Goal: Transaction & Acquisition: Purchase product/service

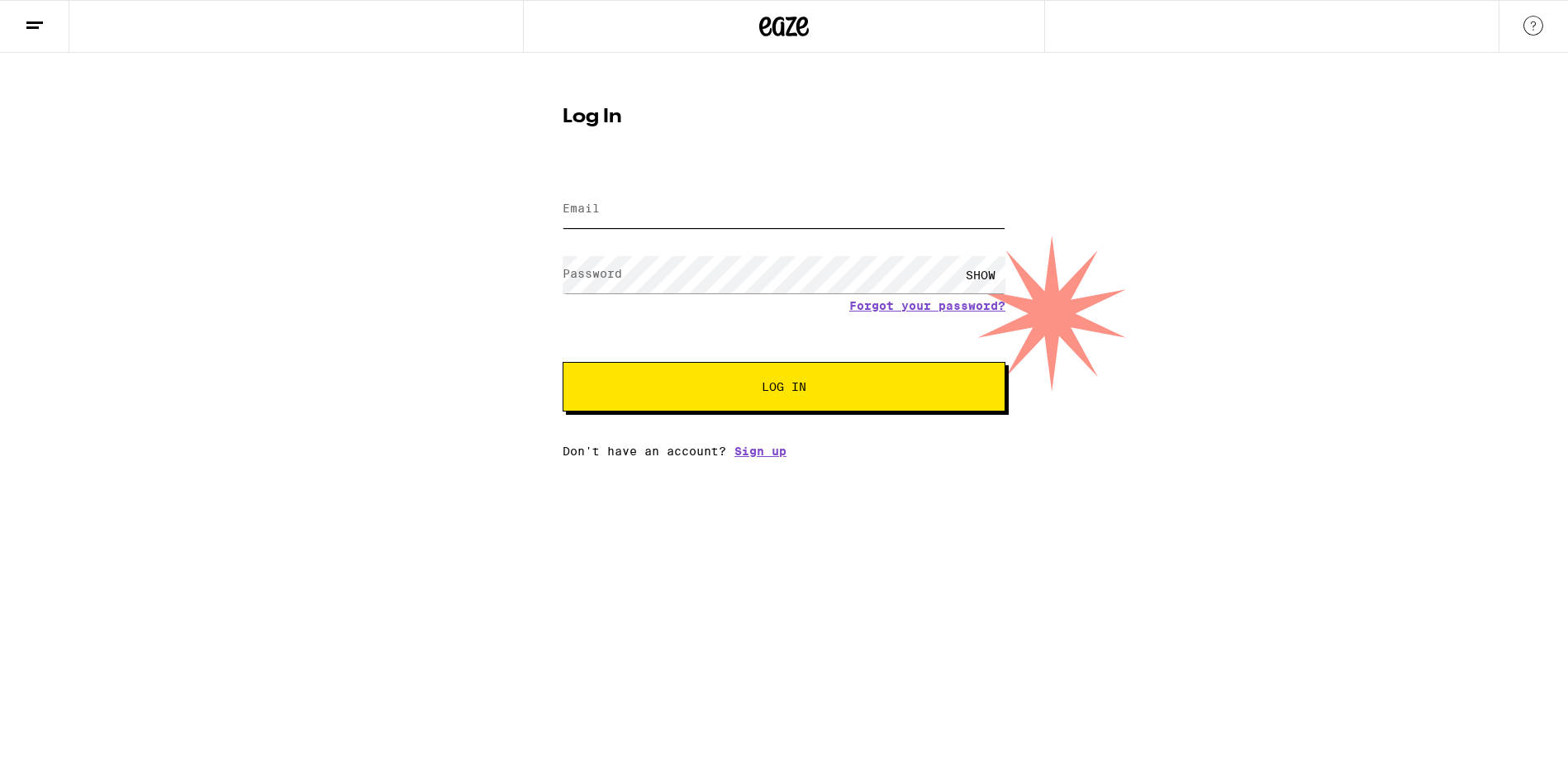
type input "[EMAIL_ADDRESS][DOMAIN_NAME]"
click at [784, 401] on button "Log In" at bounding box center [784, 386] width 443 height 50
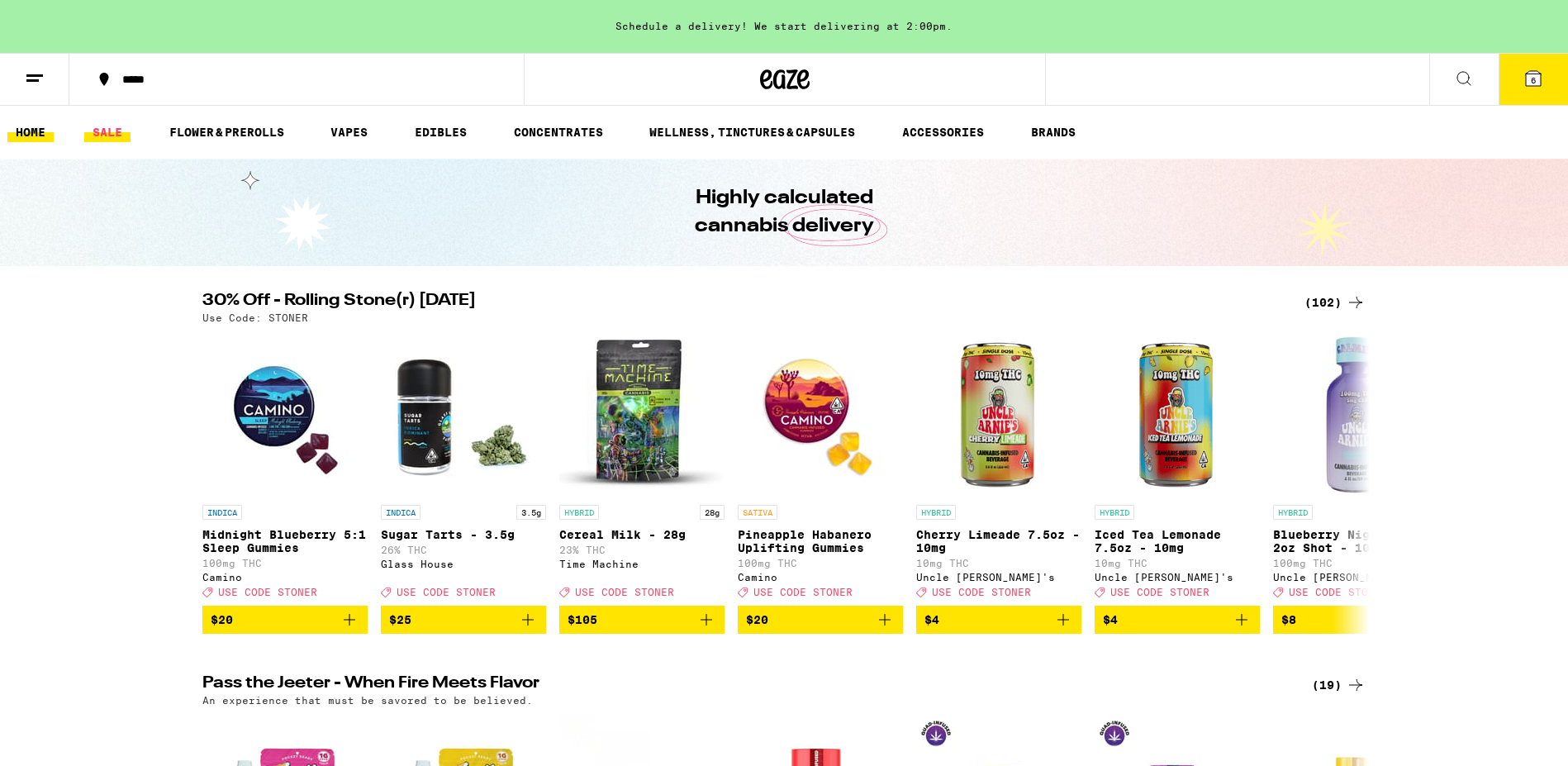
click at [104, 132] on link "SALE" at bounding box center [107, 132] width 46 height 20
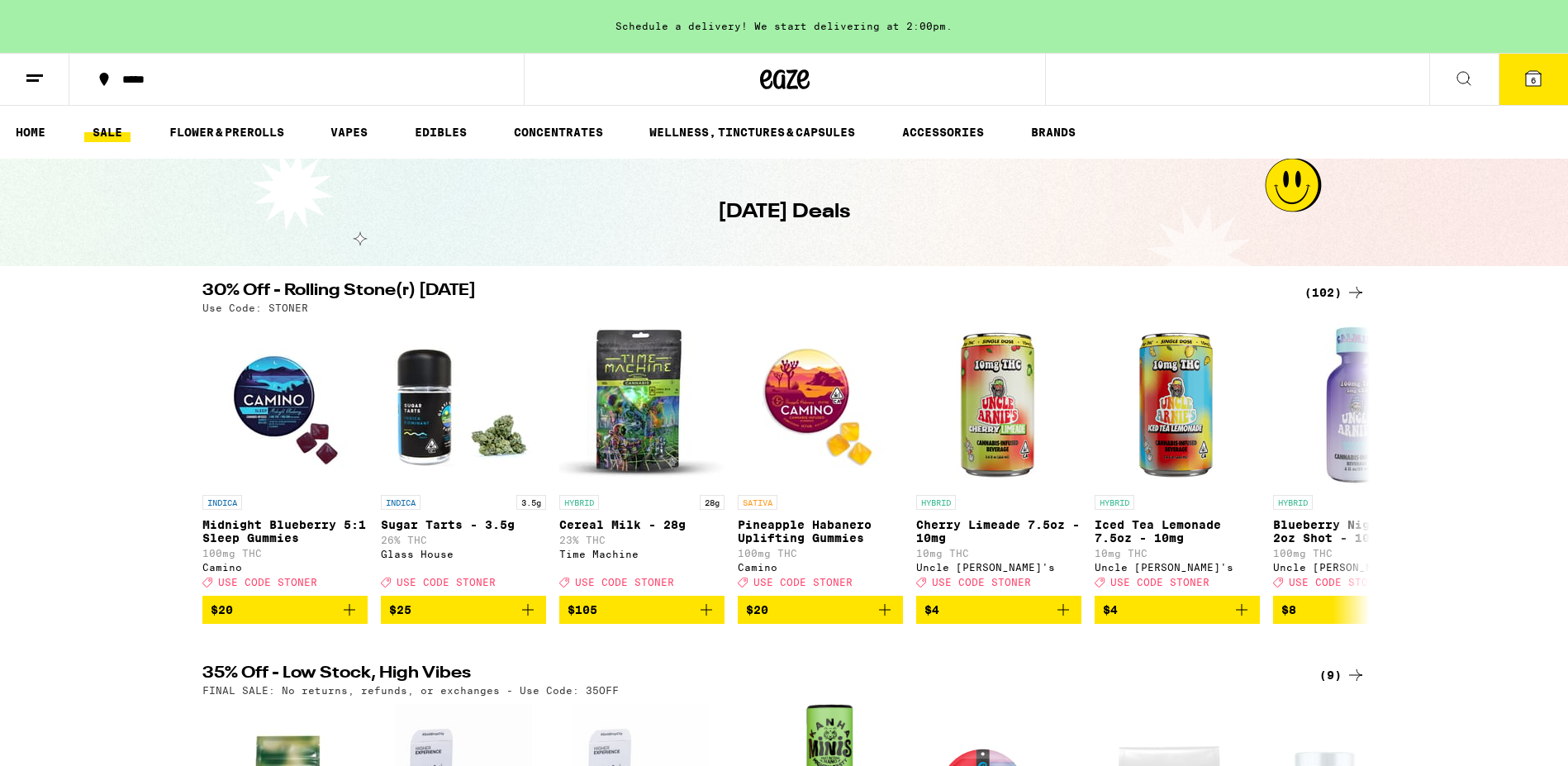
click at [1338, 291] on div "(102)" at bounding box center [1334, 292] width 61 height 20
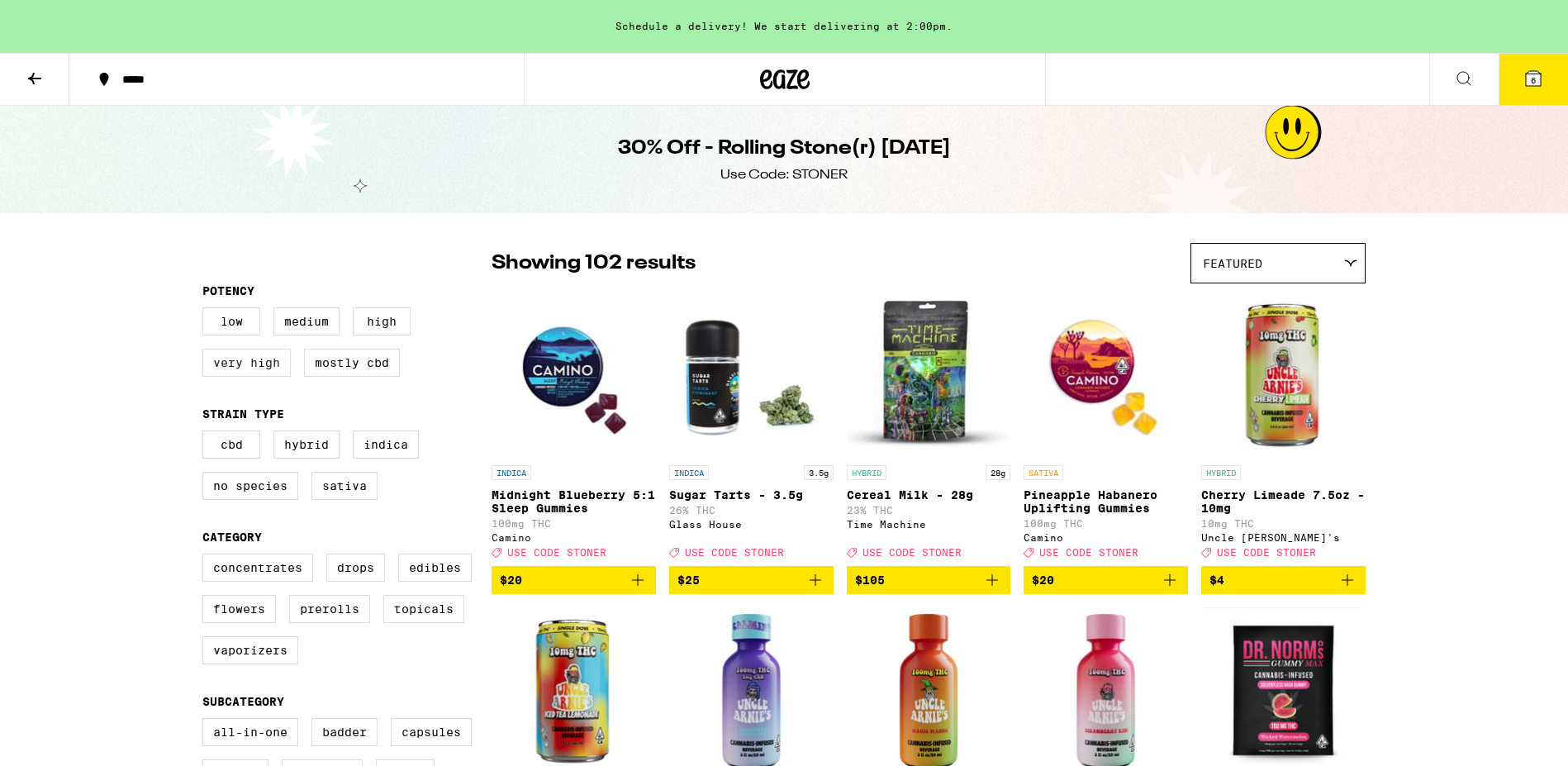
click at [242, 370] on label "Very High" at bounding box center [246, 362] width 88 height 28
click at [207, 311] on input "Very High" at bounding box center [206, 310] width 1 height 1
checkbox input "true"
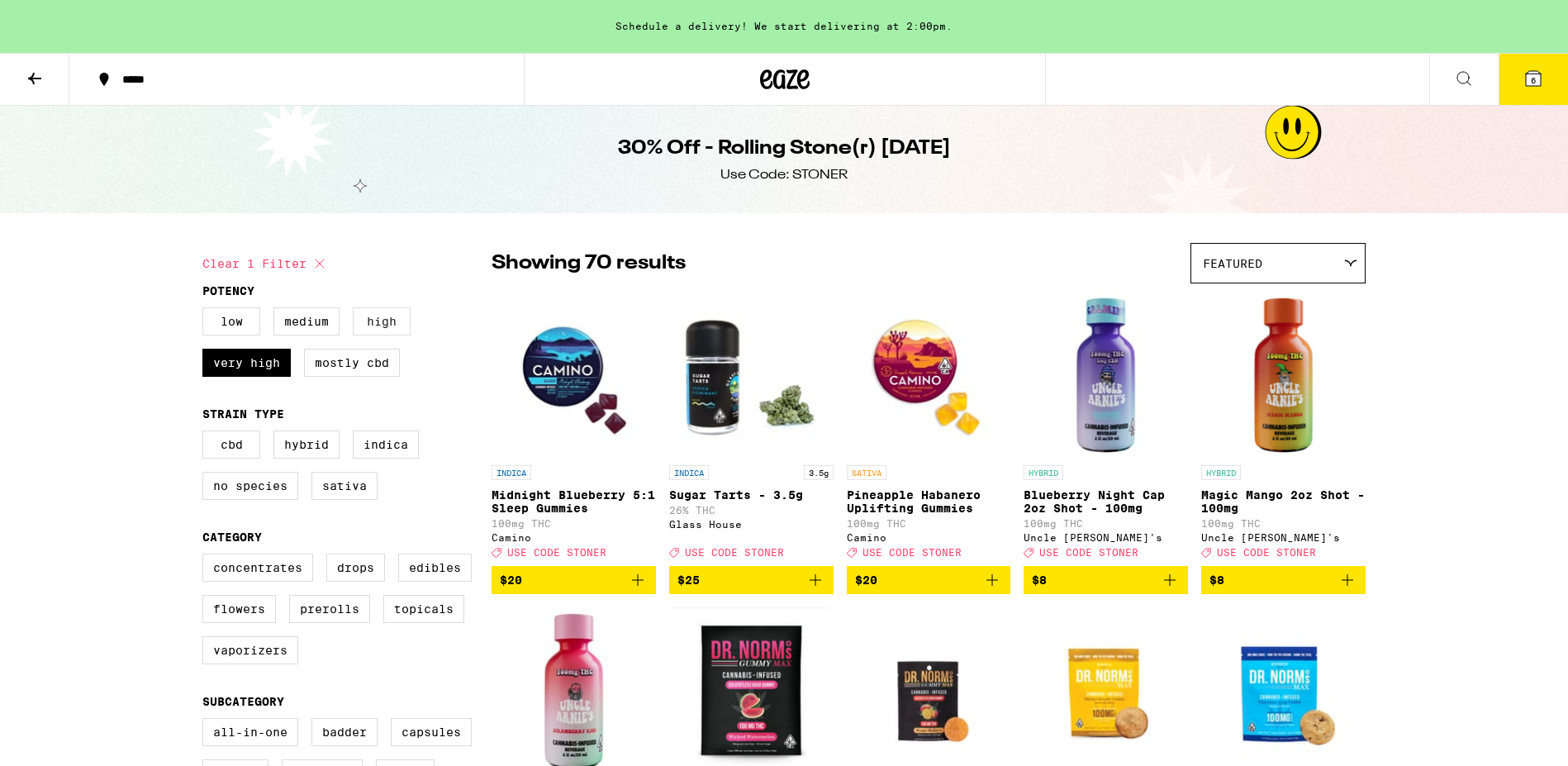
click at [367, 329] on label "High" at bounding box center [382, 321] width 58 height 28
click at [207, 311] on input "High" at bounding box center [206, 310] width 1 height 1
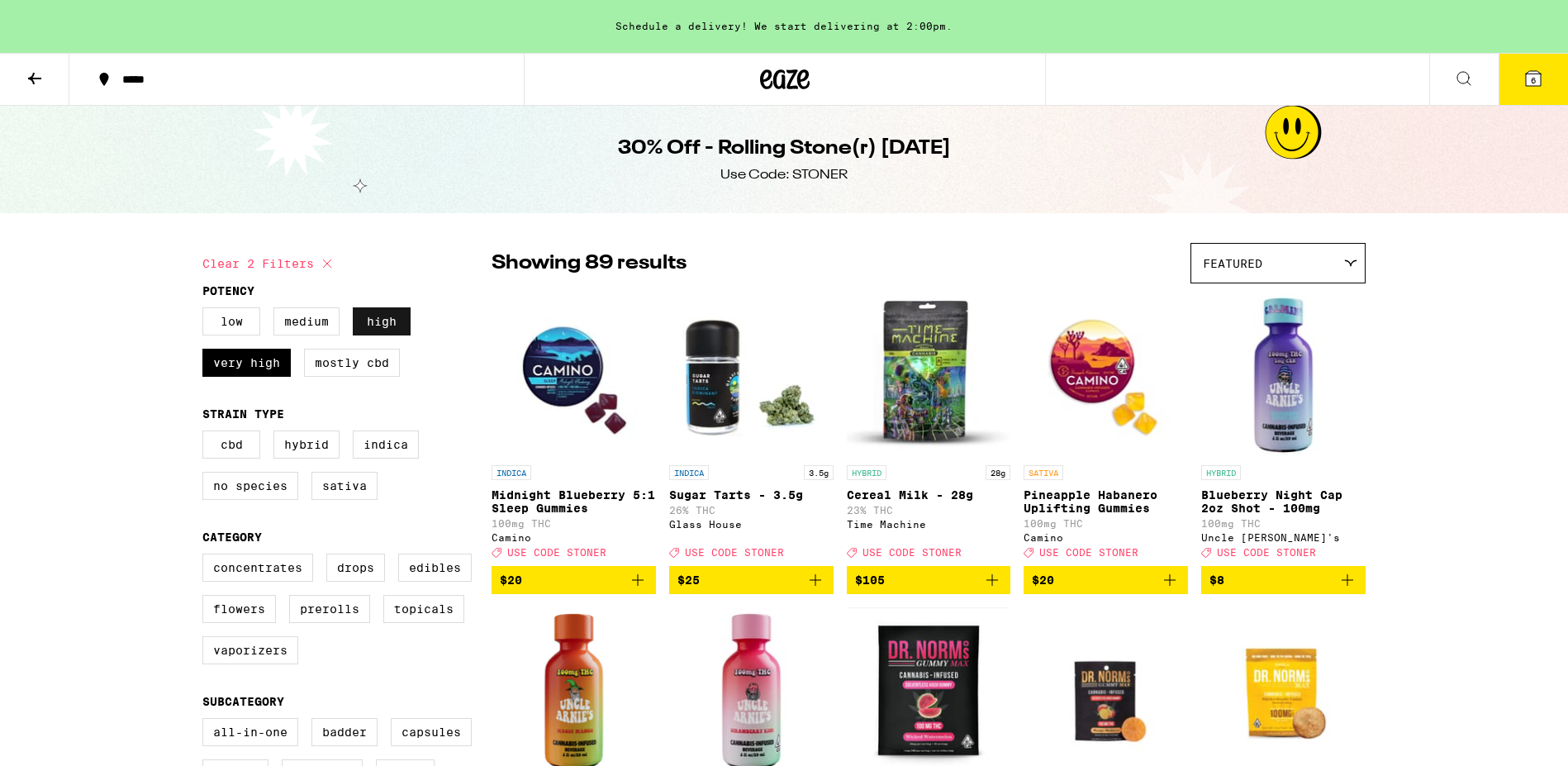
click at [367, 329] on label "High" at bounding box center [382, 321] width 58 height 28
click at [207, 311] on input "High" at bounding box center [206, 310] width 1 height 1
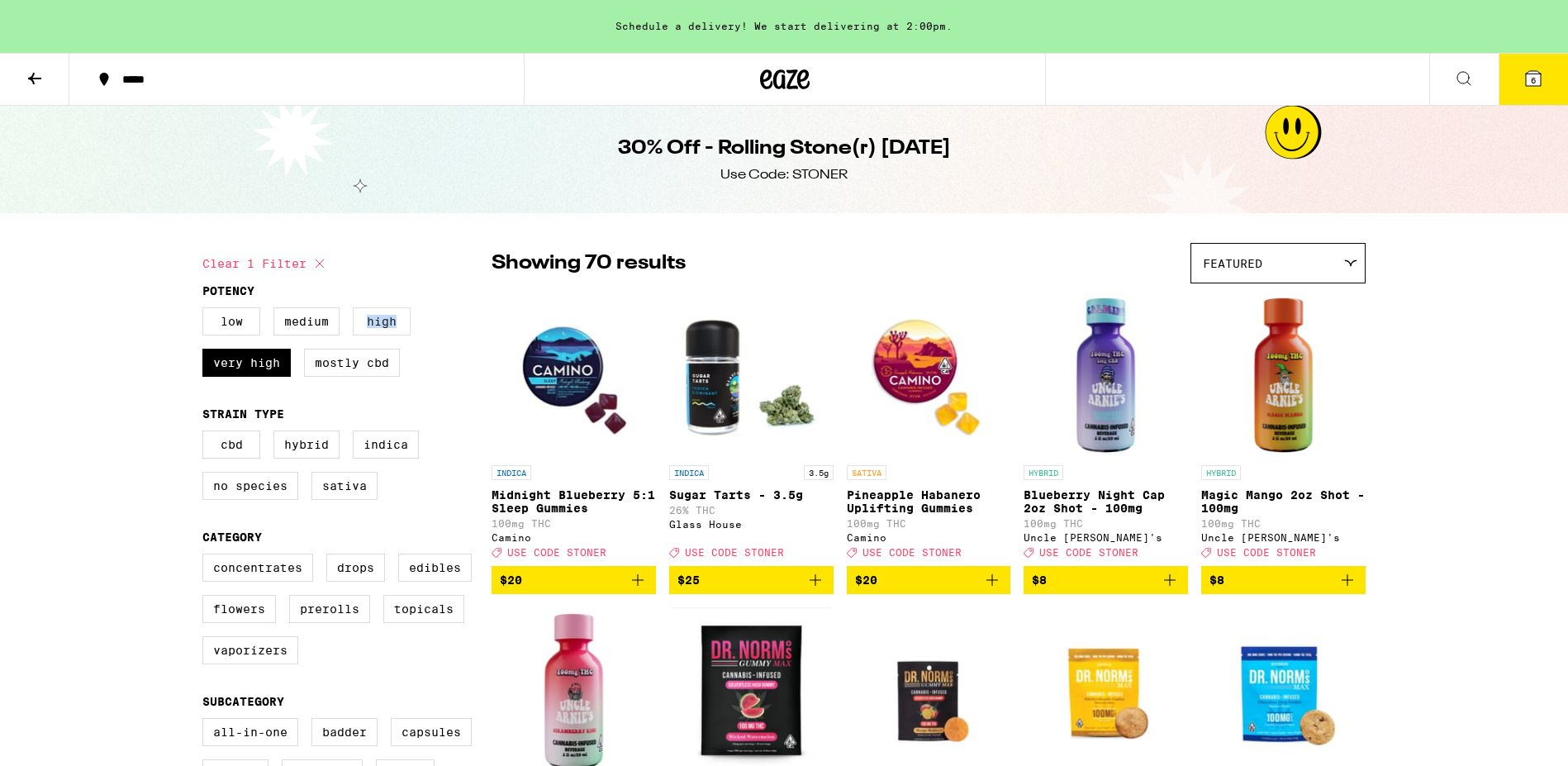
click at [367, 329] on label "High" at bounding box center [382, 321] width 58 height 28
click at [207, 311] on input "High" at bounding box center [206, 310] width 1 height 1
checkbox input "true"
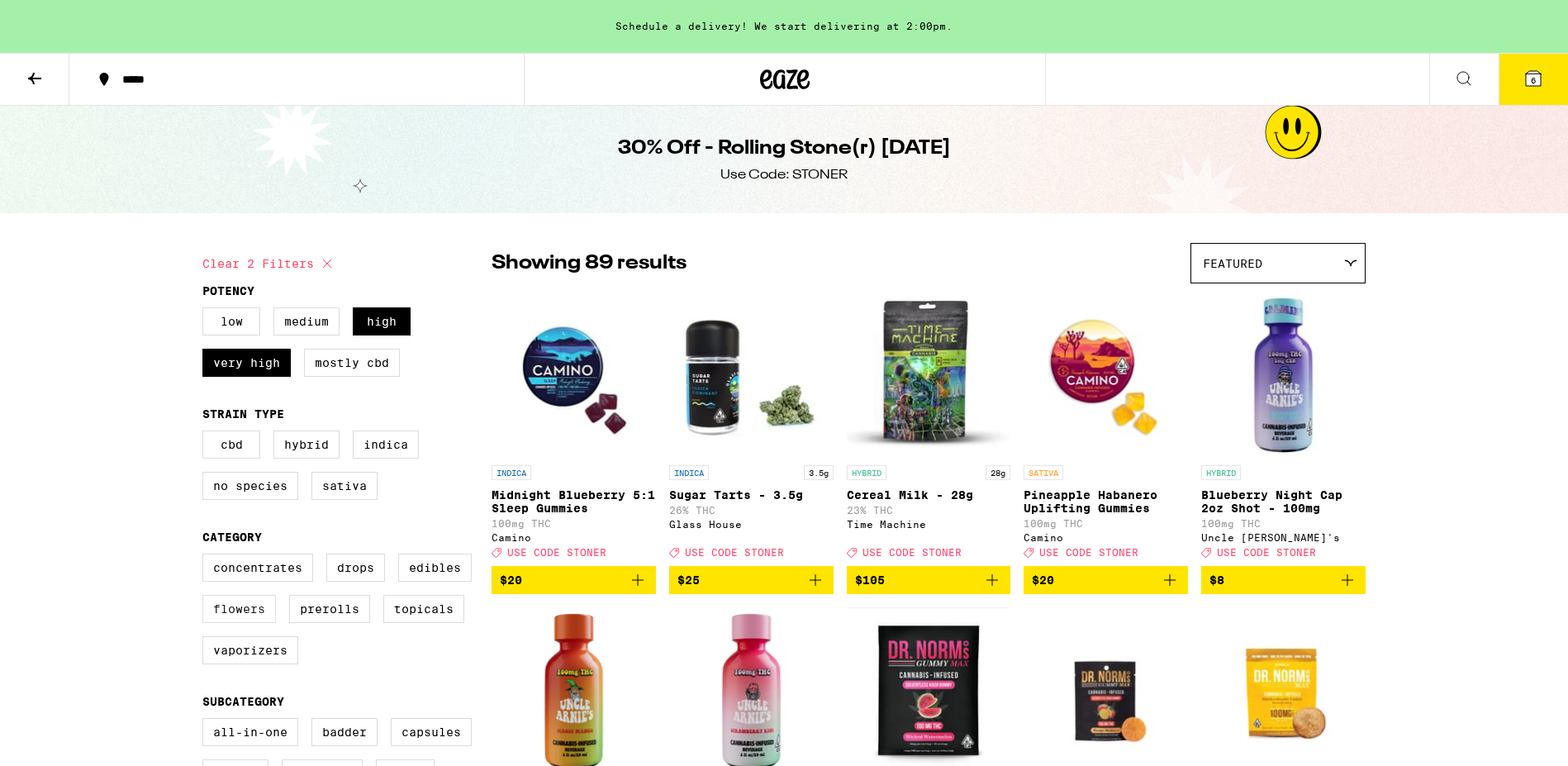
click at [236, 623] on label "Flowers" at bounding box center [239, 609] width 74 height 28
click at [207, 557] on input "Flowers" at bounding box center [206, 556] width 1 height 1
checkbox input "true"
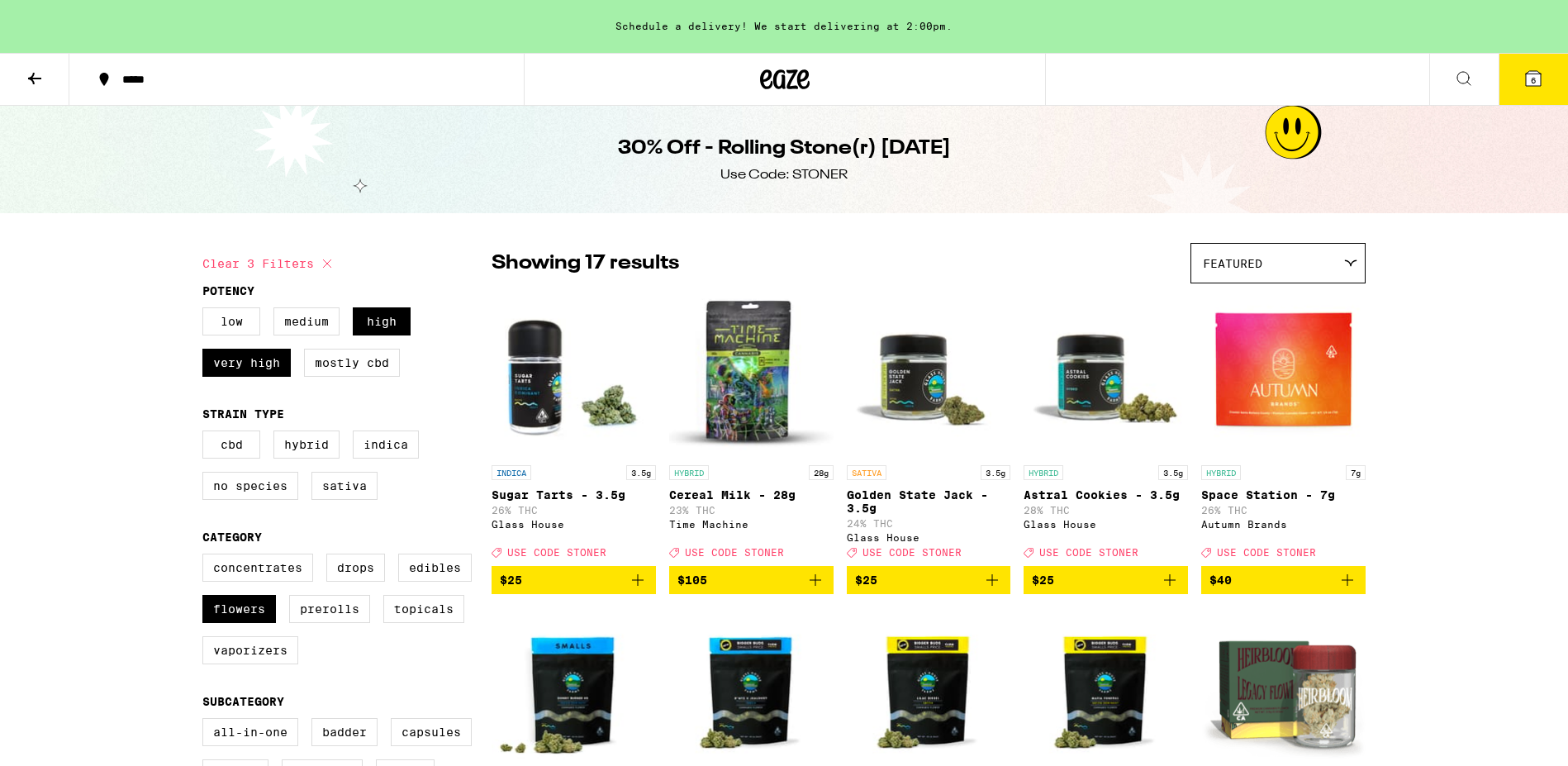
click at [1282, 265] on div "Featured" at bounding box center [1277, 262] width 173 height 38
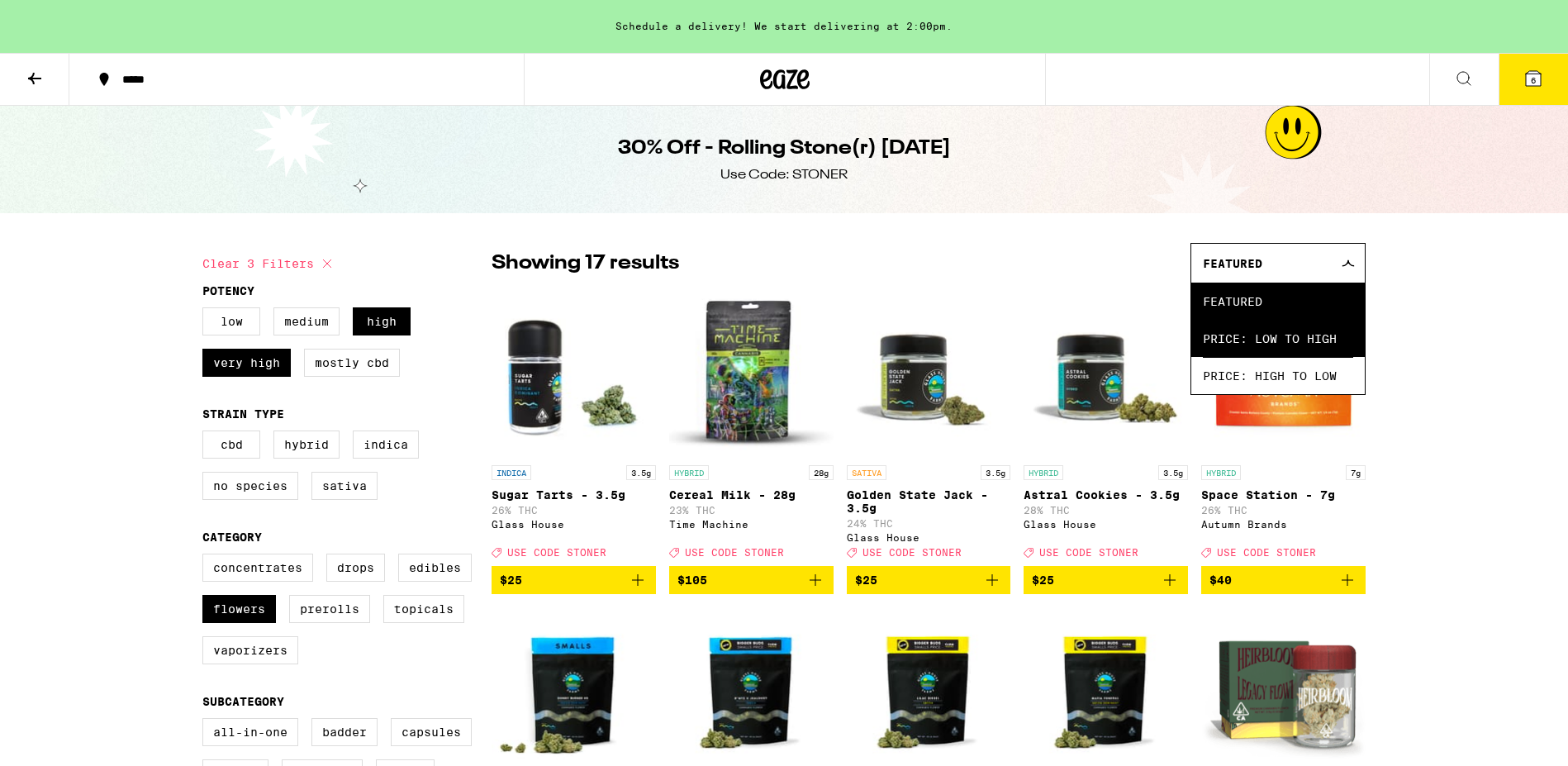
click at [1253, 331] on span "Price: Low to High" at bounding box center [1278, 338] width 151 height 37
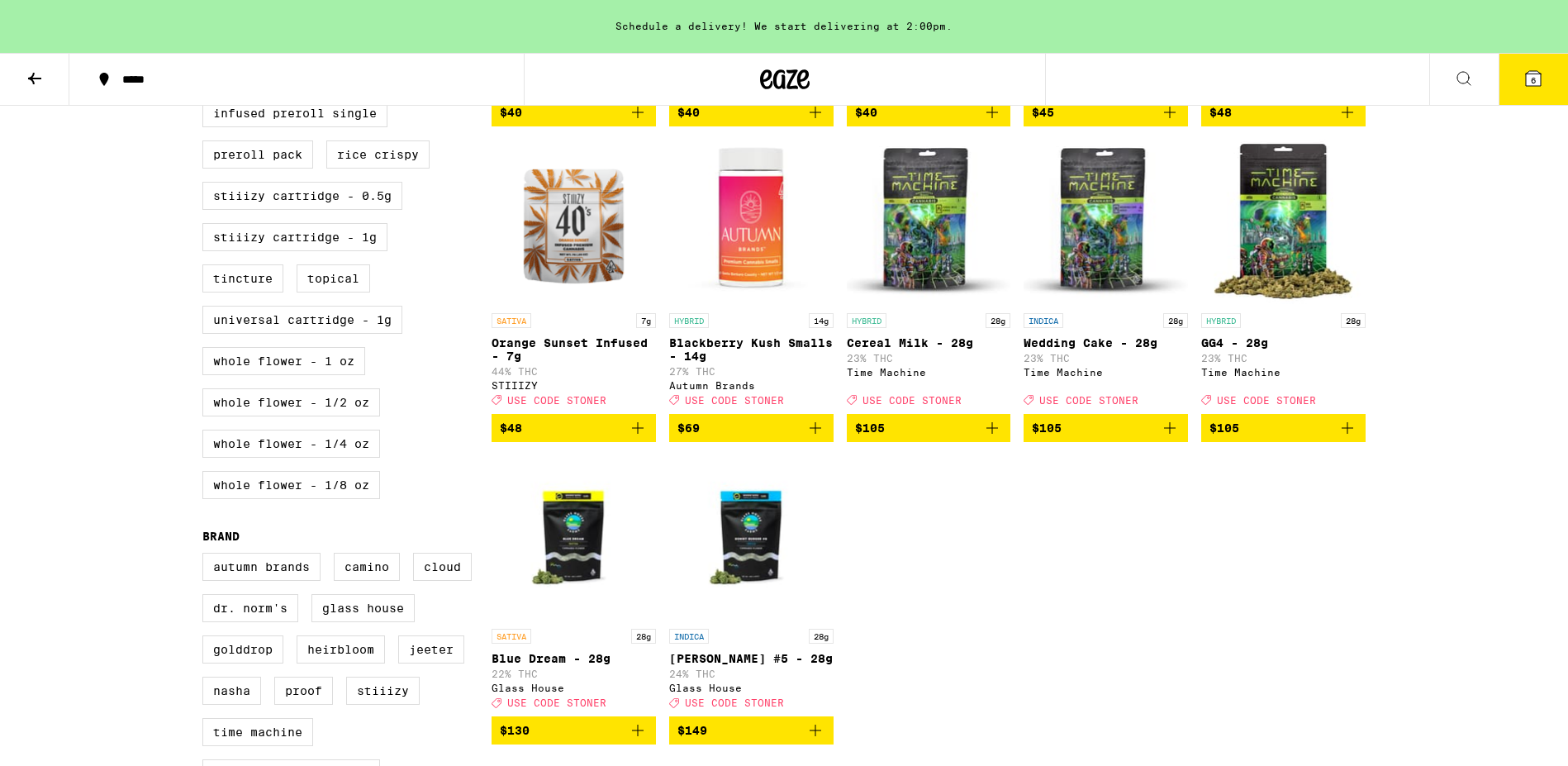
scroll to position [786, 0]
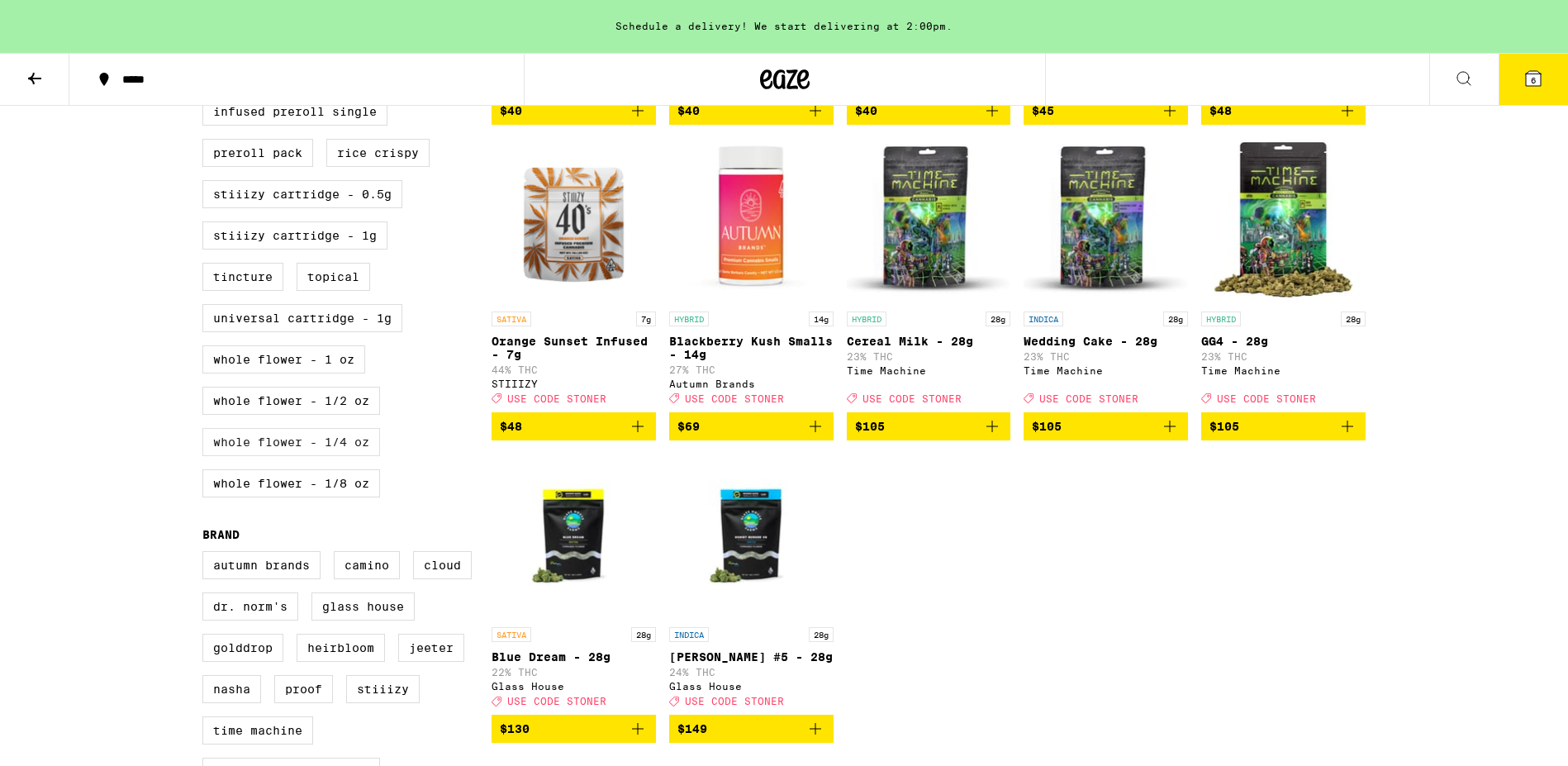
click at [313, 456] on label "Whole Flower - 1/4 oz" at bounding box center [291, 442] width 178 height 28
checkbox input "true"
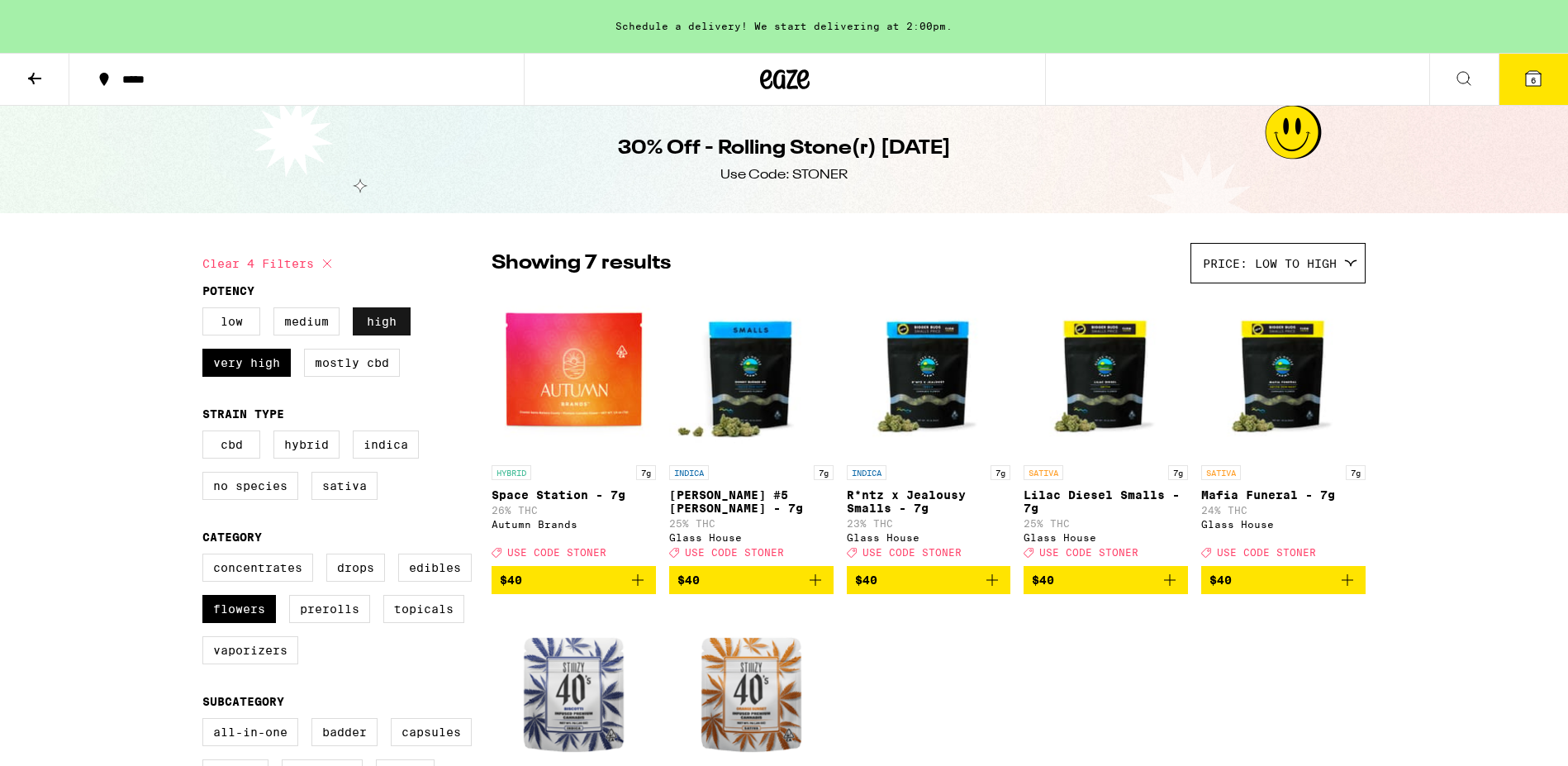
click at [401, 319] on label "High" at bounding box center [382, 321] width 58 height 28
click at [207, 311] on input "High" at bounding box center [206, 310] width 1 height 1
checkbox input "false"
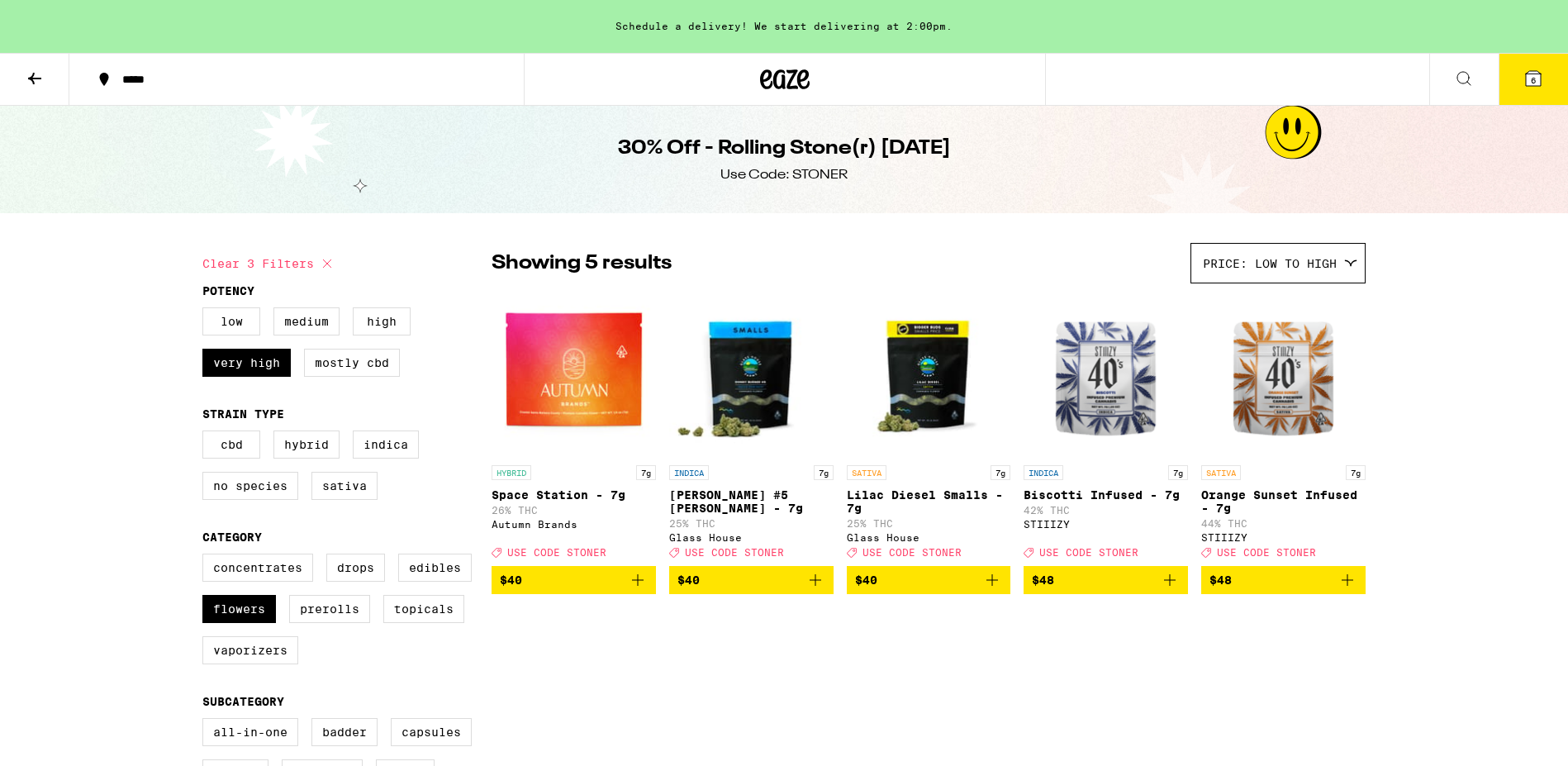
click at [32, 73] on icon at bounding box center [34, 78] width 20 height 20
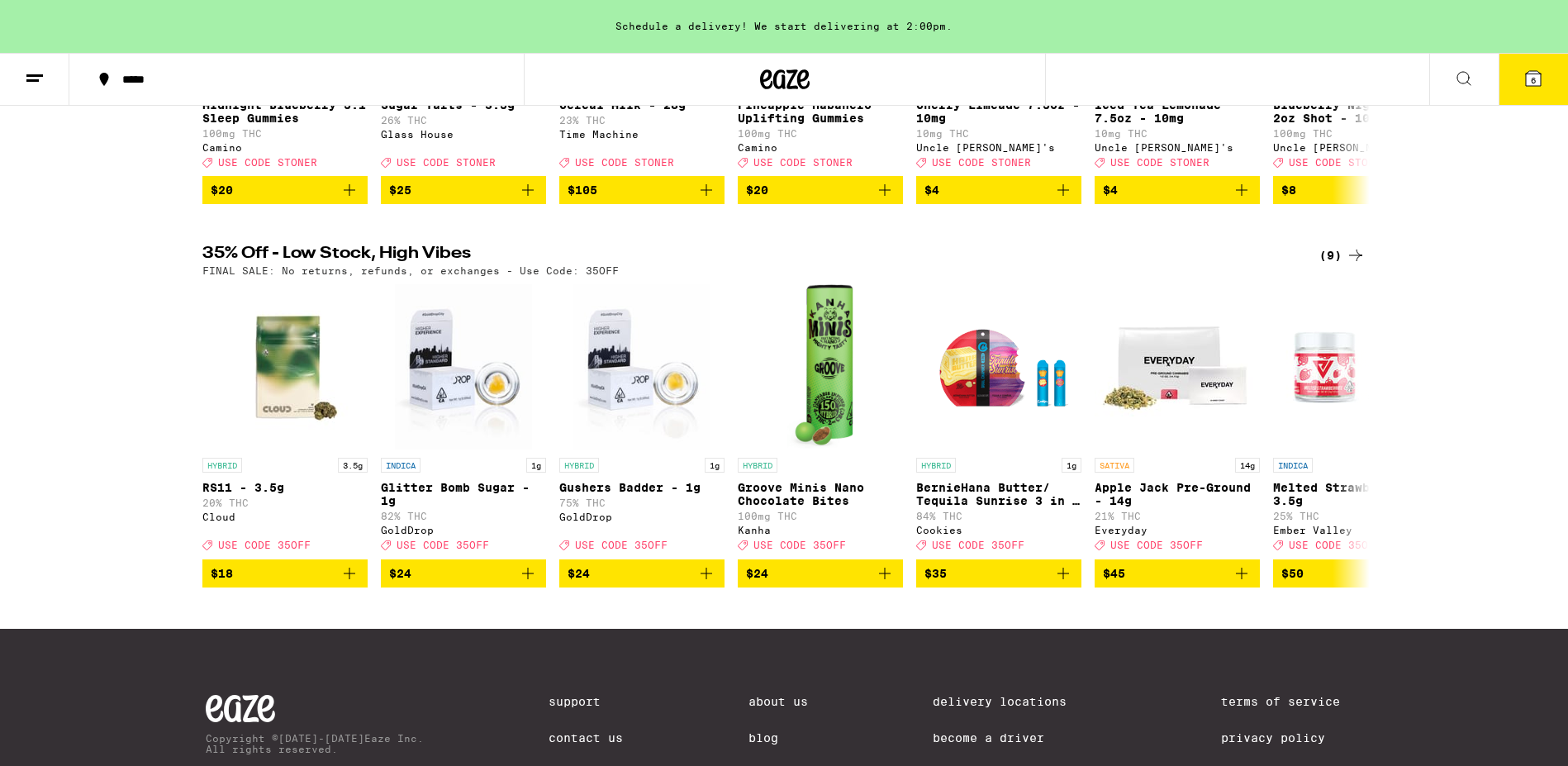
scroll to position [424, 0]
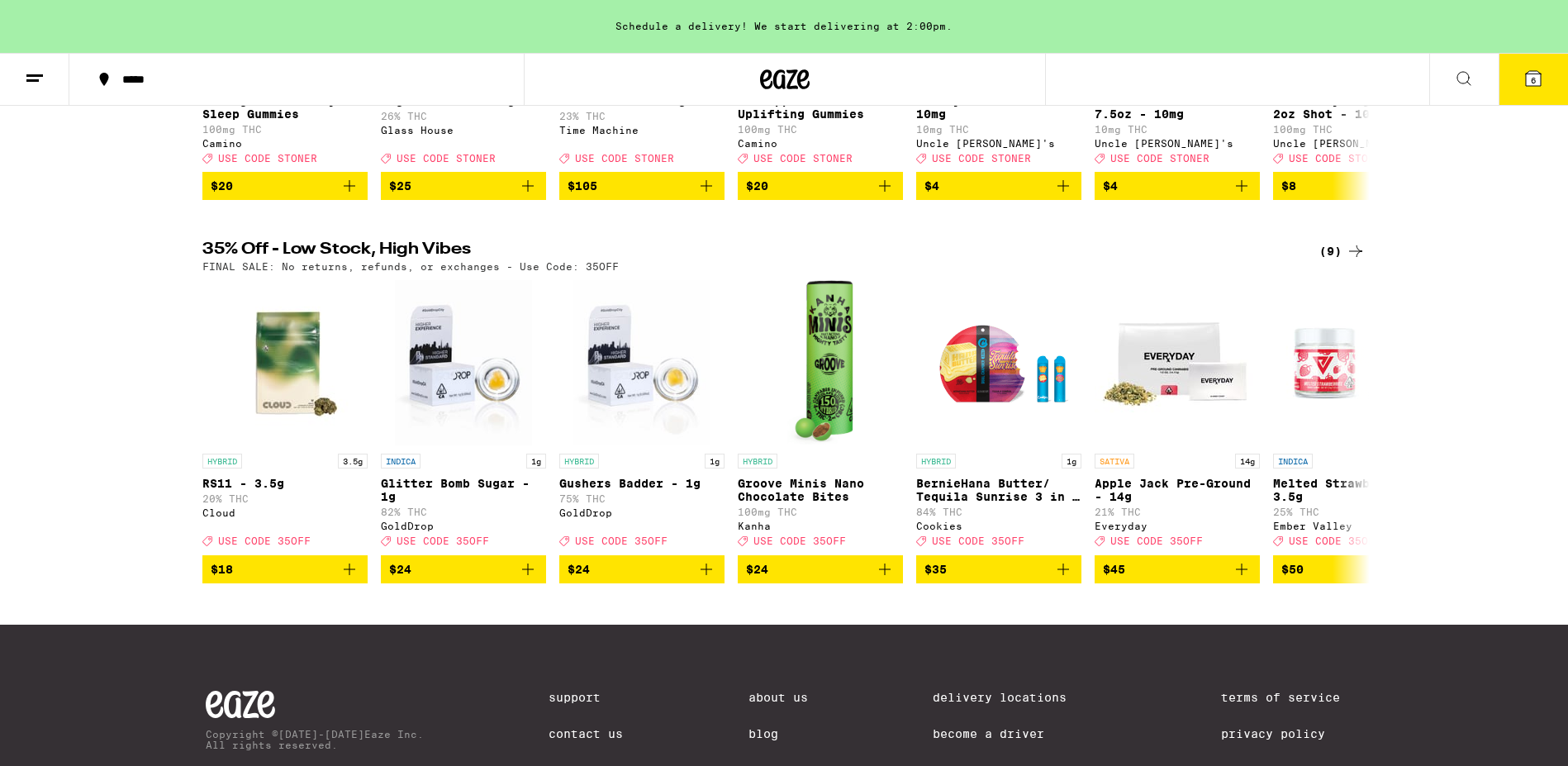
click at [1338, 261] on div "(9)" at bounding box center [1341, 251] width 46 height 20
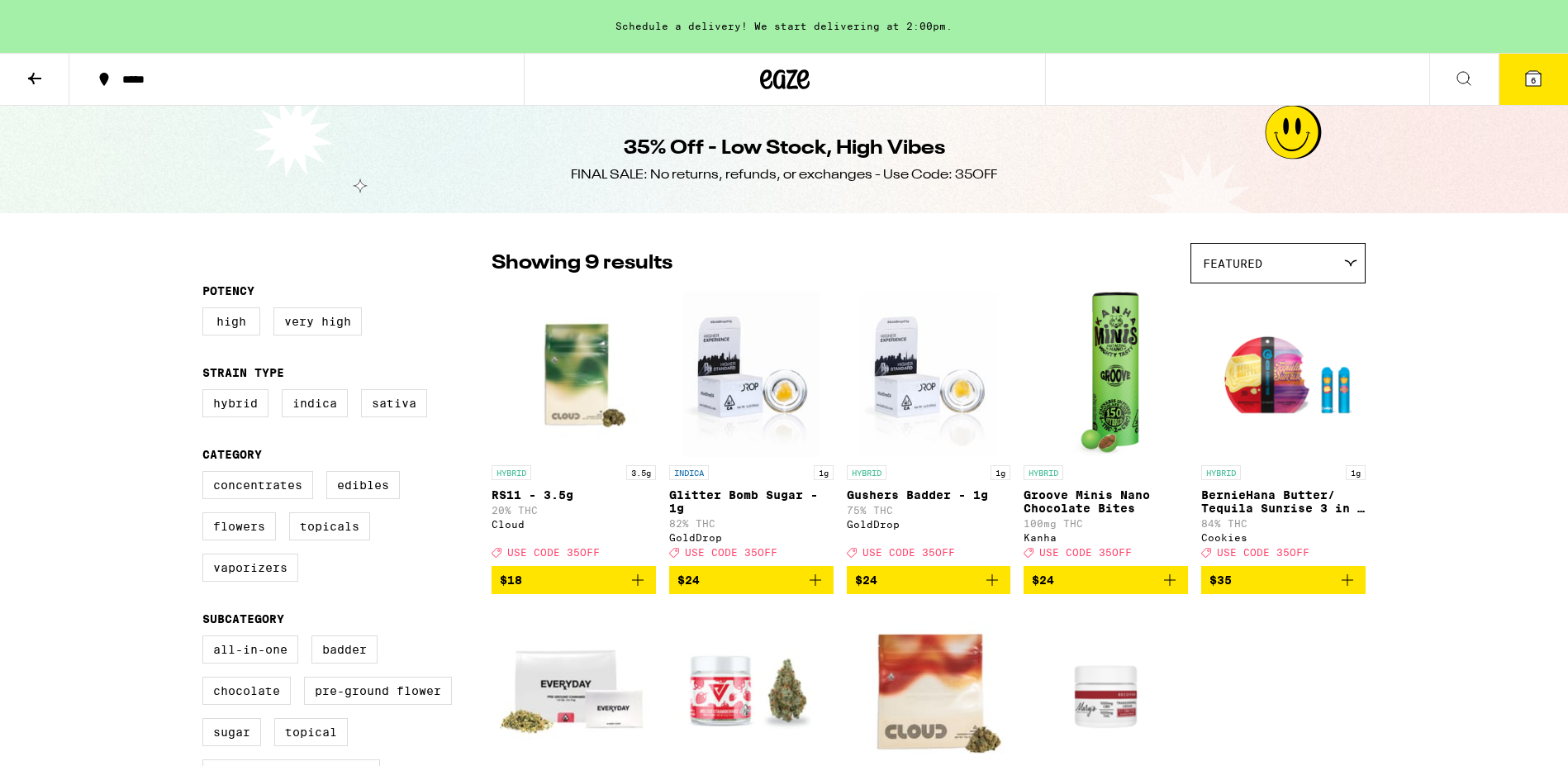
click at [1534, 84] on span "6" at bounding box center [1532, 80] width 5 height 10
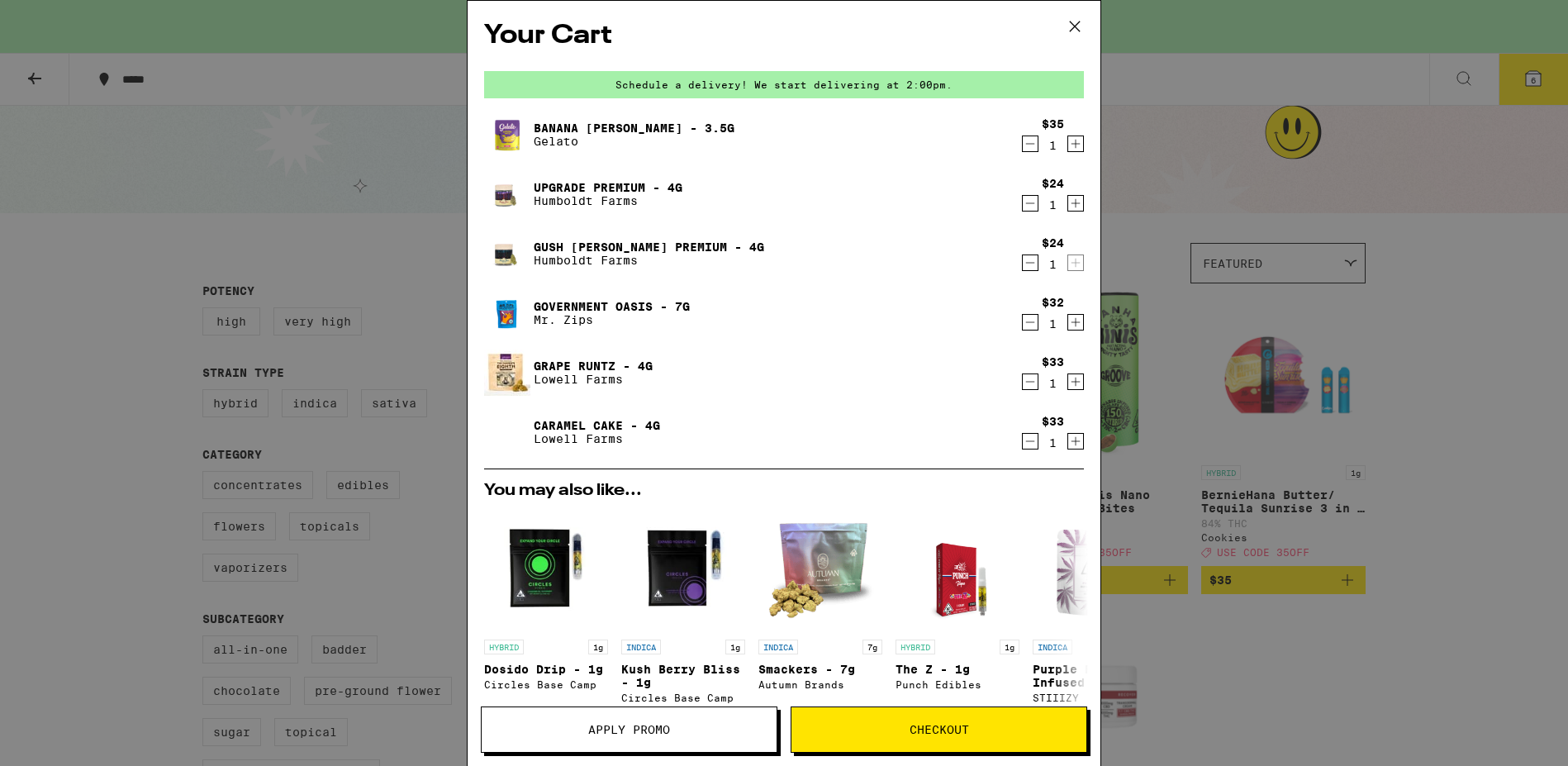
click at [1070, 27] on icon at bounding box center [1075, 26] width 24 height 24
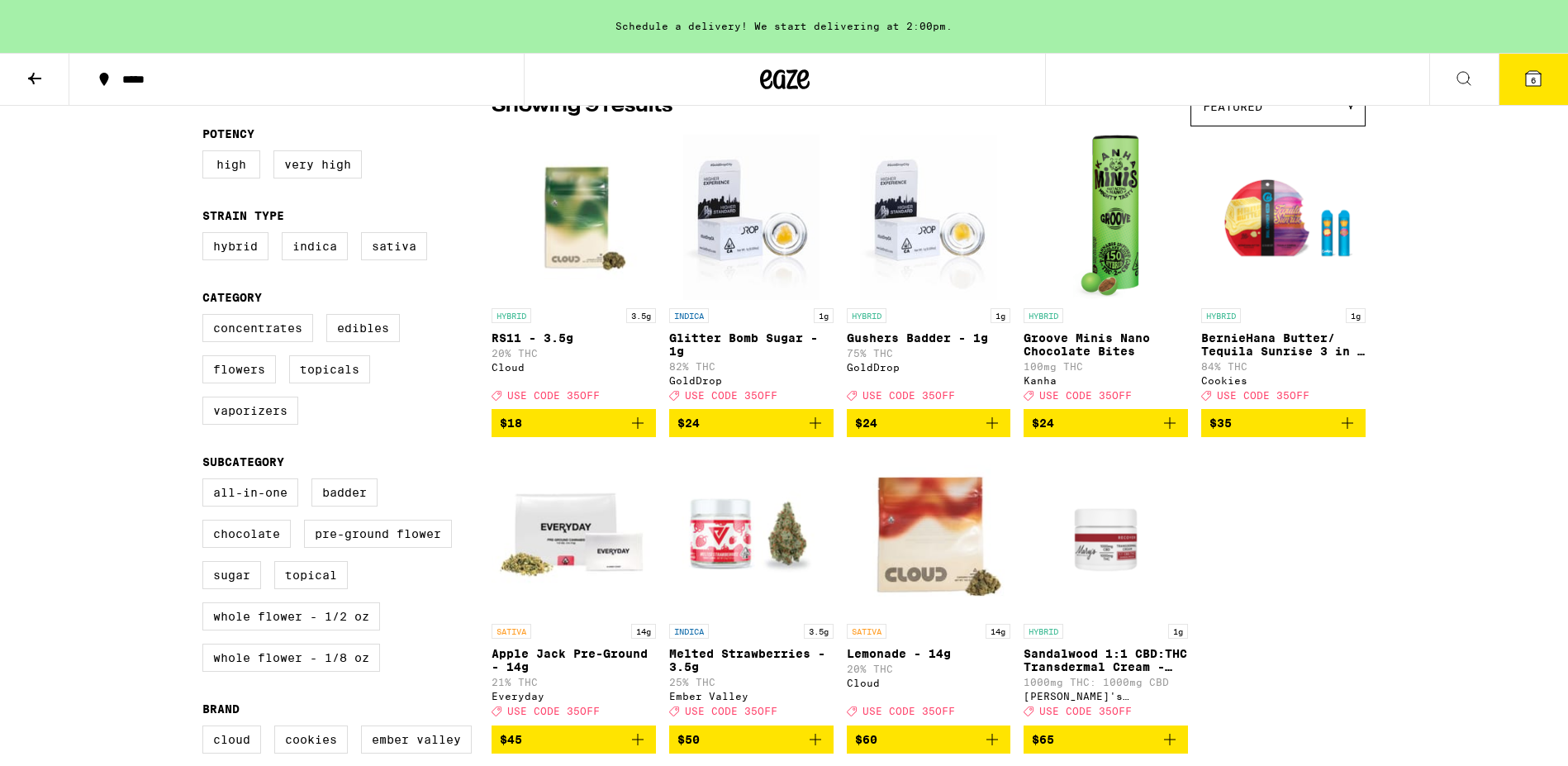
scroll to position [99, 0]
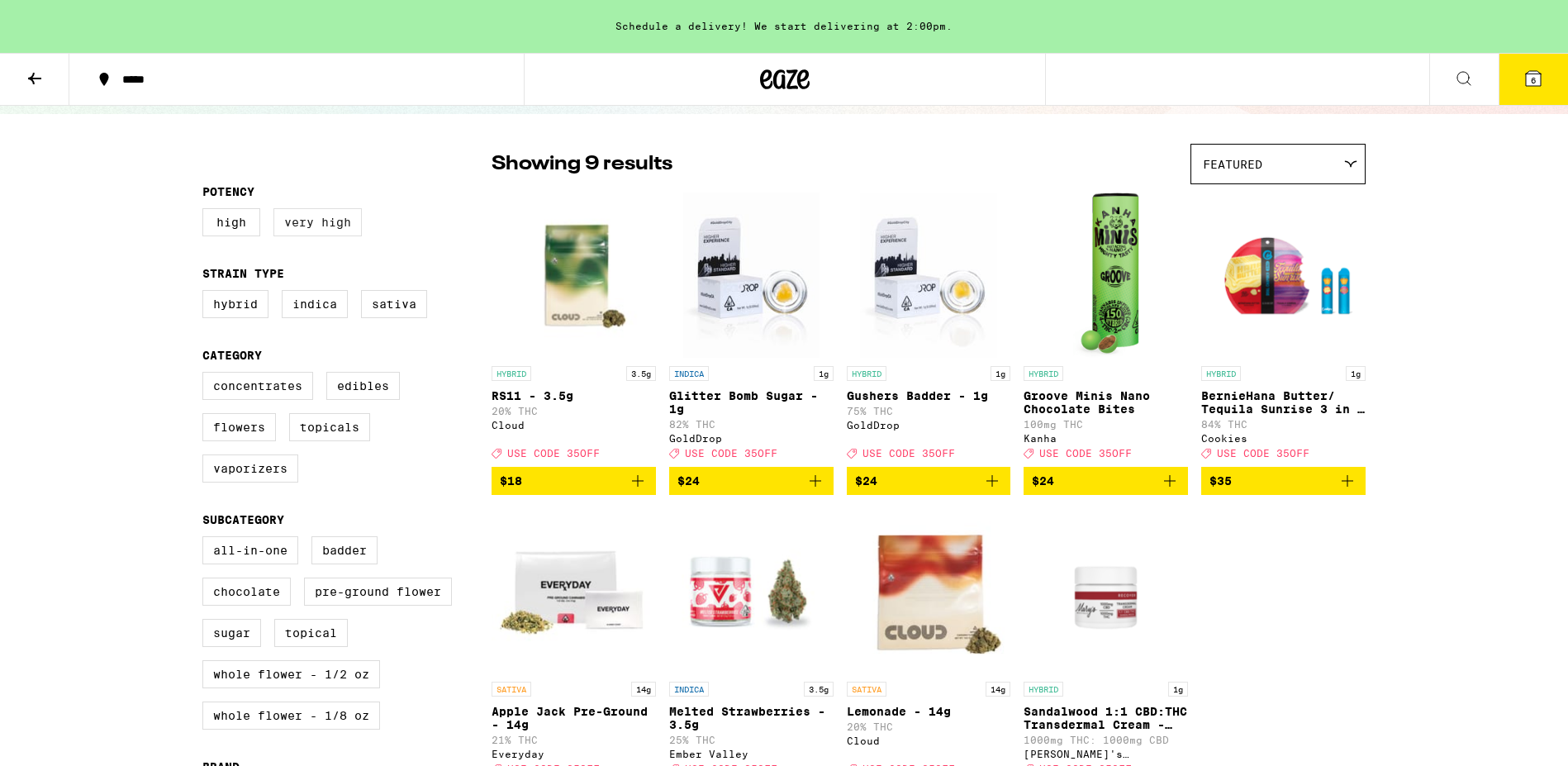
click at [320, 227] on label "Very High" at bounding box center [317, 222] width 88 height 28
click at [207, 212] on input "Very High" at bounding box center [206, 211] width 1 height 1
checkbox input "true"
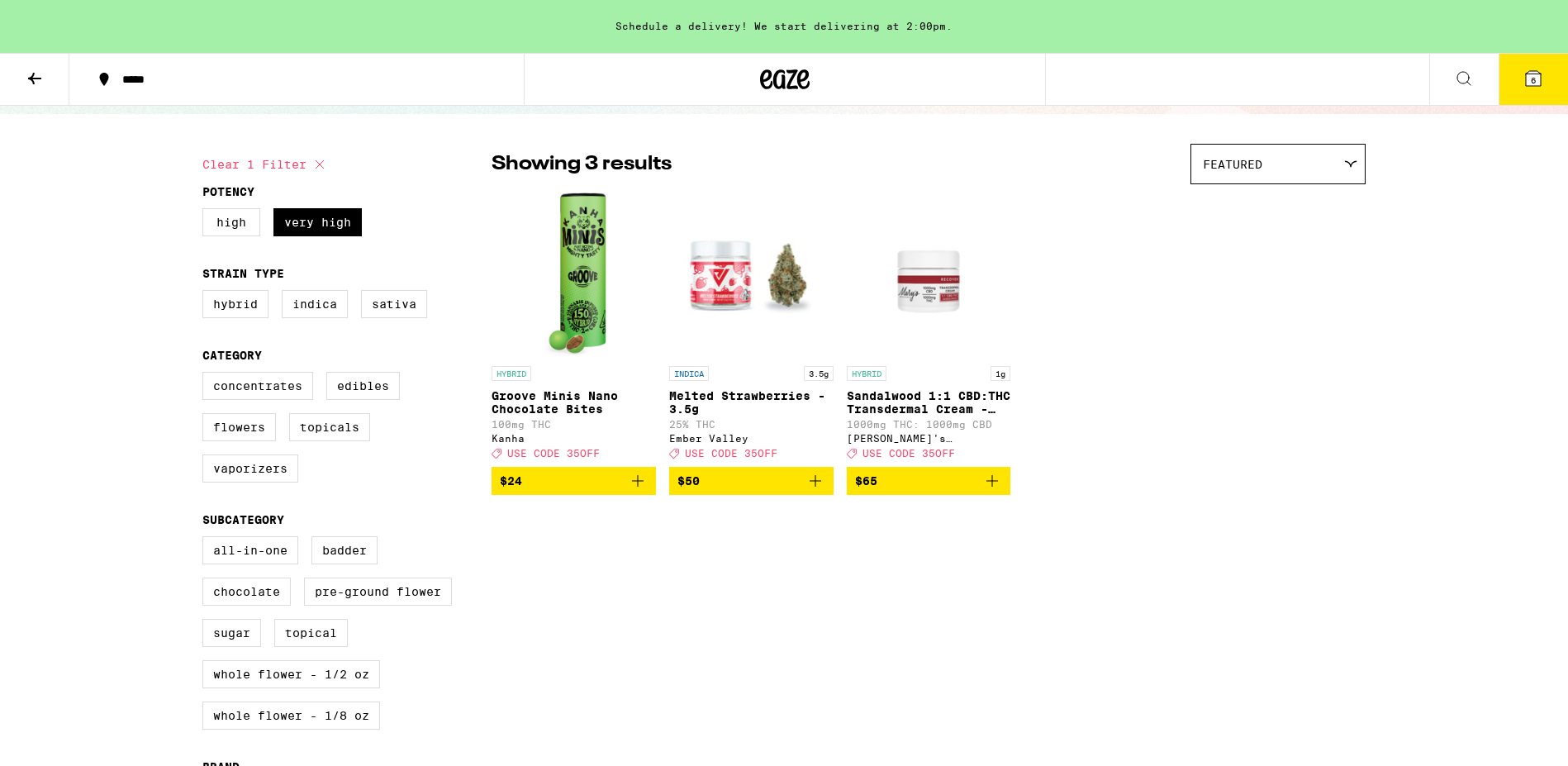
click at [30, 79] on icon at bounding box center [35, 79] width 13 height 11
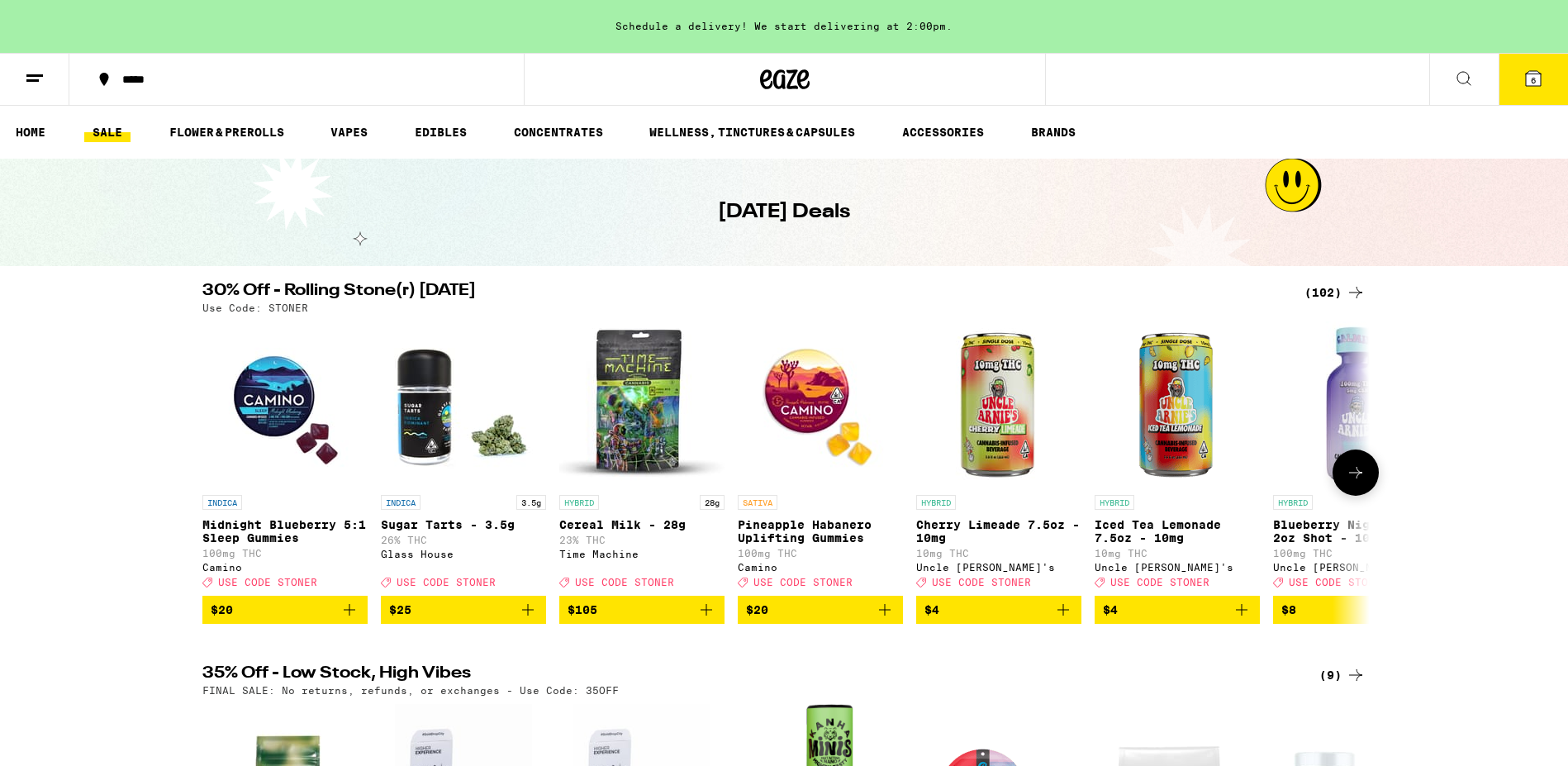
click at [626, 404] on img "Open page for Cereal Milk - 28g from Time Machine" at bounding box center [641, 404] width 165 height 165
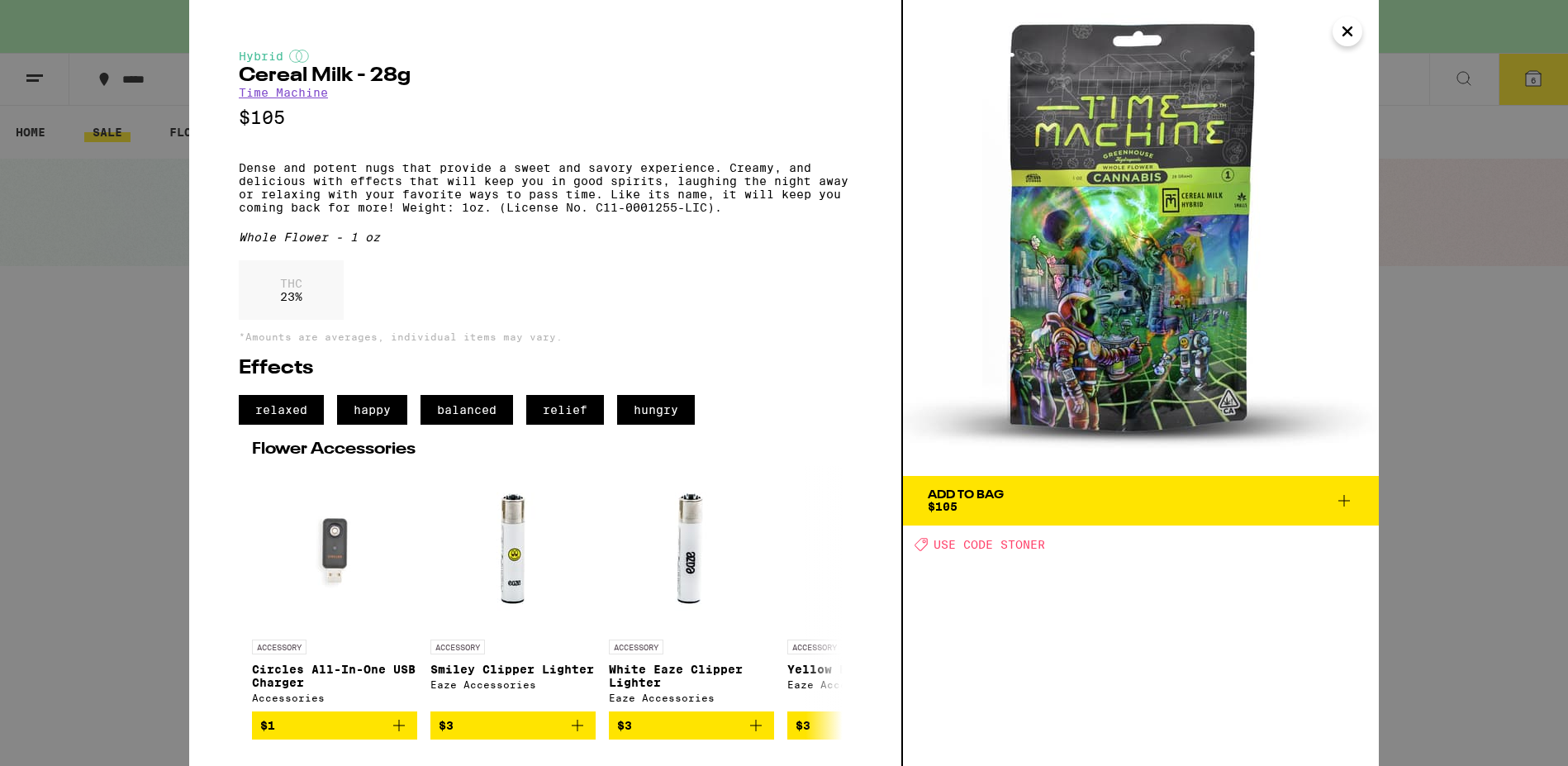
click at [94, 199] on div "Hybrid Cereal Milk - 28g Time Machine $105 Dense and potent nugs that provide a…" at bounding box center [784, 383] width 1568 height 766
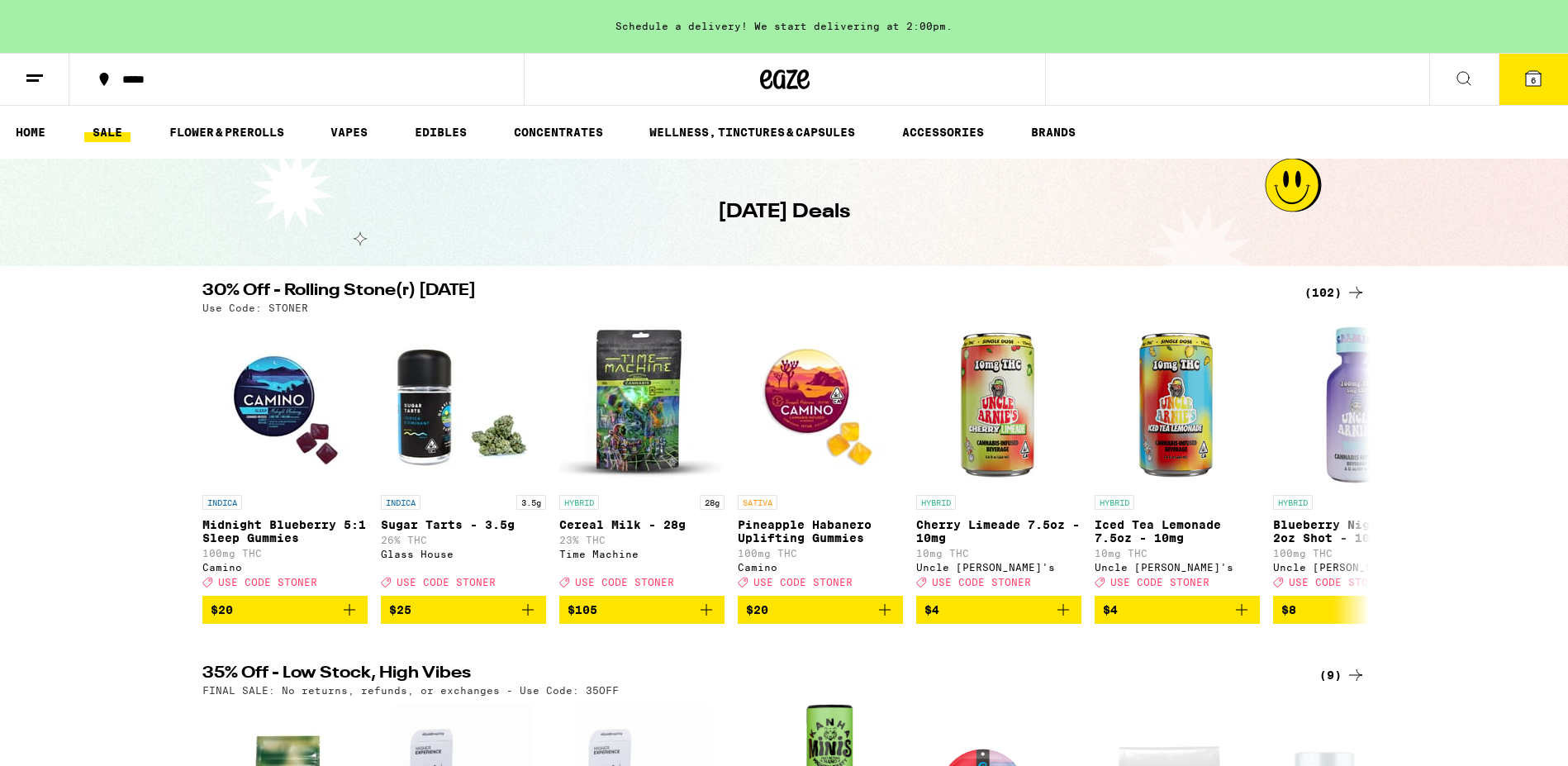
click at [1326, 298] on div "(102)" at bounding box center [1334, 292] width 61 height 20
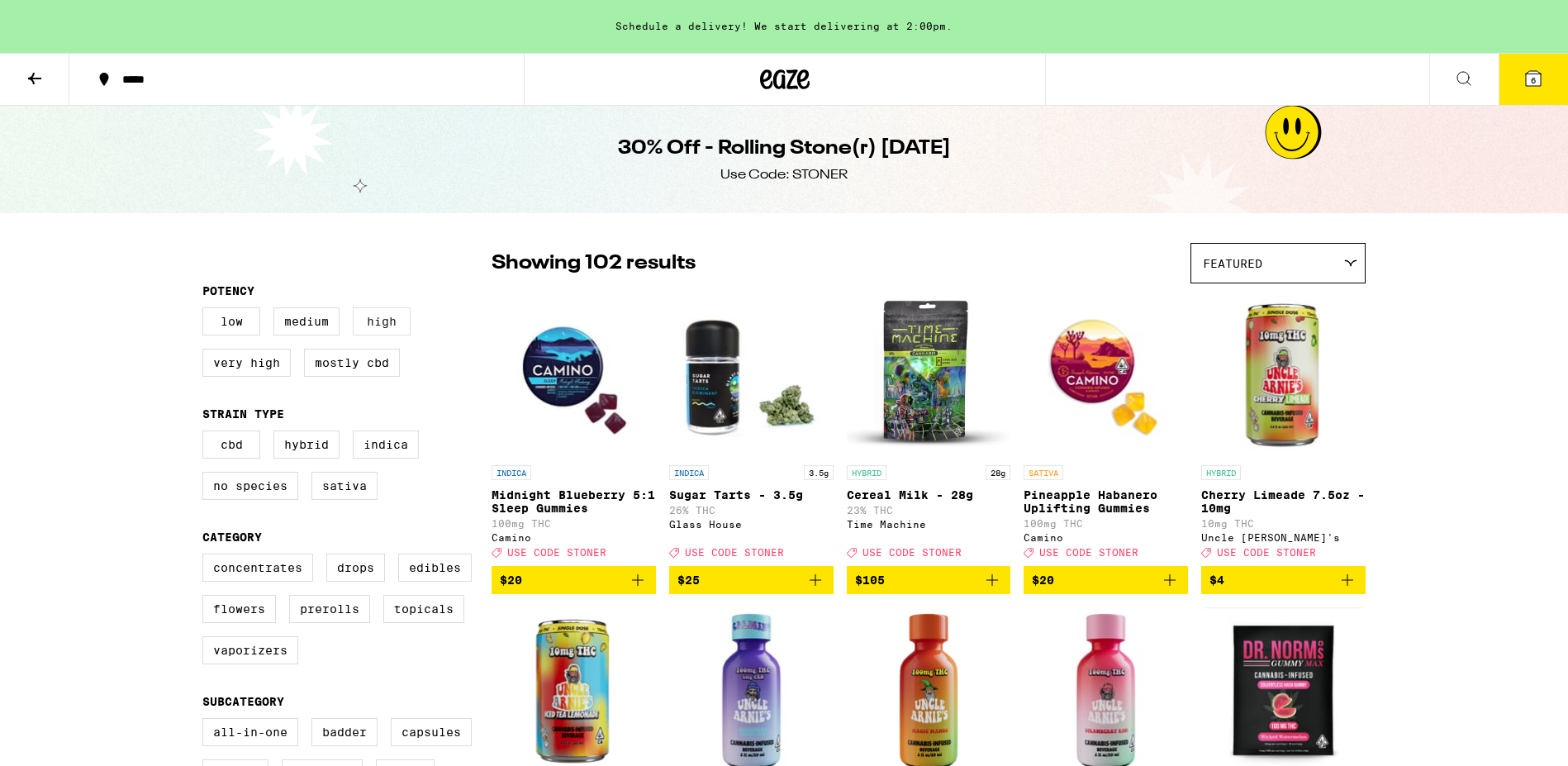
click at [374, 328] on label "High" at bounding box center [382, 321] width 58 height 28
click at [207, 311] on input "High" at bounding box center [206, 310] width 1 height 1
checkbox input "true"
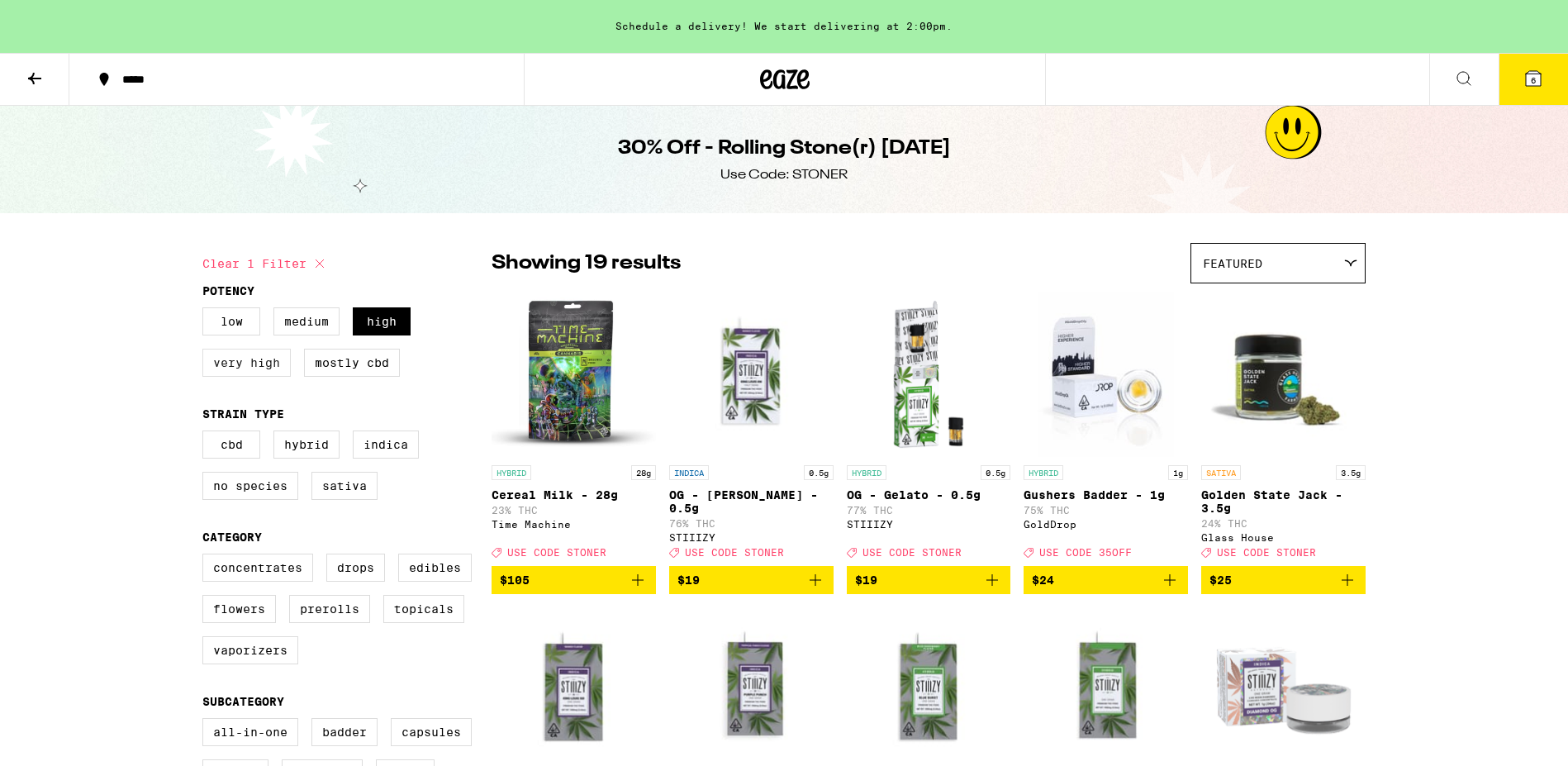
click at [255, 364] on label "Very High" at bounding box center [246, 362] width 88 height 28
click at [207, 311] on input "Very High" at bounding box center [206, 310] width 1 height 1
checkbox input "true"
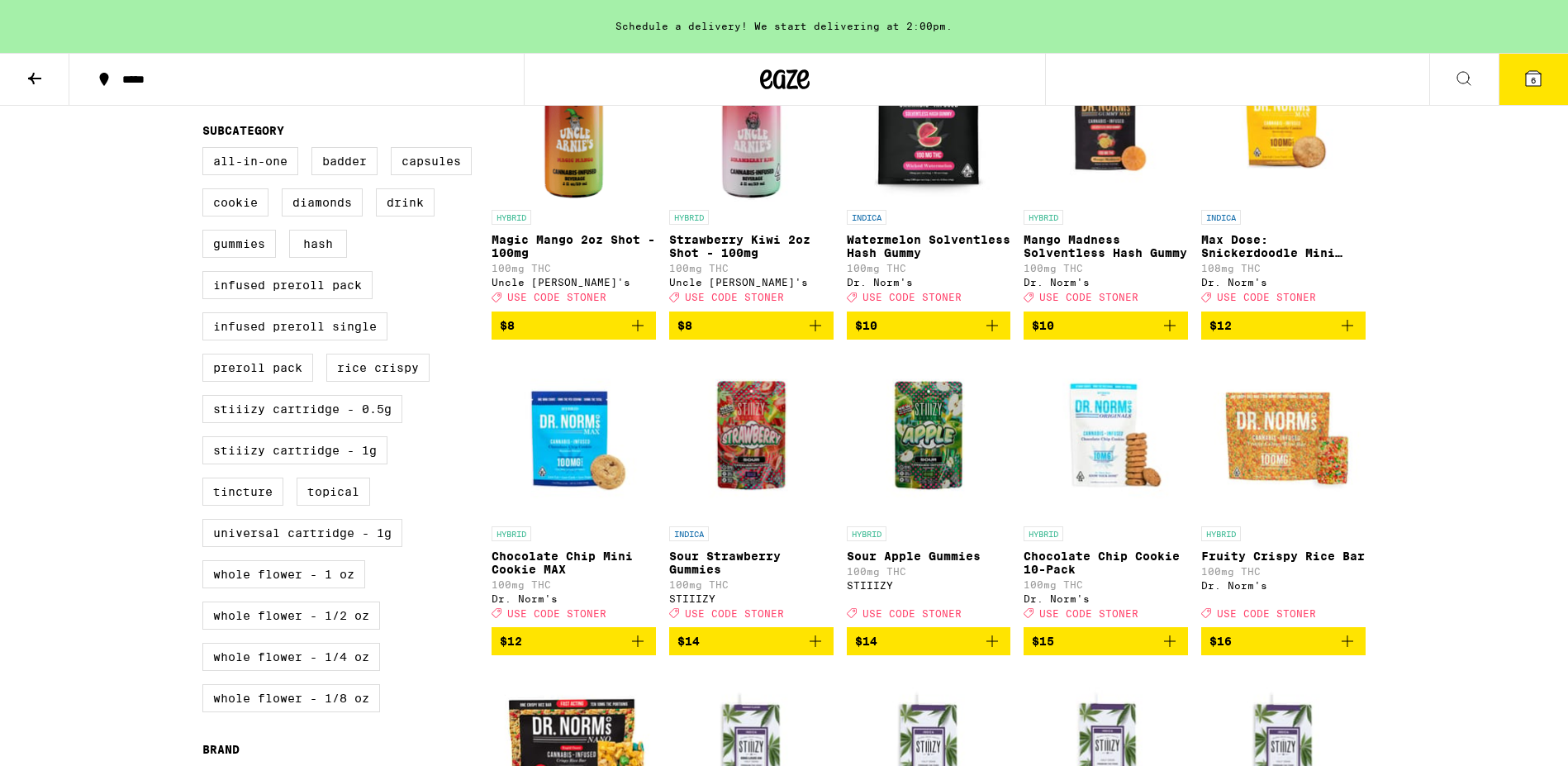
scroll to position [569, 0]
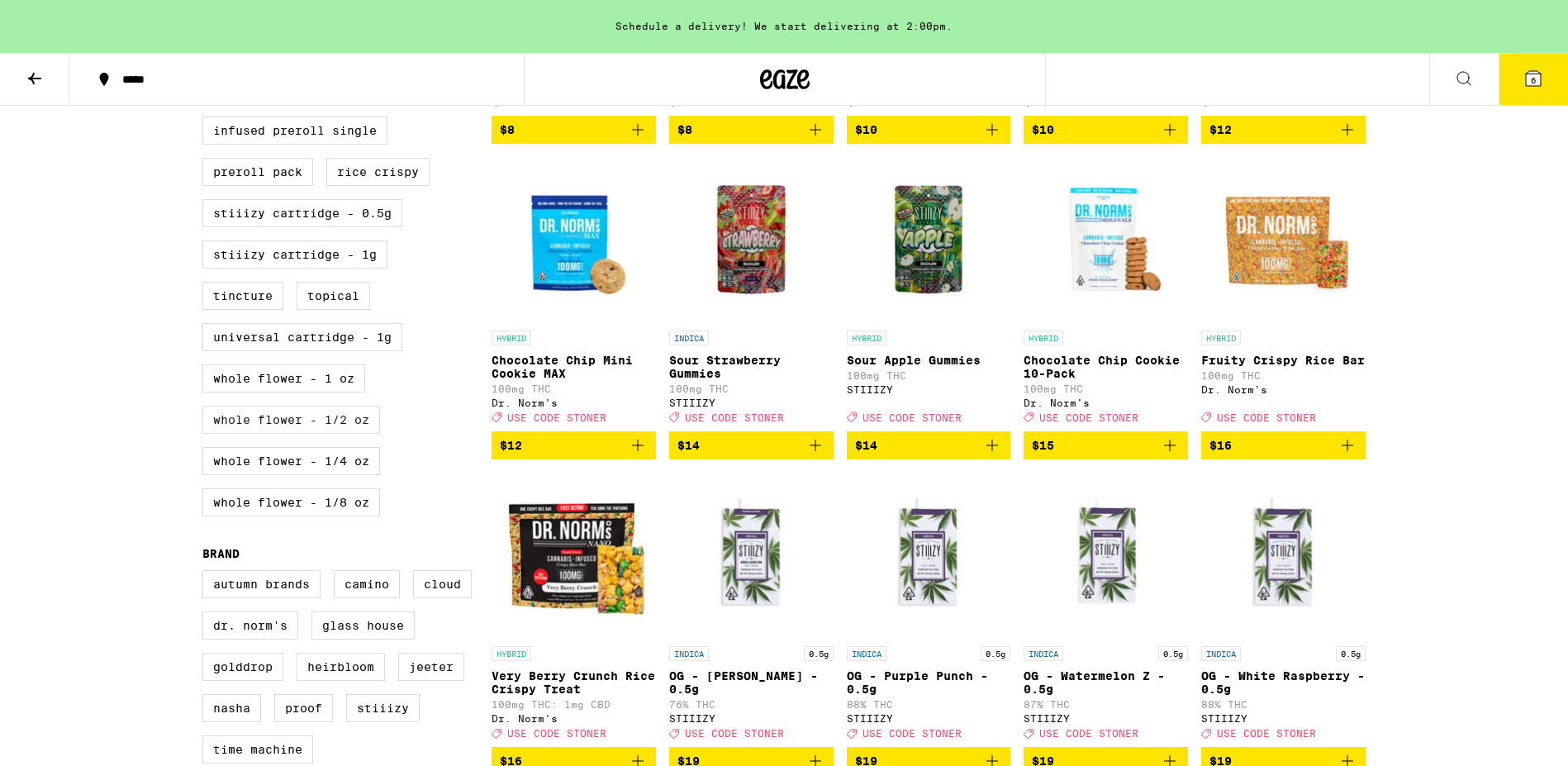
click at [363, 434] on label "Whole Flower - 1/2 oz" at bounding box center [291, 420] width 178 height 28
checkbox input "true"
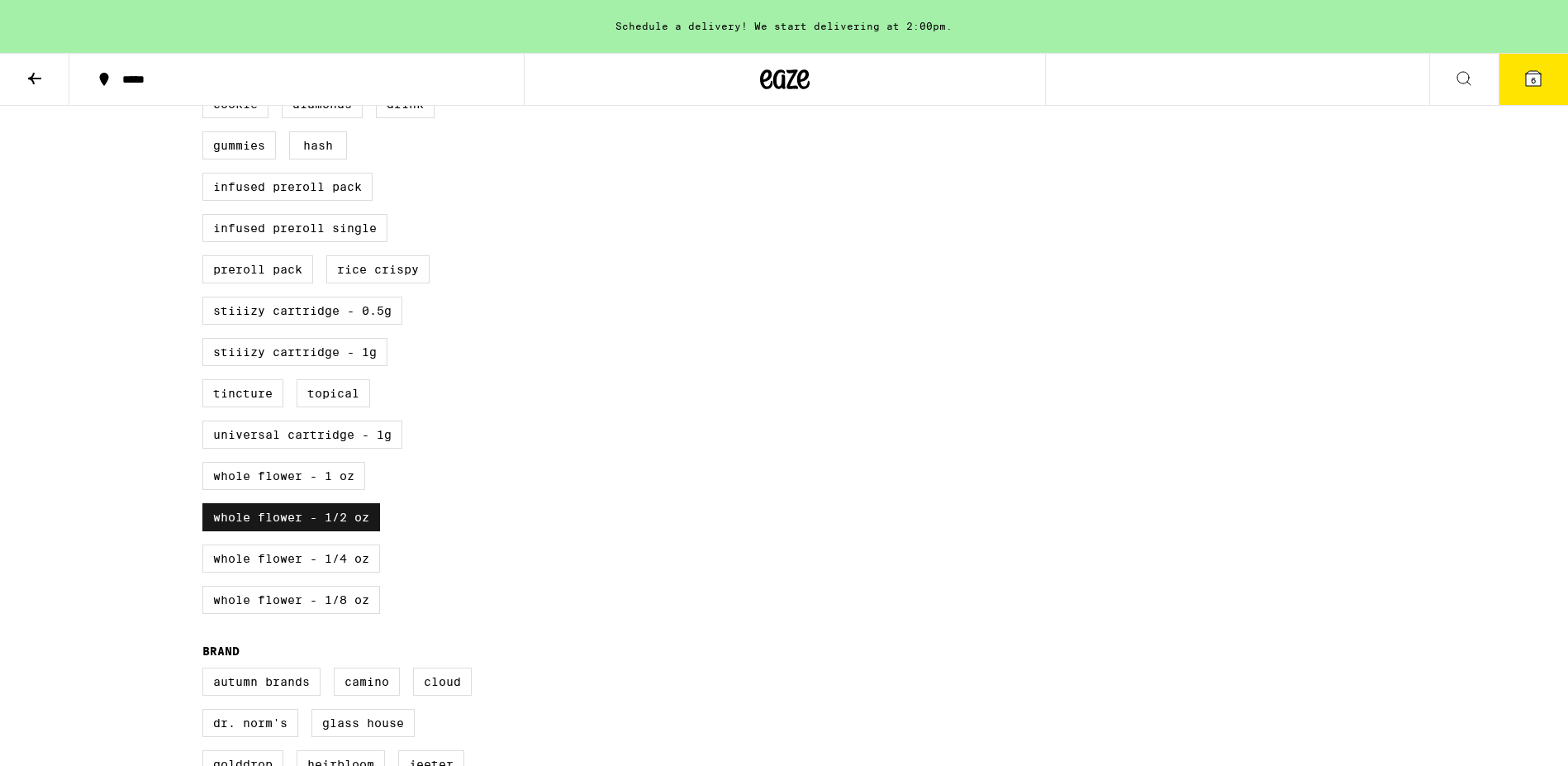
scroll to position [672, 0]
click at [374, 569] on label "Whole Flower - 1/4 oz" at bounding box center [291, 555] width 178 height 28
click at [207, 49] on input "Whole Flower - 1/4 oz" at bounding box center [206, 48] width 1 height 1
checkbox input "true"
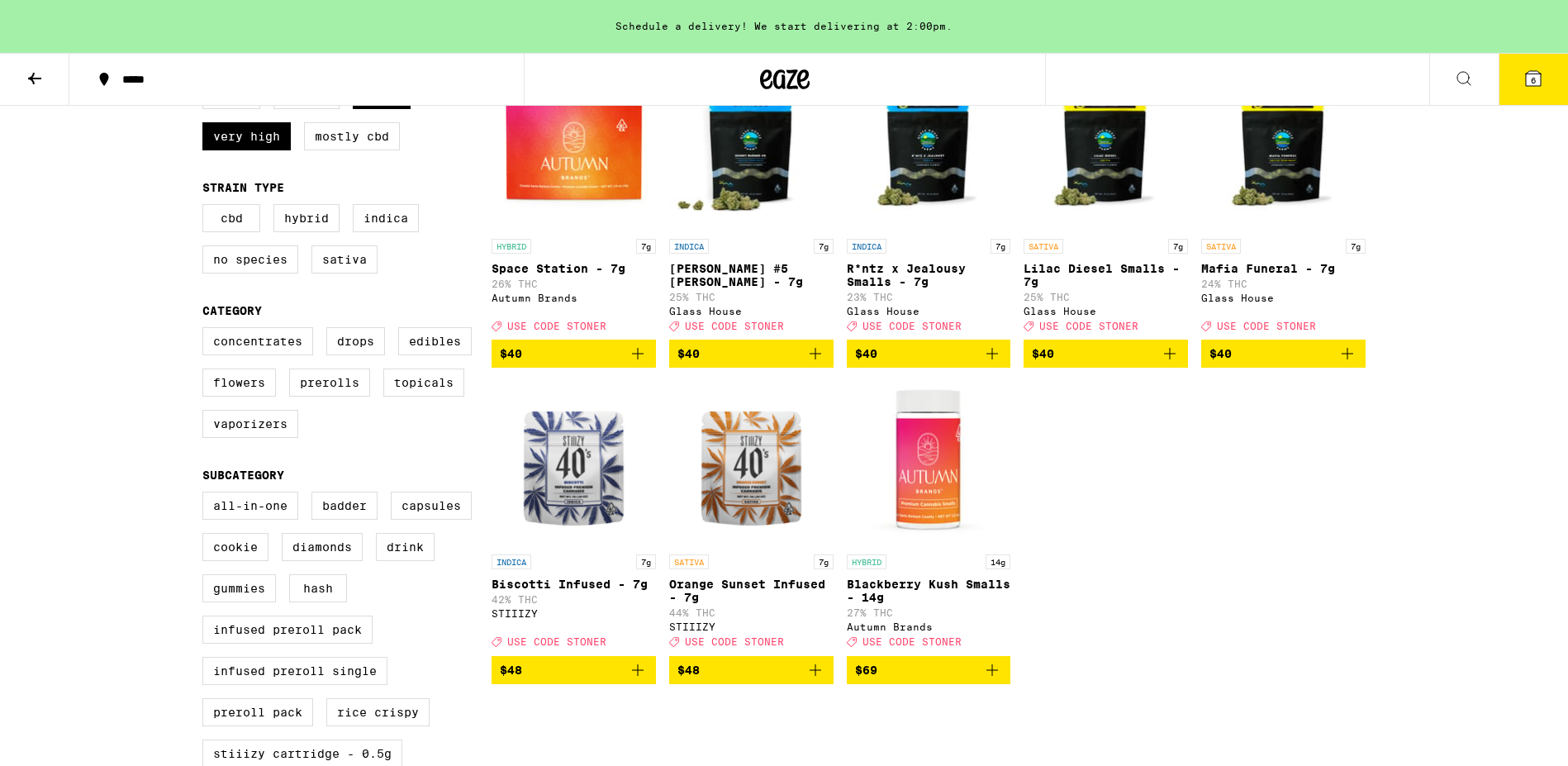
scroll to position [235, 0]
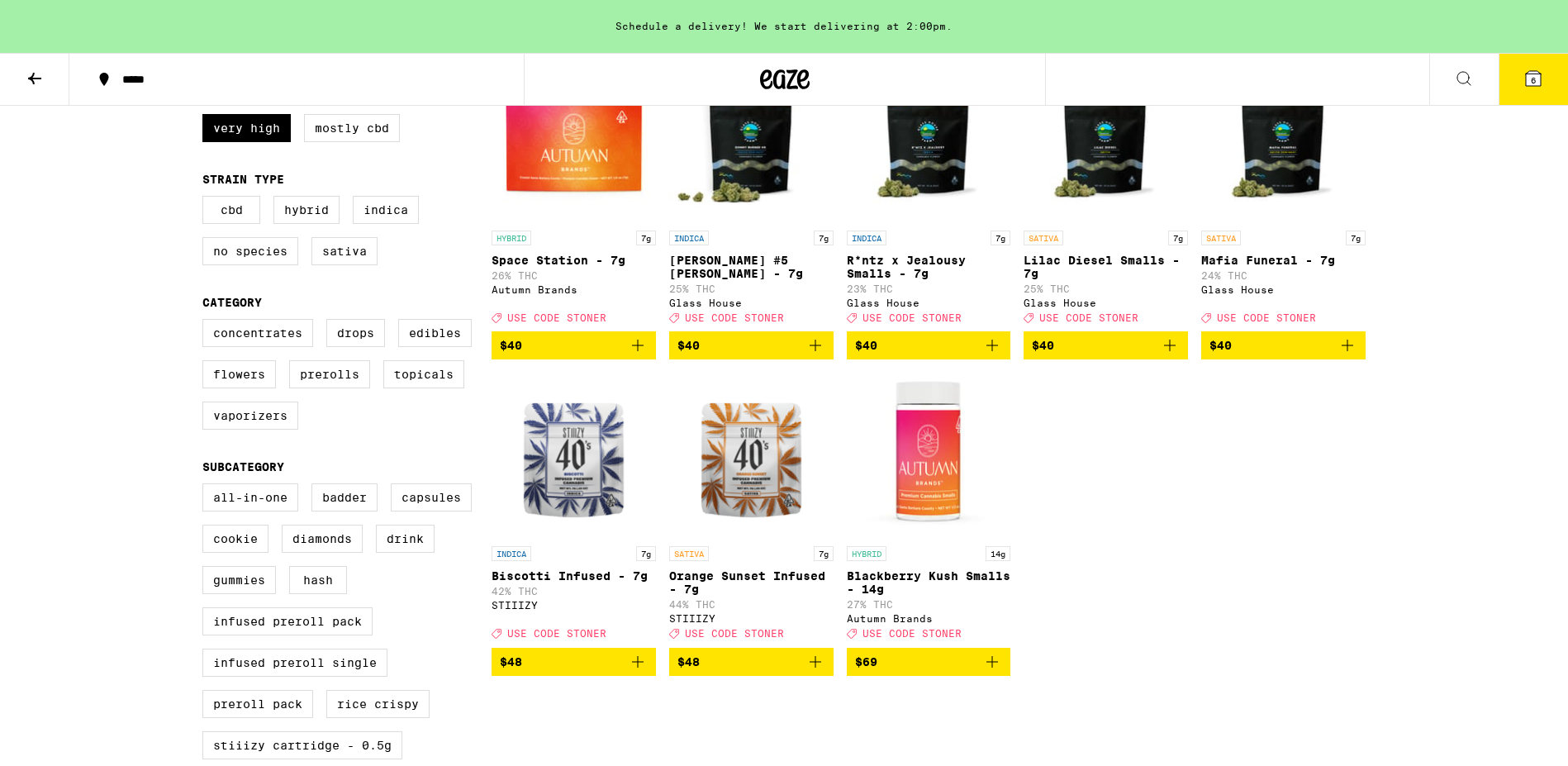
click at [943, 487] on img "Open page for Blackberry Kush Smalls - 14g from Autumn Brands" at bounding box center [929, 455] width 165 height 165
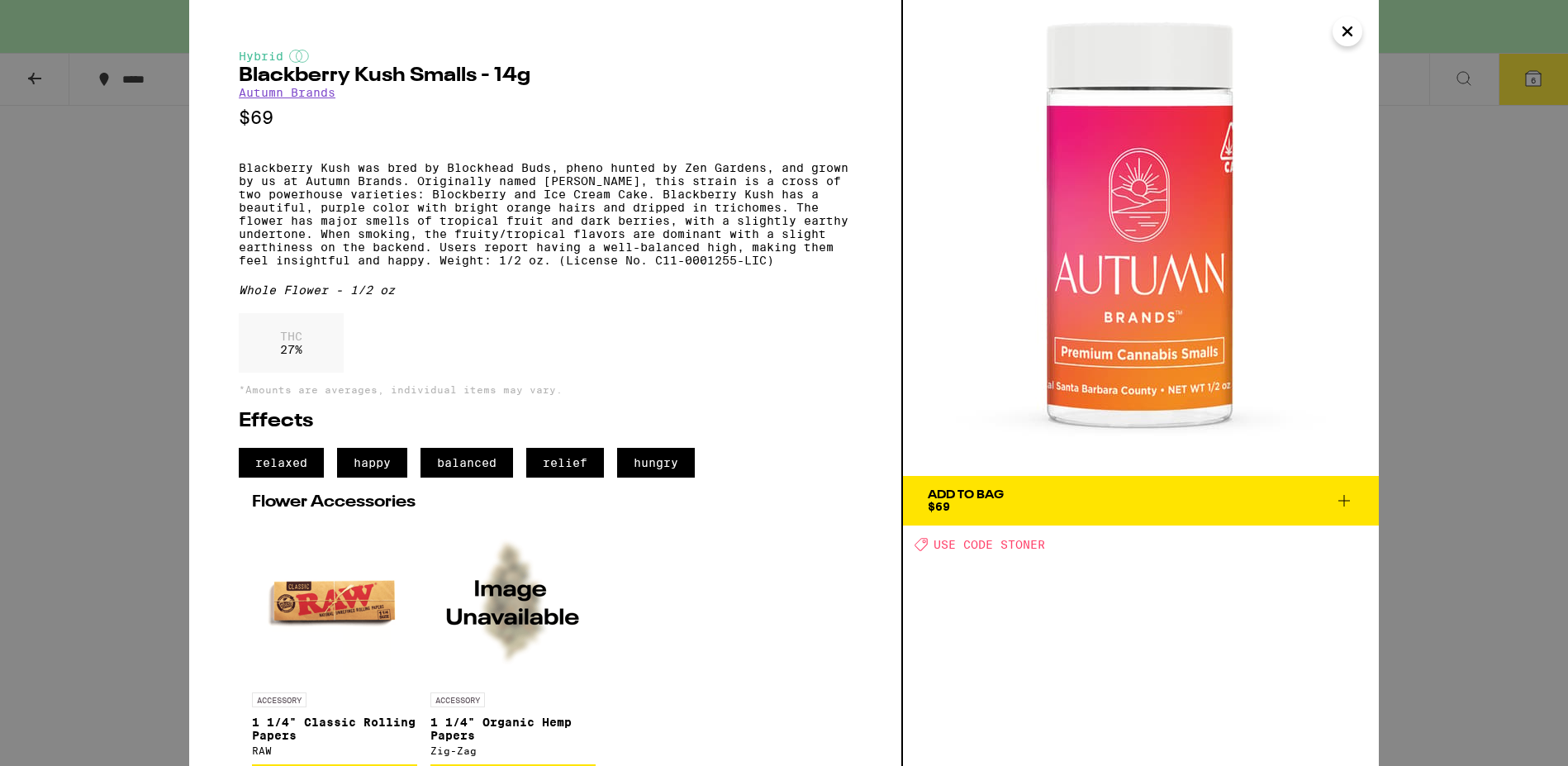
click at [1187, 499] on span "Add To Bag $69" at bounding box center [1140, 500] width 426 height 23
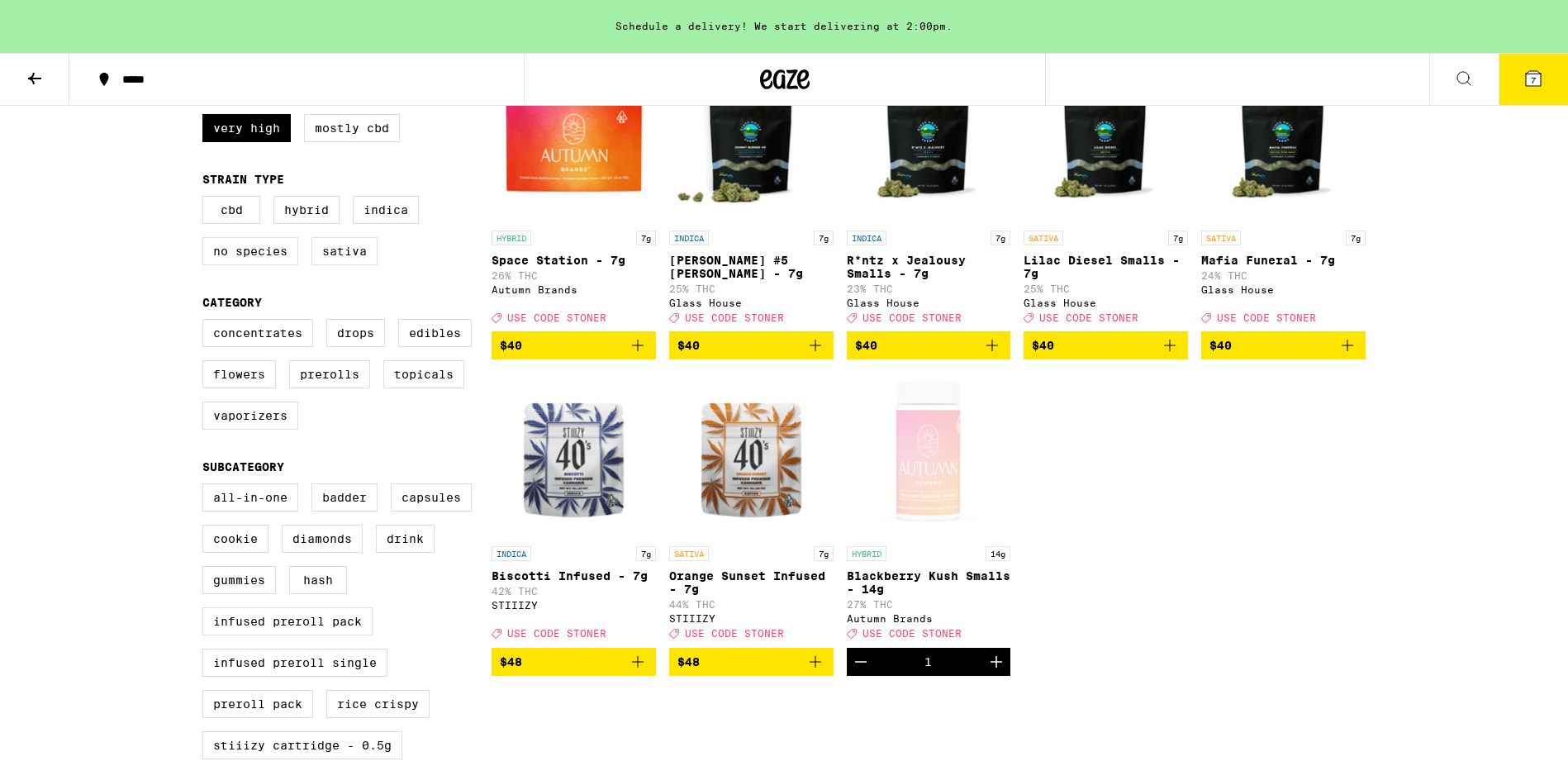
click at [1537, 81] on icon at bounding box center [1533, 79] width 15 height 15
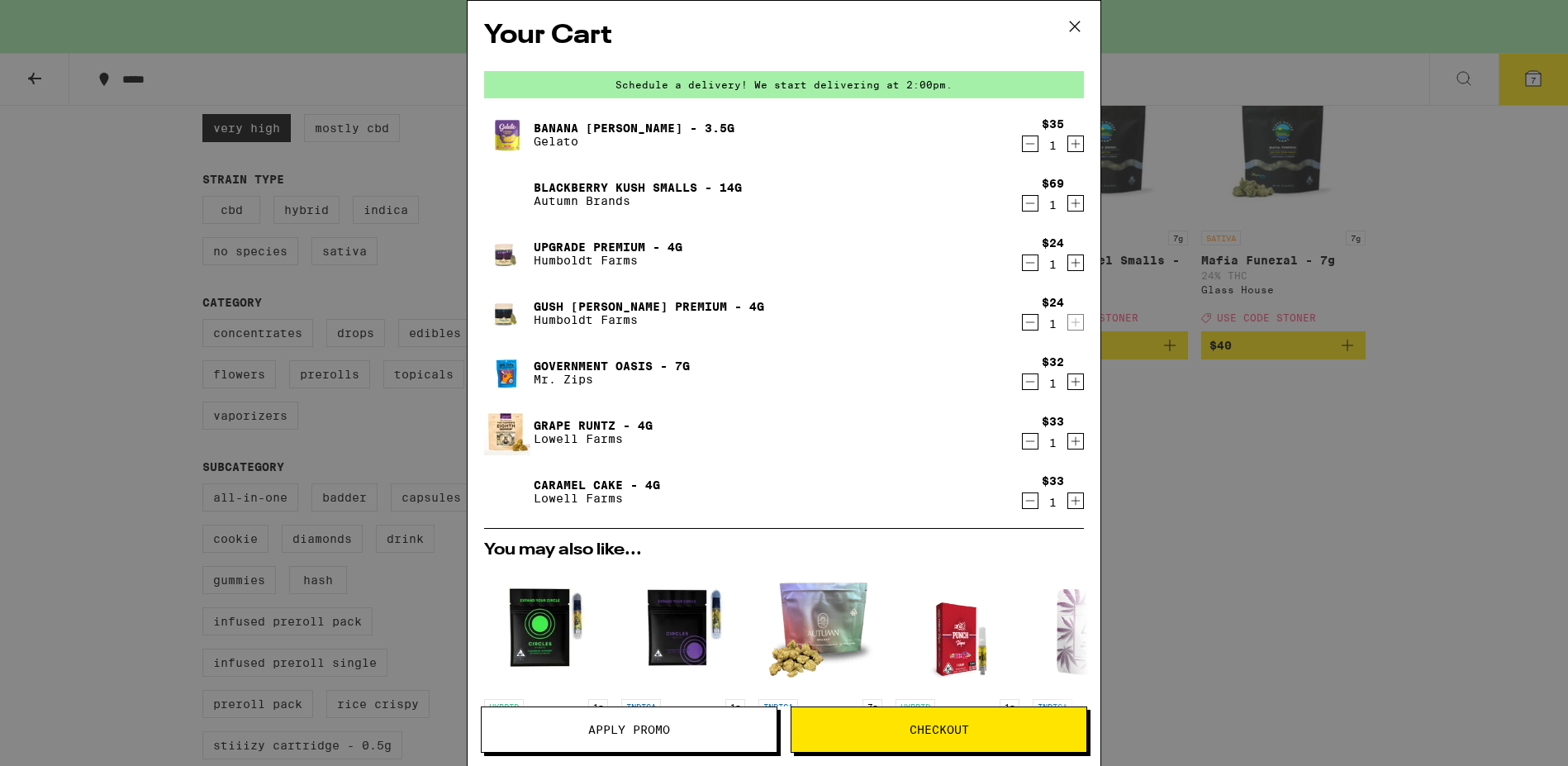
click at [1025, 142] on icon "Decrement" at bounding box center [1030, 143] width 15 height 20
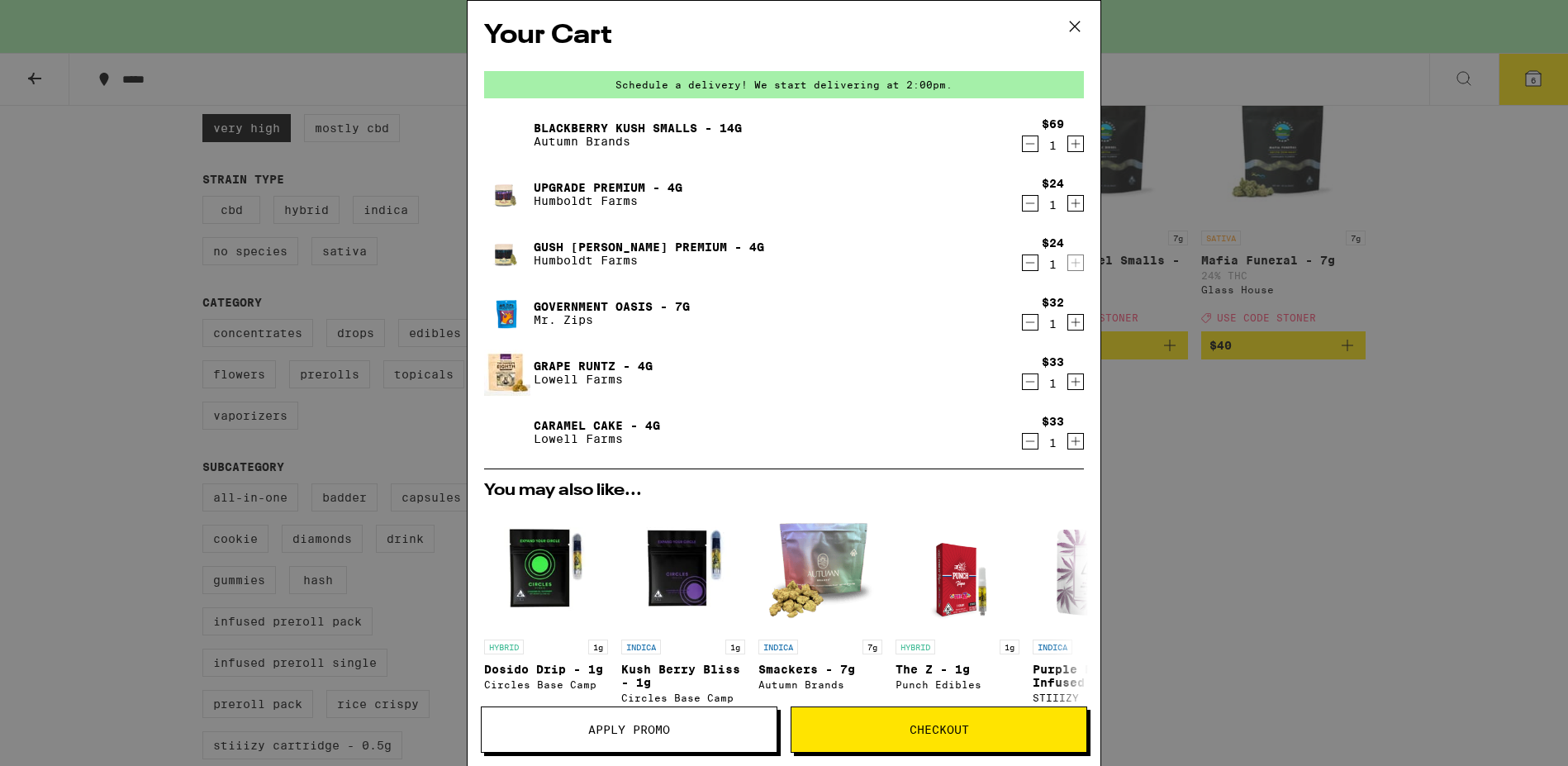
click at [1031, 210] on icon "Decrement" at bounding box center [1030, 202] width 15 height 20
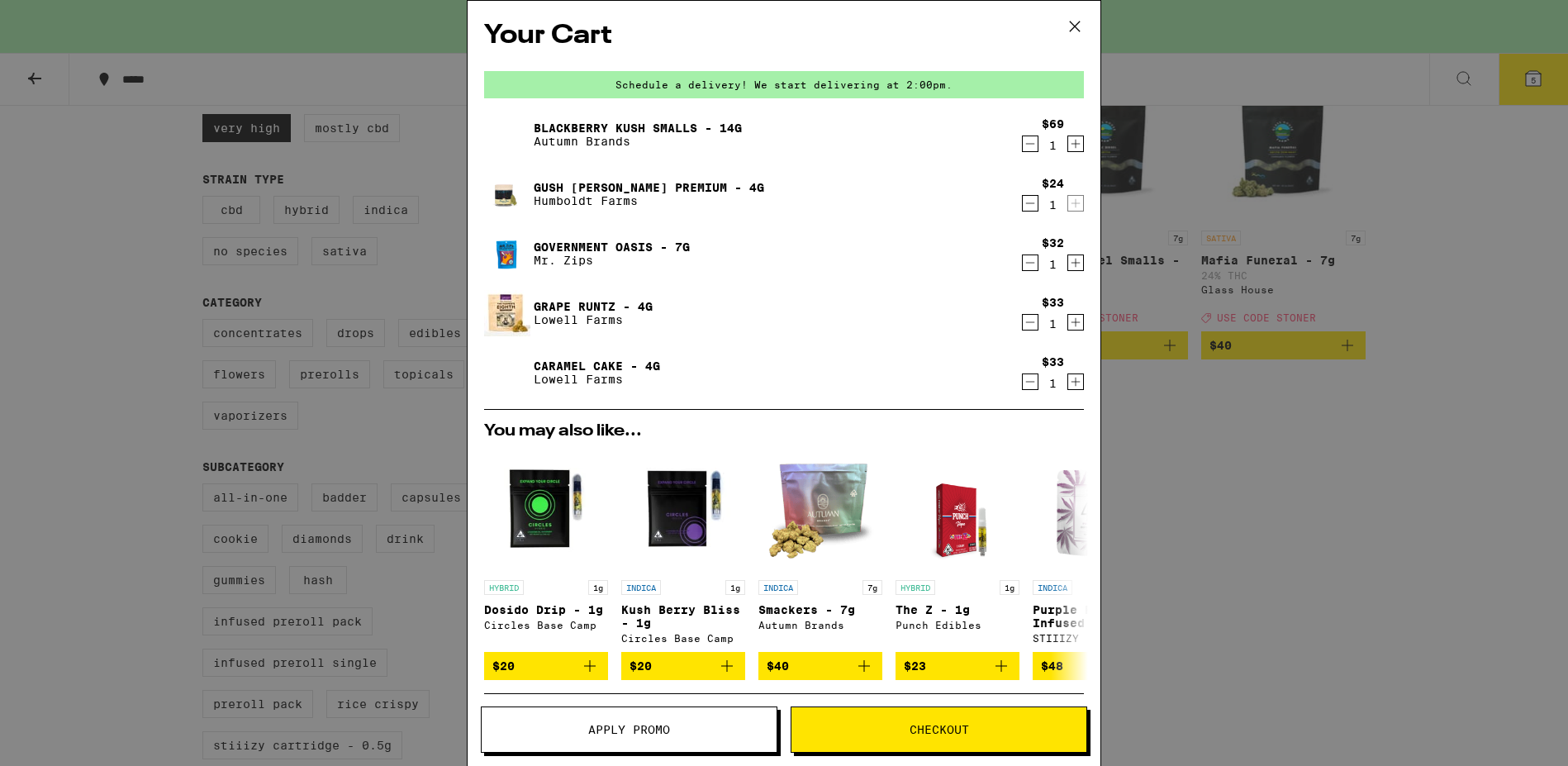
click at [1031, 210] on icon "Decrement" at bounding box center [1030, 202] width 15 height 20
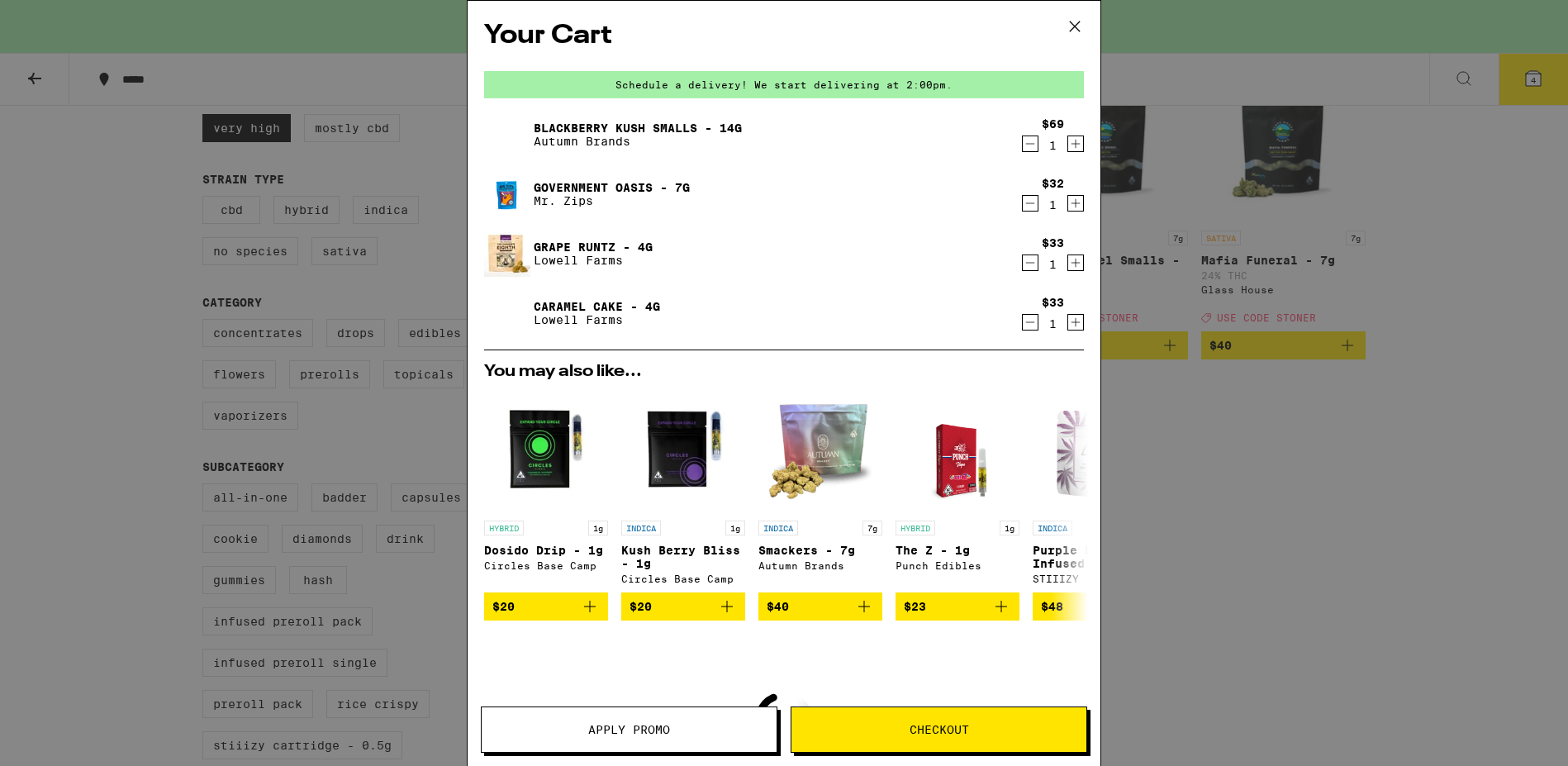
click at [1031, 210] on icon "Decrement" at bounding box center [1030, 202] width 15 height 20
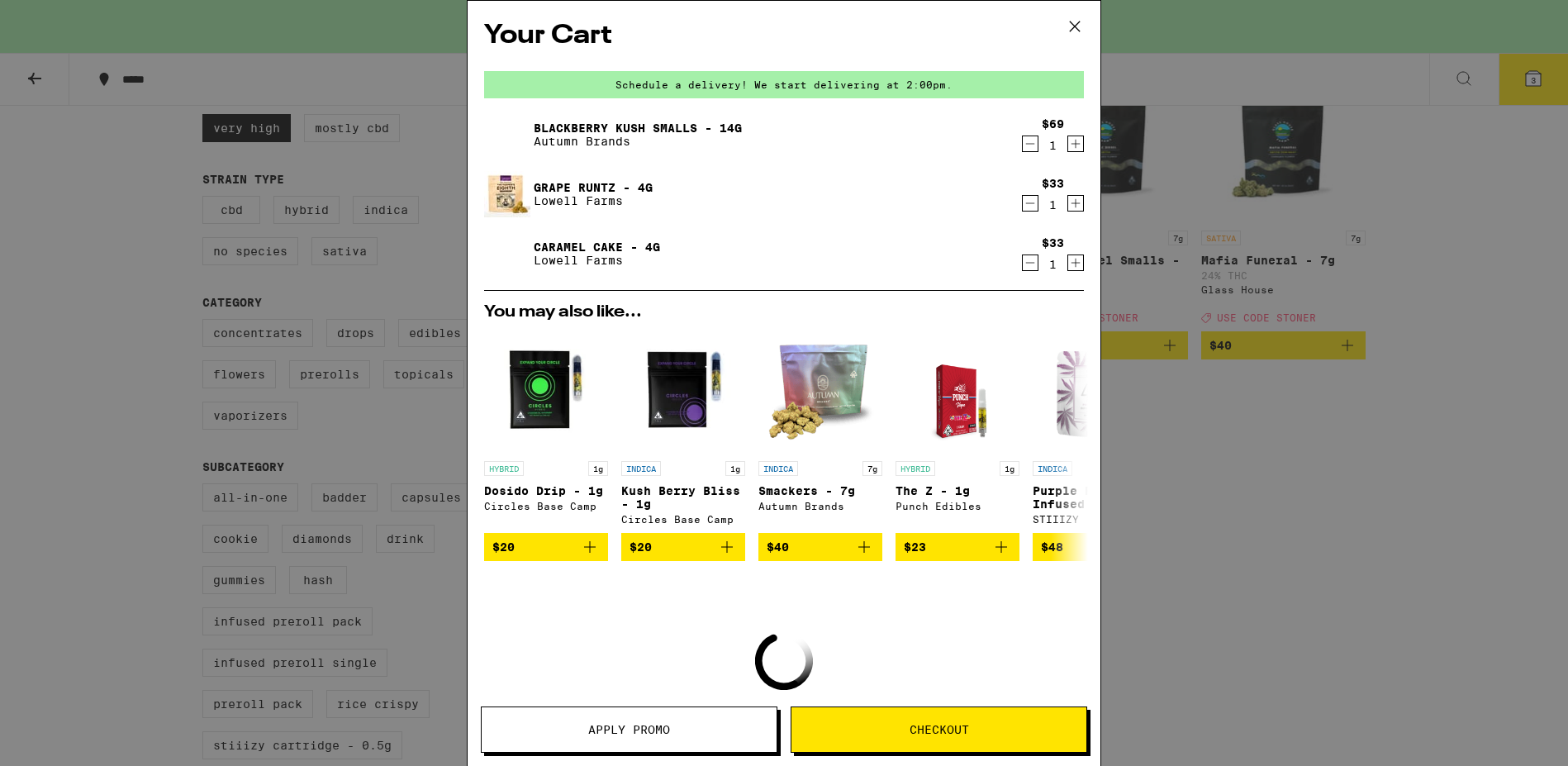
click at [1031, 210] on icon "Decrement" at bounding box center [1030, 202] width 15 height 20
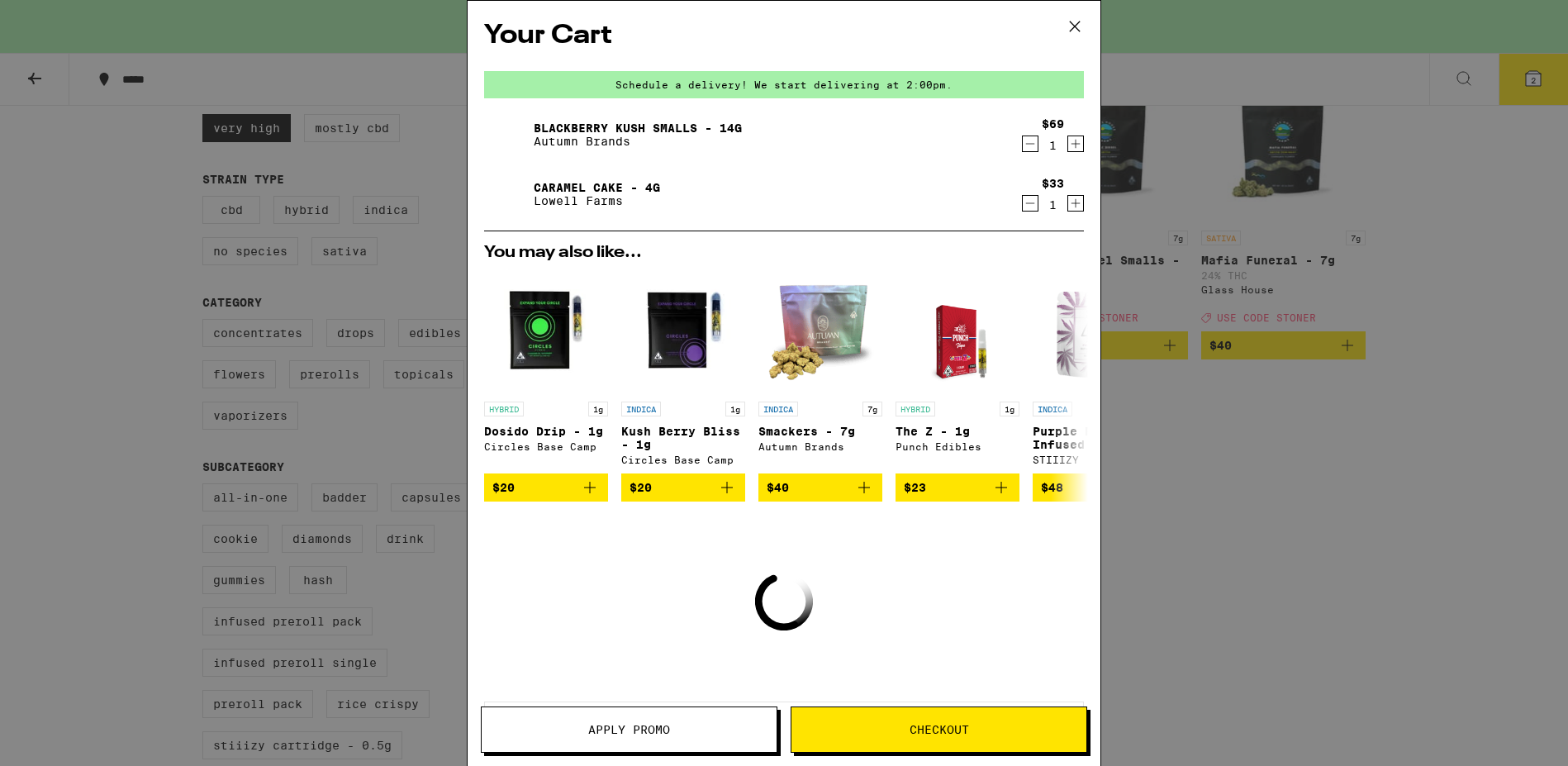
click at [1031, 210] on icon "Decrement" at bounding box center [1030, 202] width 15 height 20
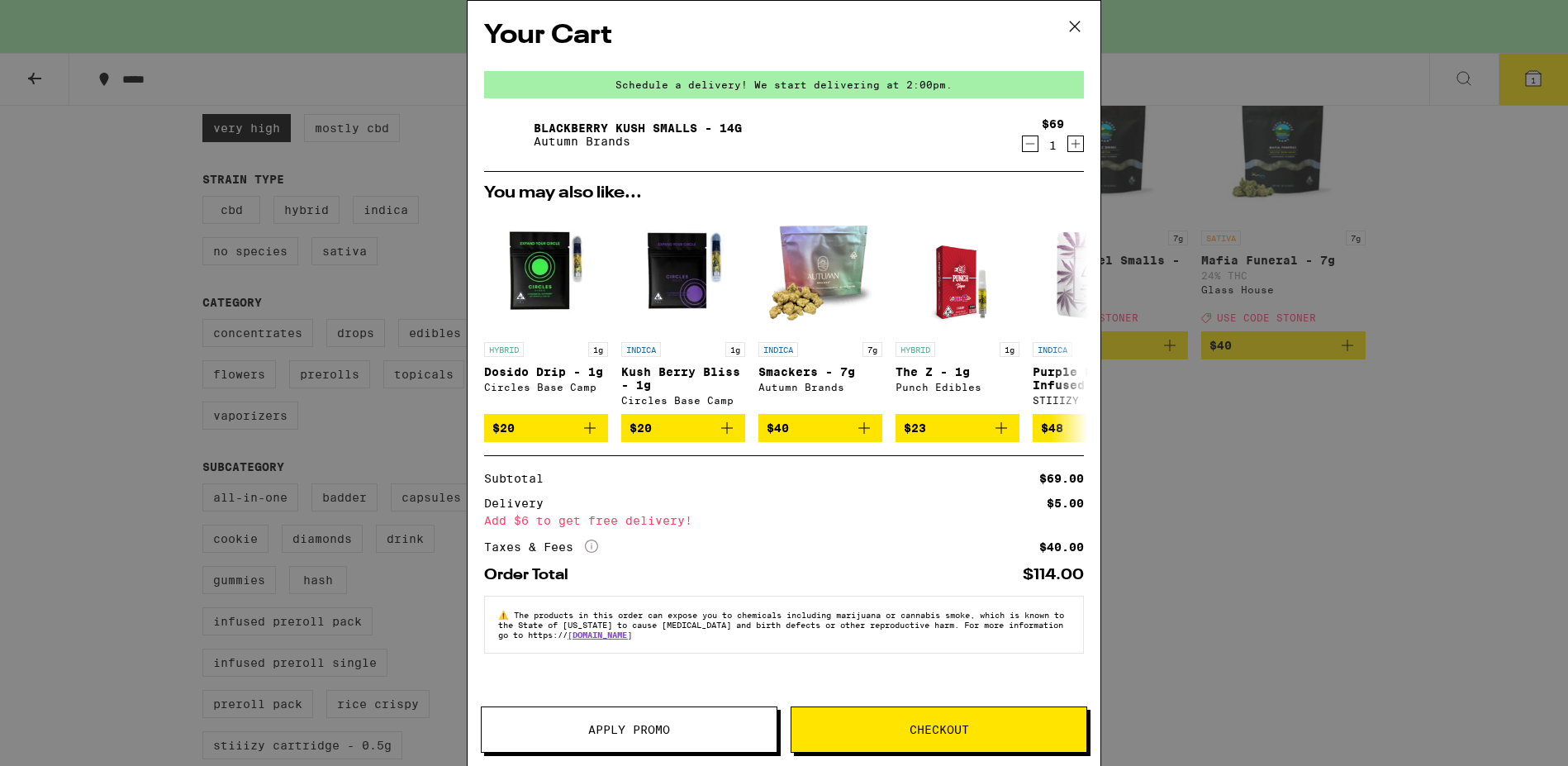
click at [685, 727] on span "Apply Promo" at bounding box center [628, 729] width 295 height 11
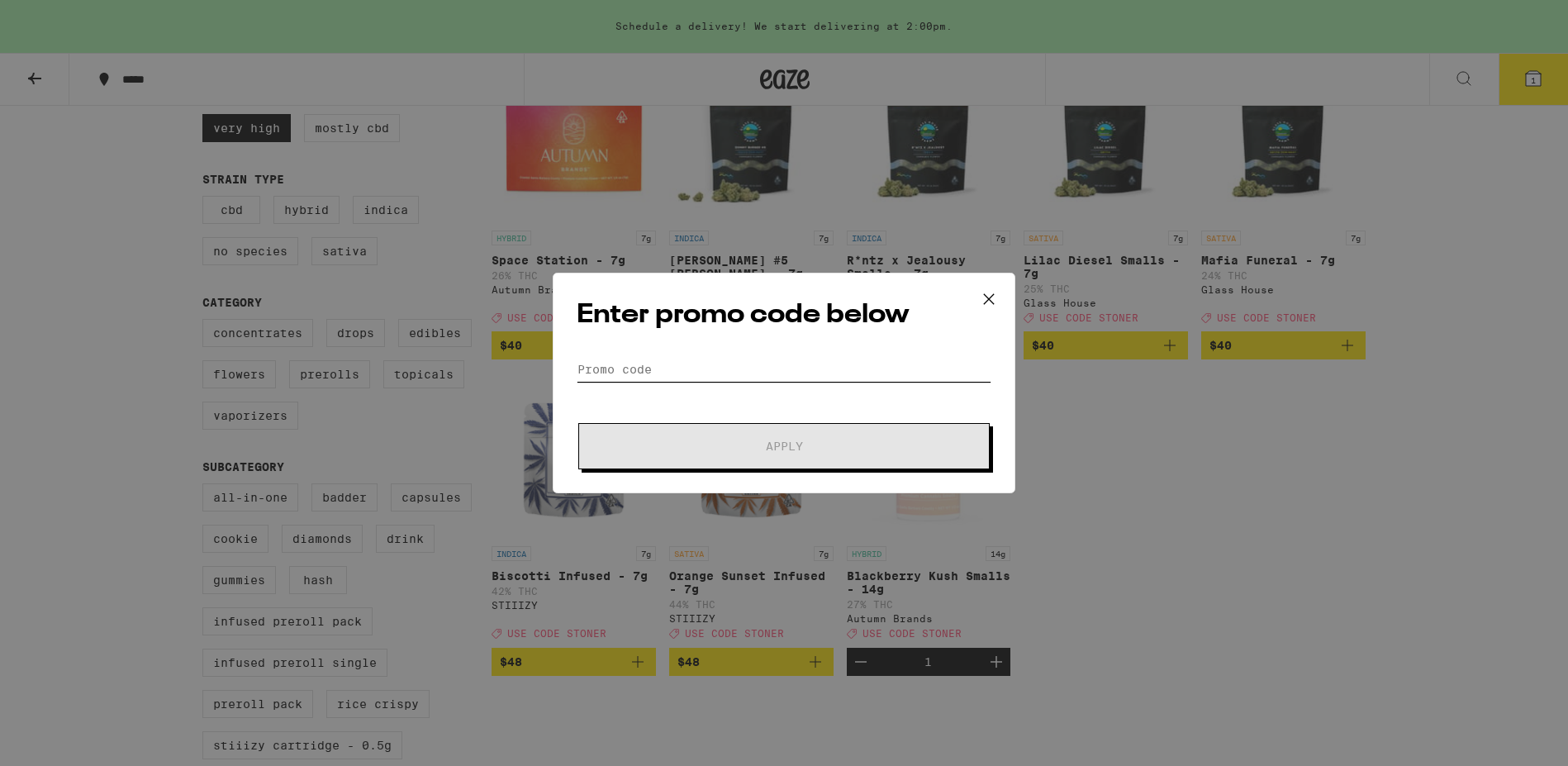
click at [690, 372] on input "Promo Code" at bounding box center [784, 369] width 415 height 24
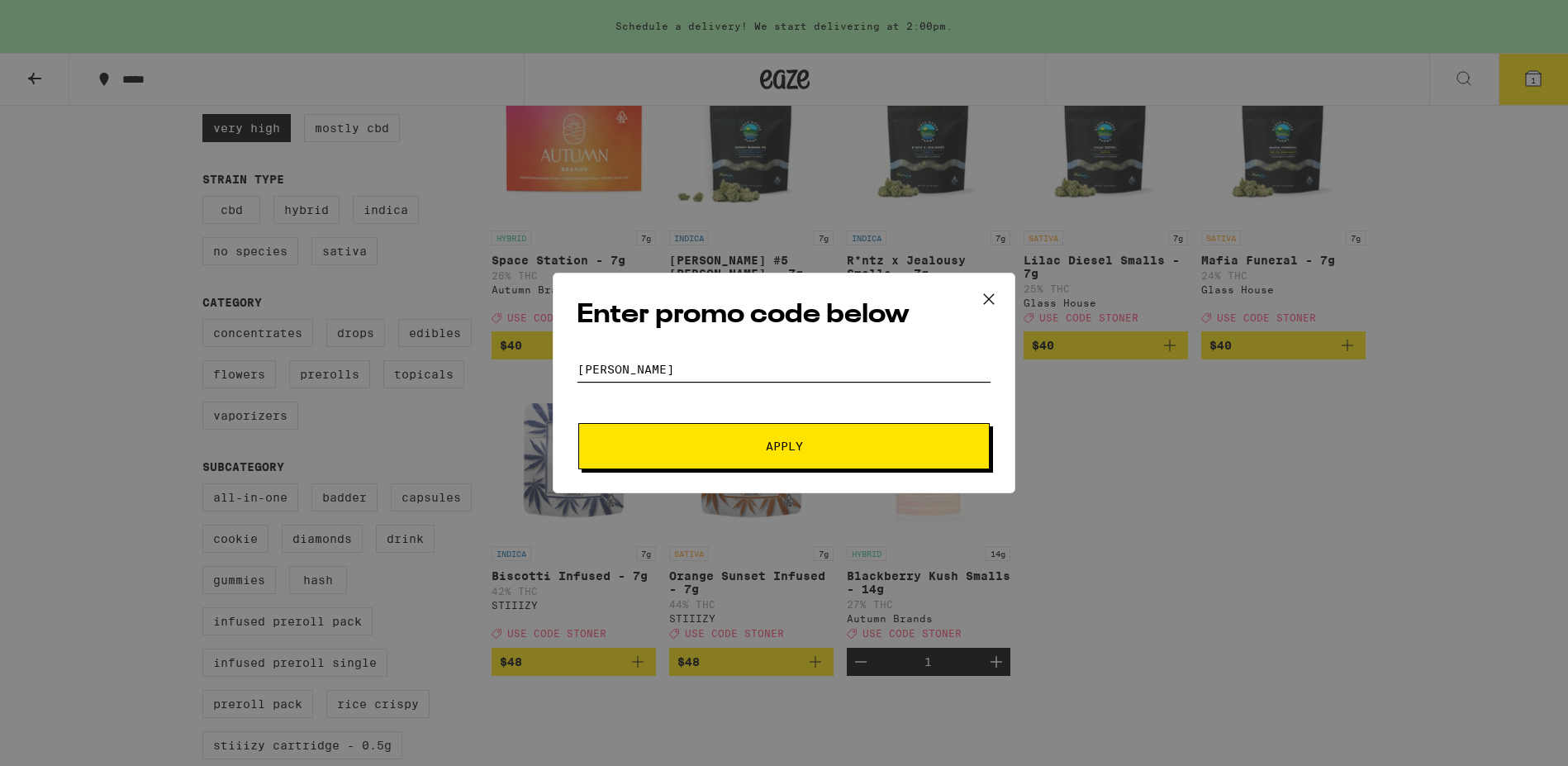
type input "[PERSON_NAME]"
click at [579, 423] on button "Apply" at bounding box center [784, 446] width 411 height 46
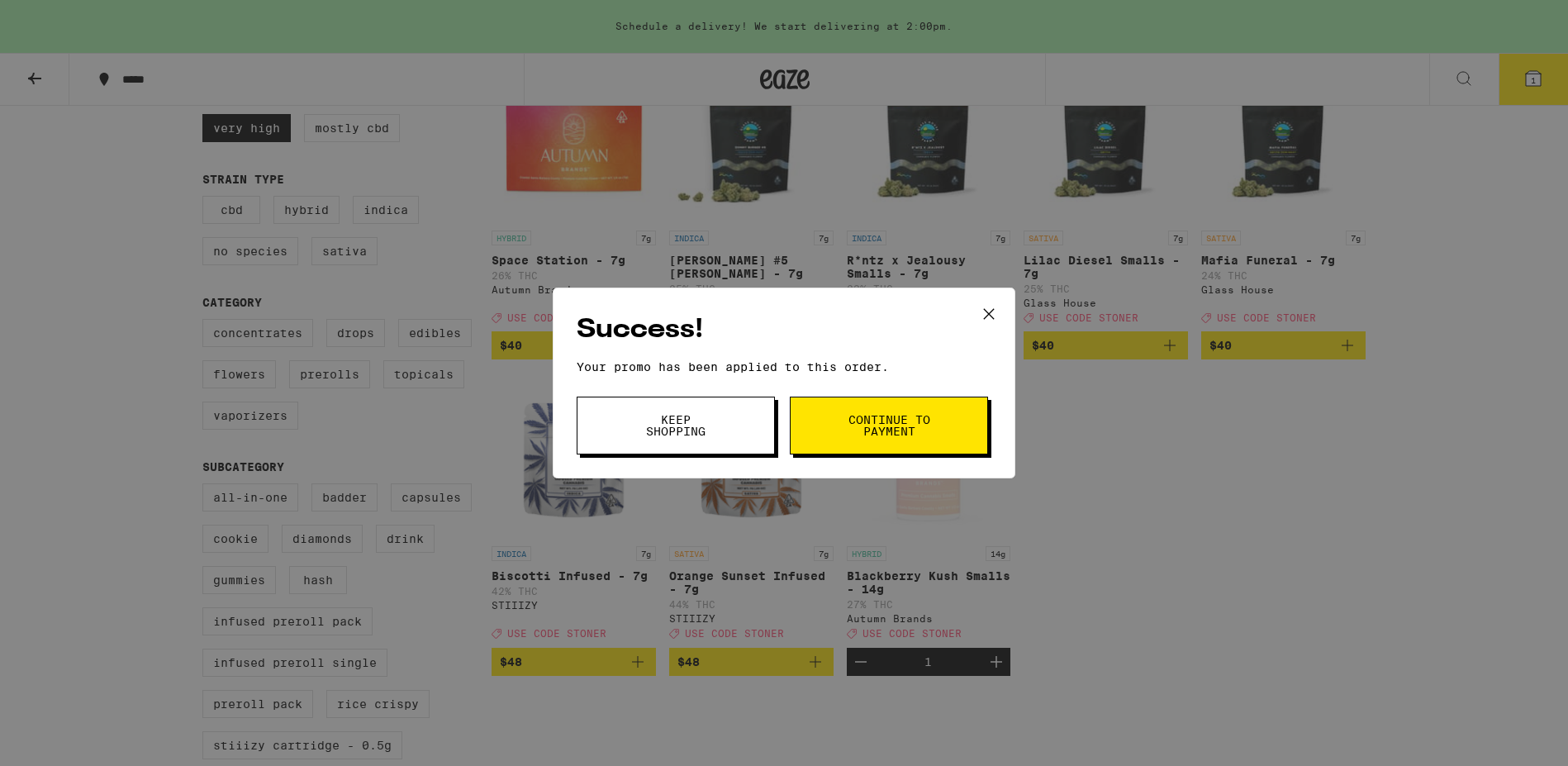
click at [835, 414] on button "Continue to payment" at bounding box center [888, 426] width 198 height 58
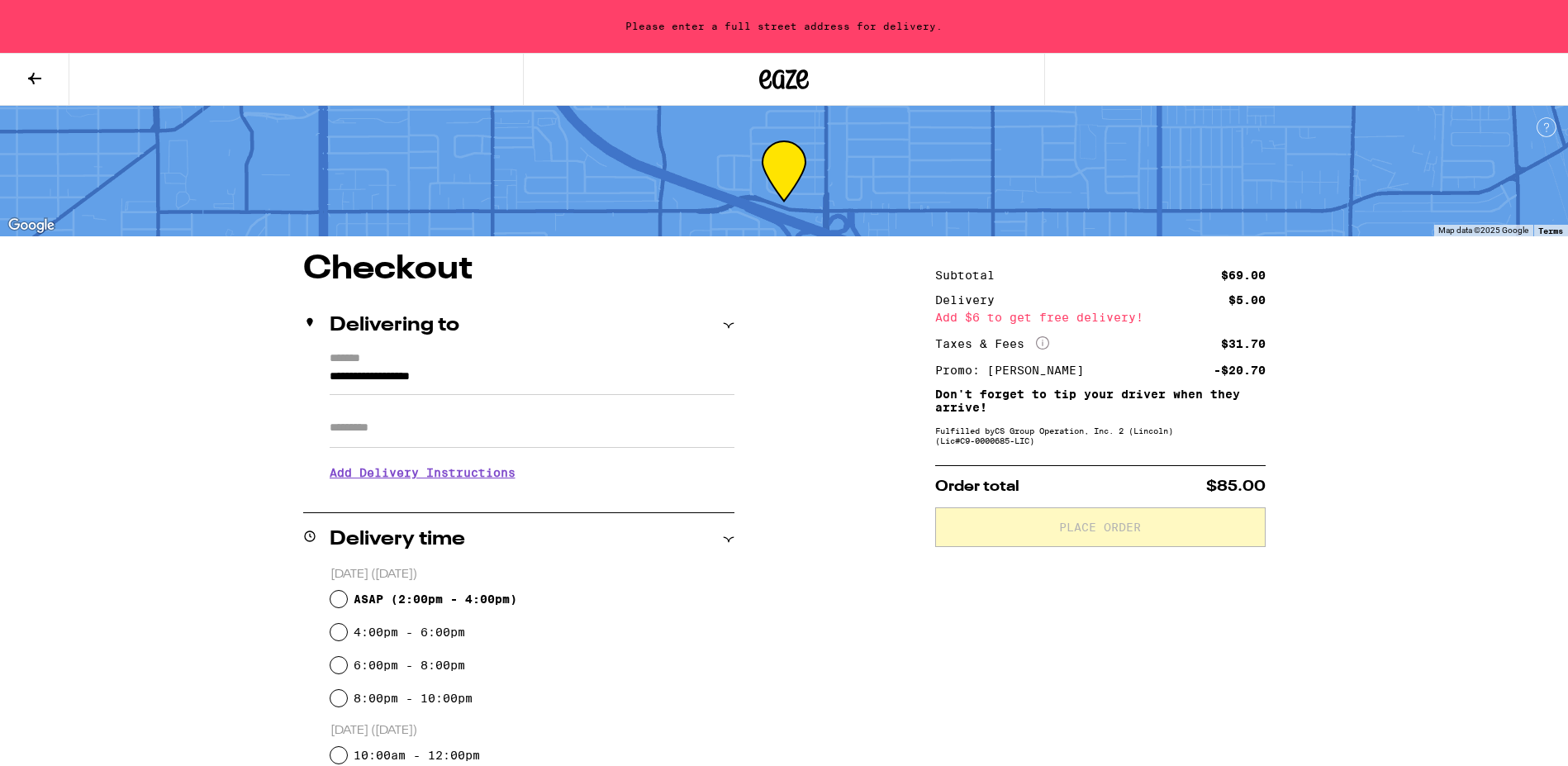
click at [37, 74] on icon at bounding box center [34, 78] width 20 height 20
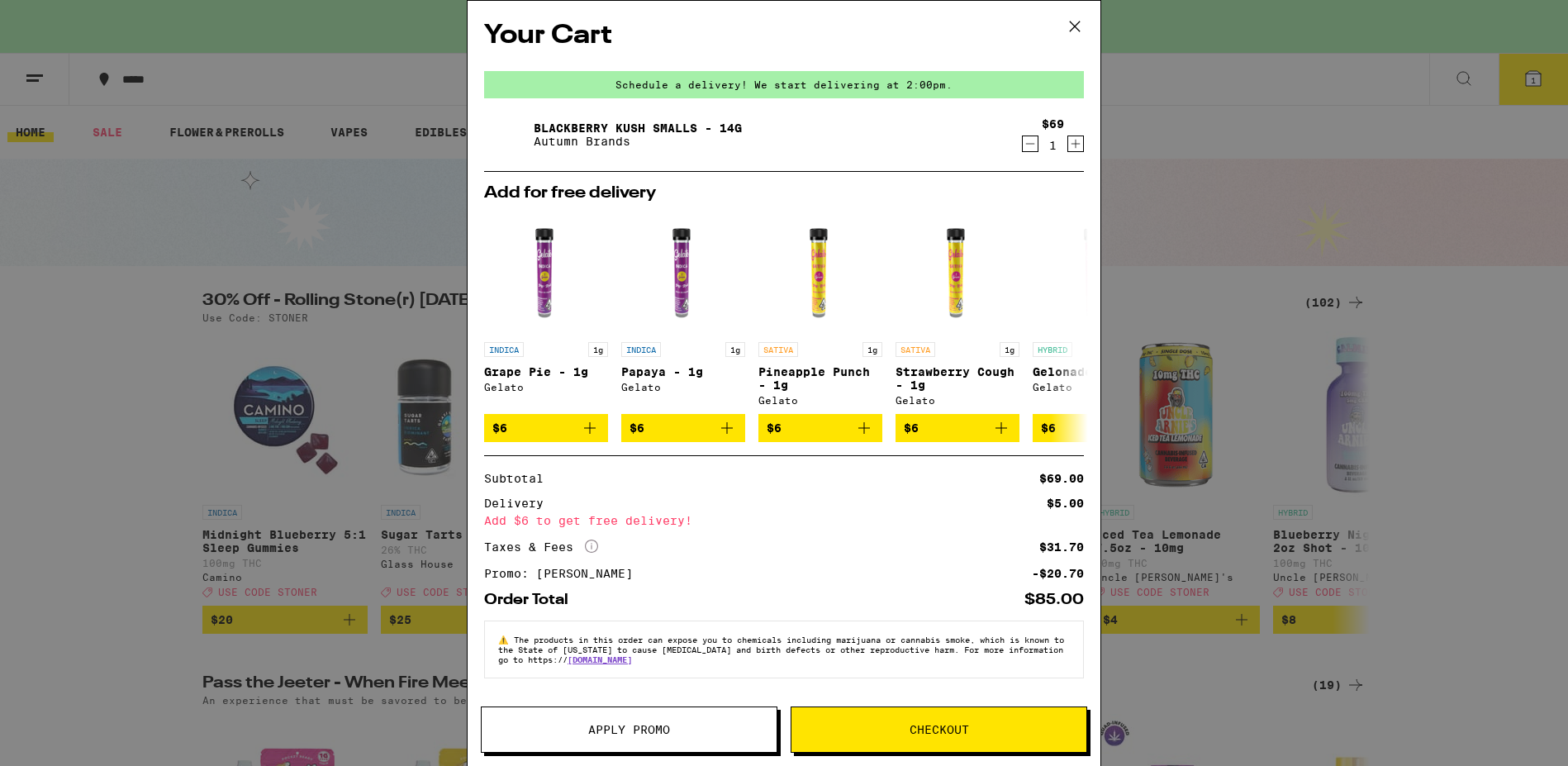
click at [571, 125] on link "Blackberry Kush Smalls - 14g" at bounding box center [637, 128] width 208 height 13
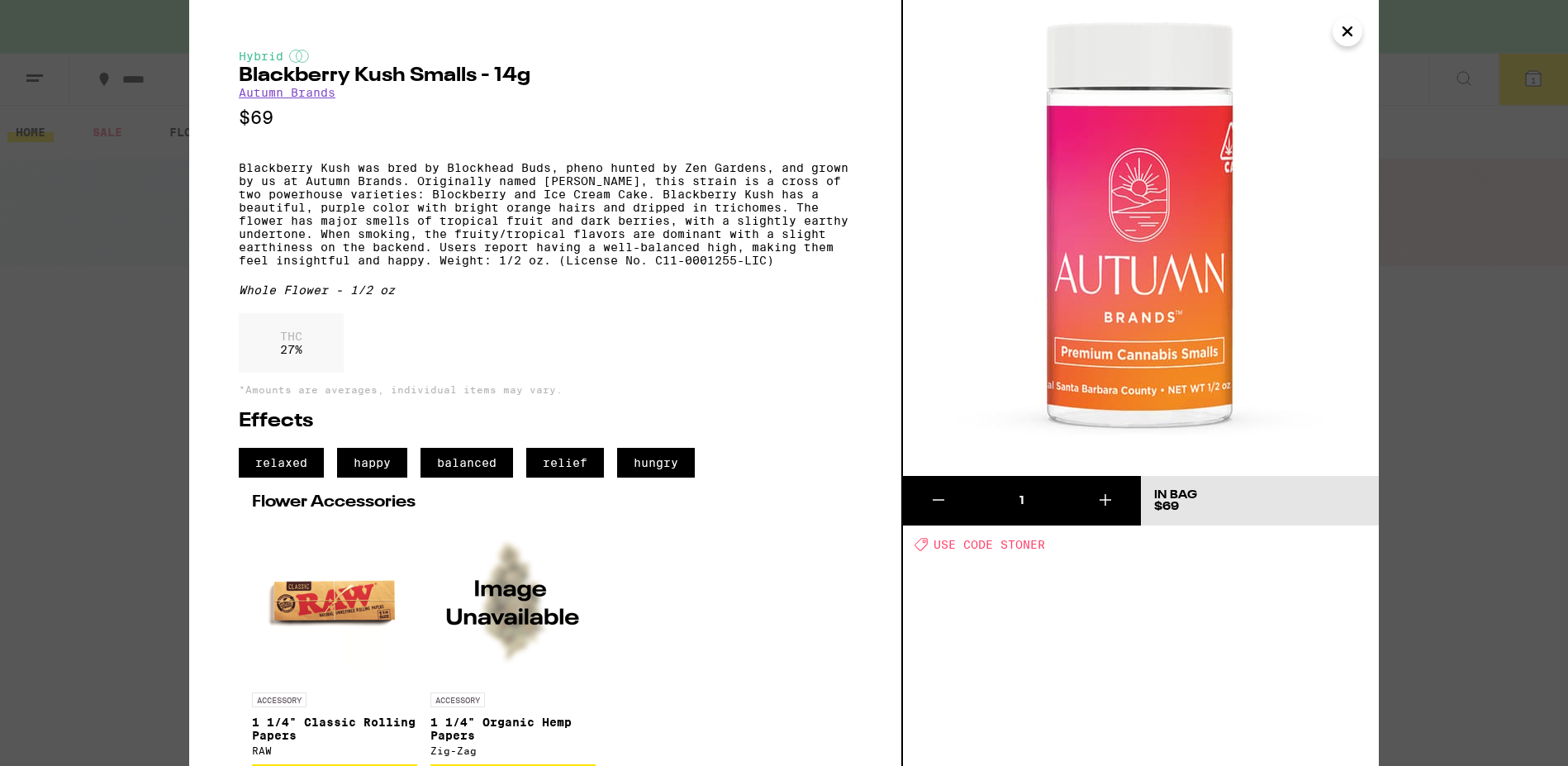
click at [1347, 32] on icon "Close" at bounding box center [1347, 31] width 8 height 8
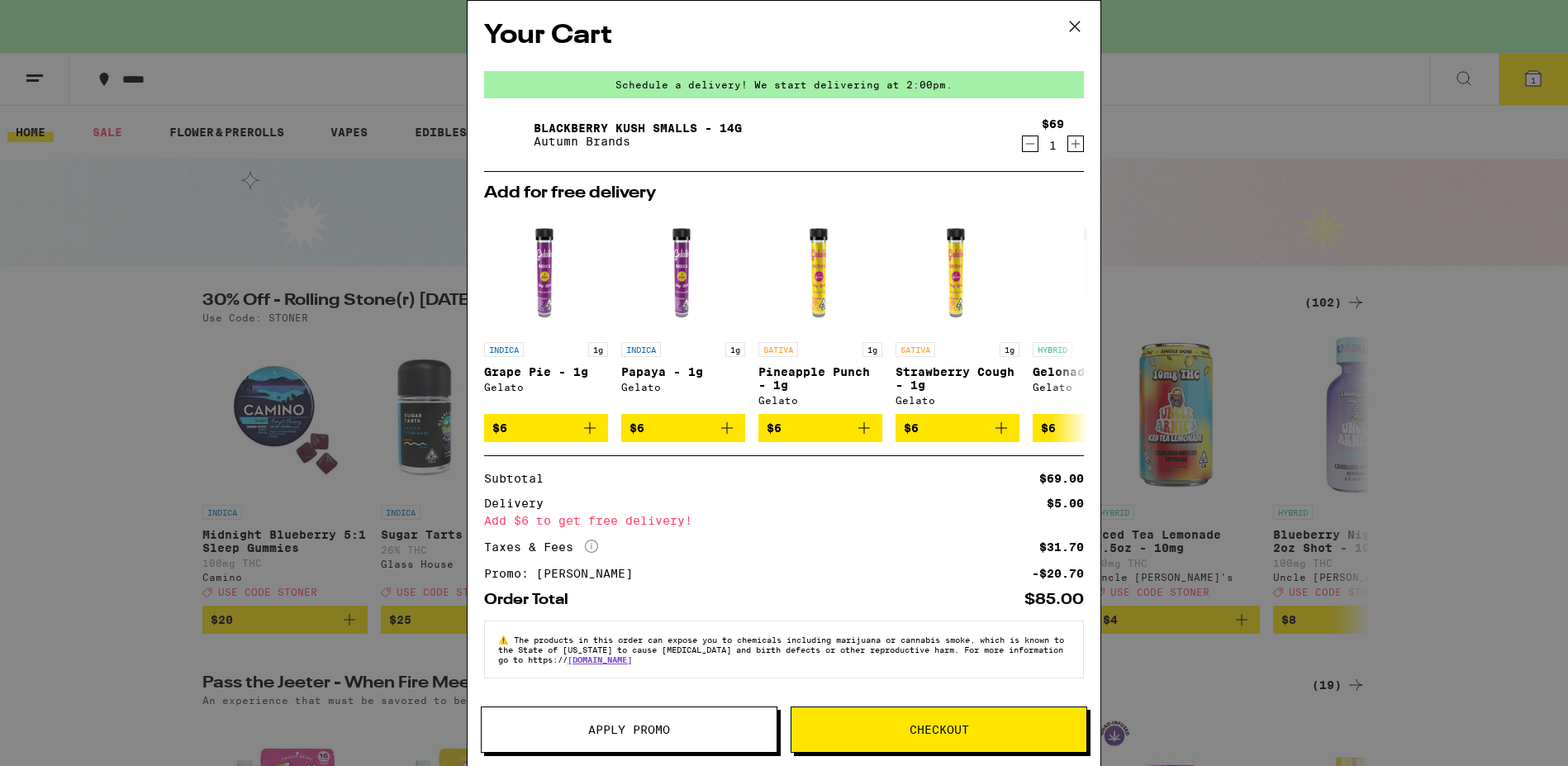
click at [1073, 24] on icon at bounding box center [1075, 26] width 10 height 10
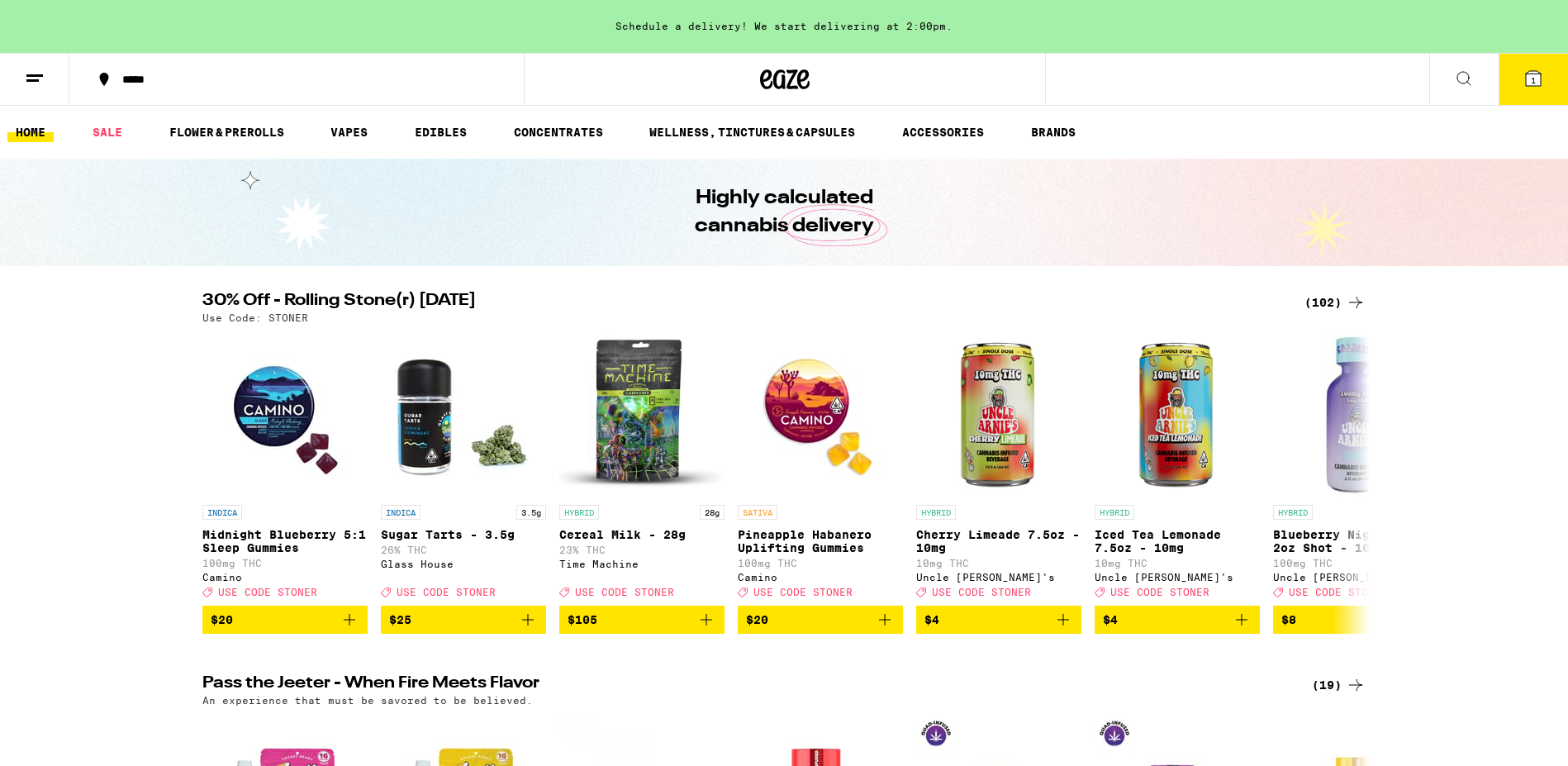
click at [1331, 305] on div "(102)" at bounding box center [1334, 302] width 61 height 20
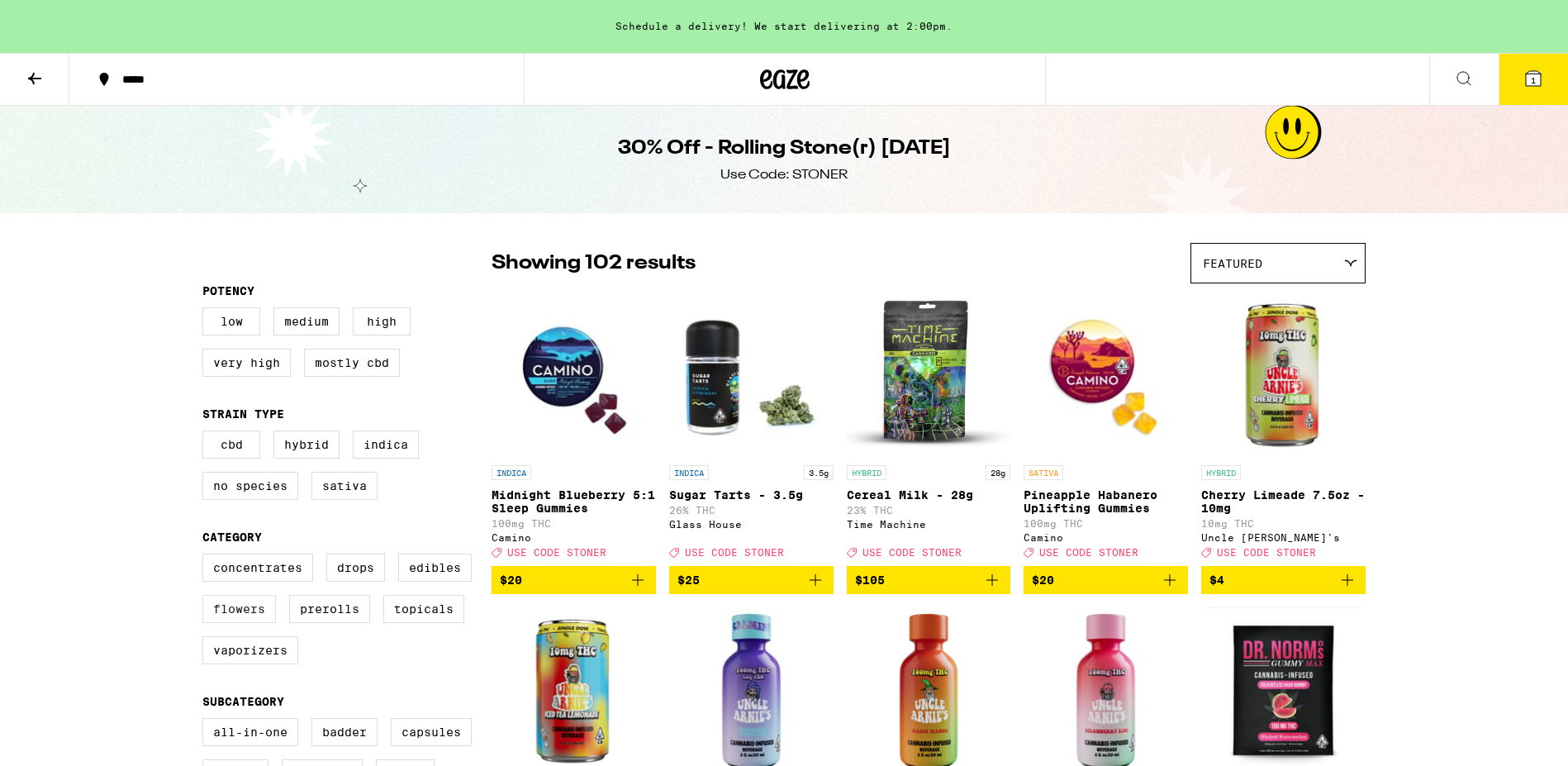
click at [255, 623] on label "Flowers" at bounding box center [239, 609] width 74 height 28
click at [207, 557] on input "Flowers" at bounding box center [206, 556] width 1 height 1
checkbox input "true"
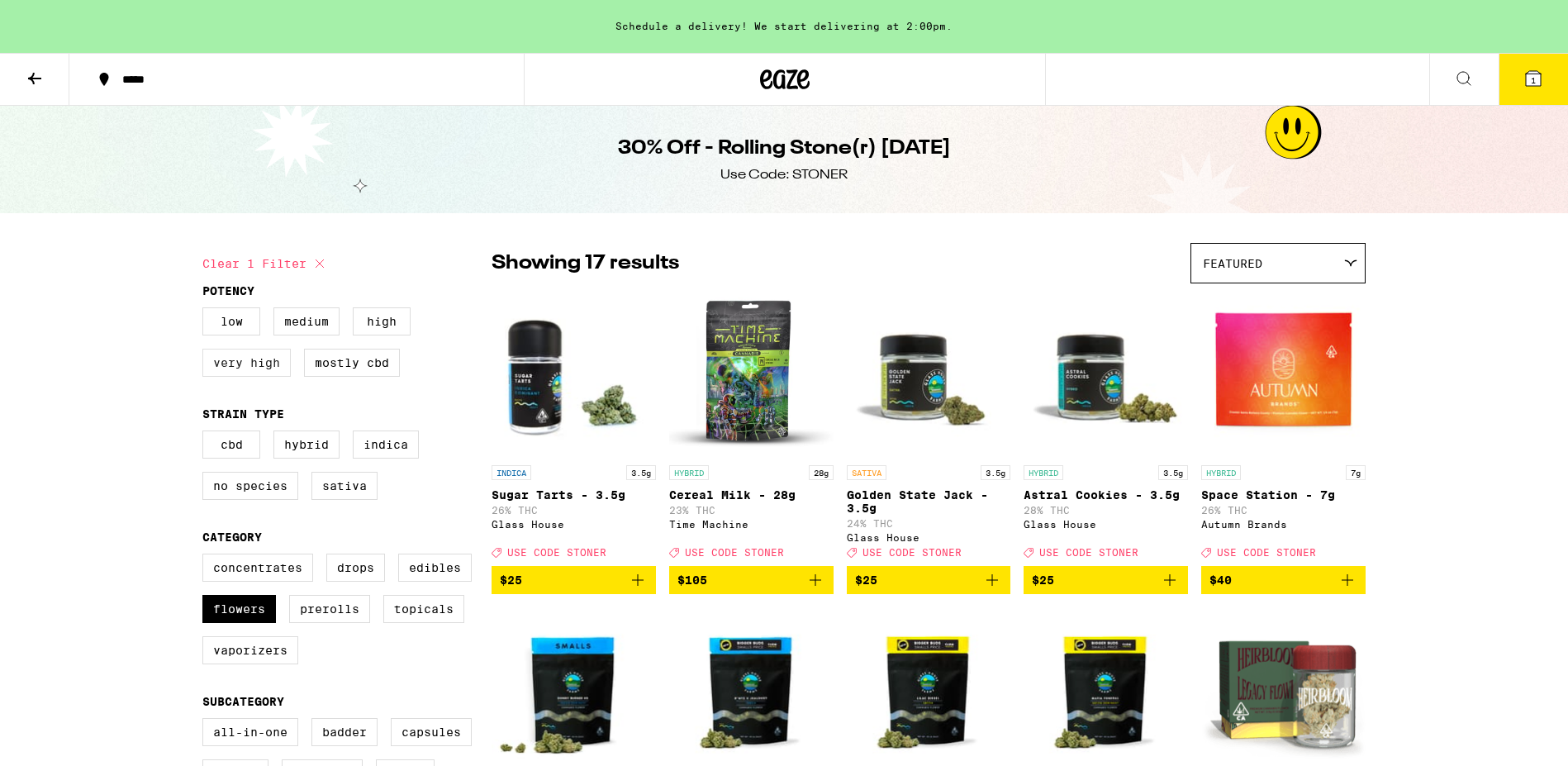
click at [270, 373] on label "Very High" at bounding box center [246, 362] width 88 height 28
click at [207, 311] on input "Very High" at bounding box center [206, 310] width 1 height 1
checkbox input "true"
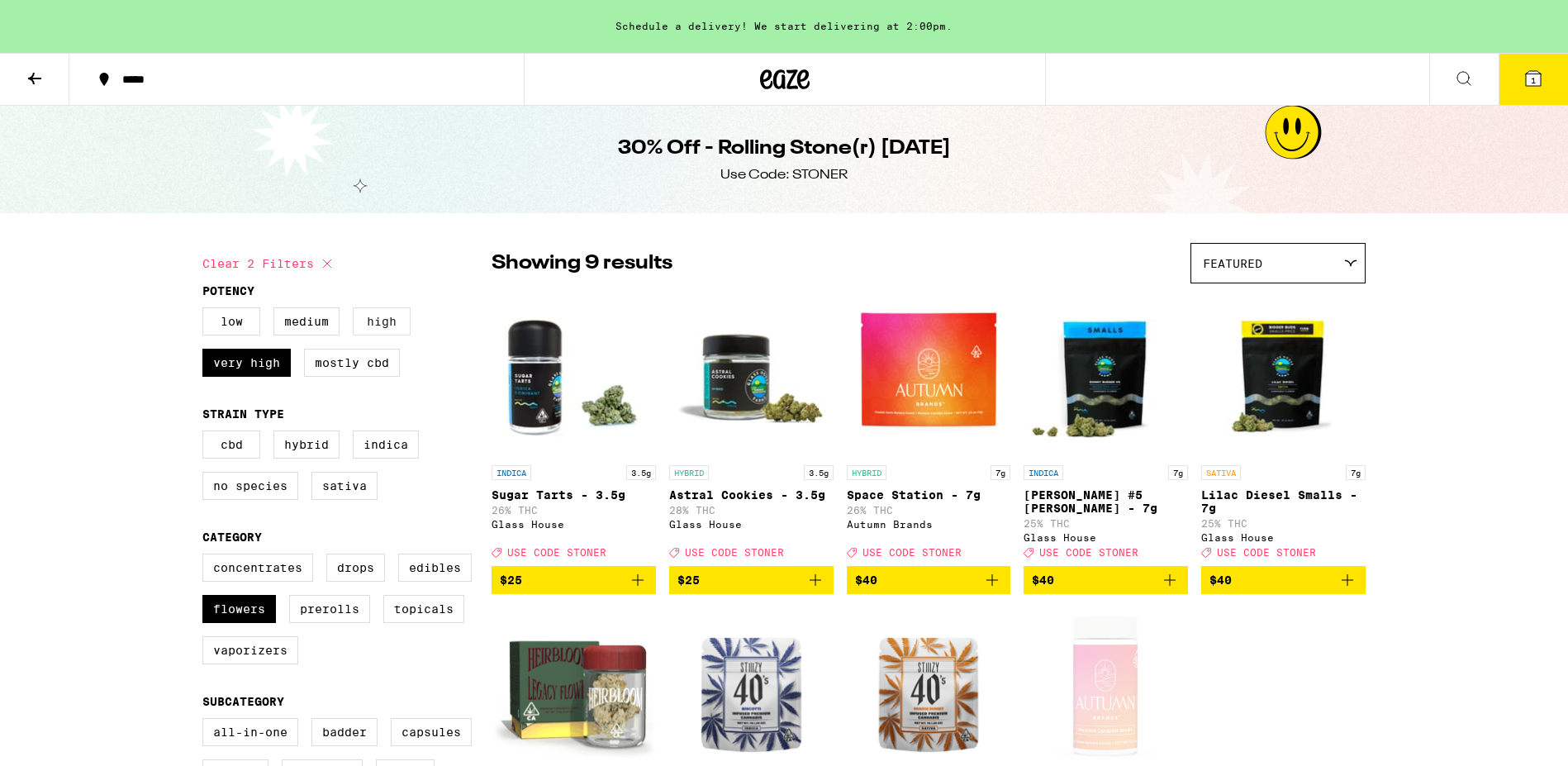
click at [381, 320] on label "High" at bounding box center [382, 321] width 58 height 28
click at [207, 311] on input "High" at bounding box center [206, 310] width 1 height 1
checkbox input "true"
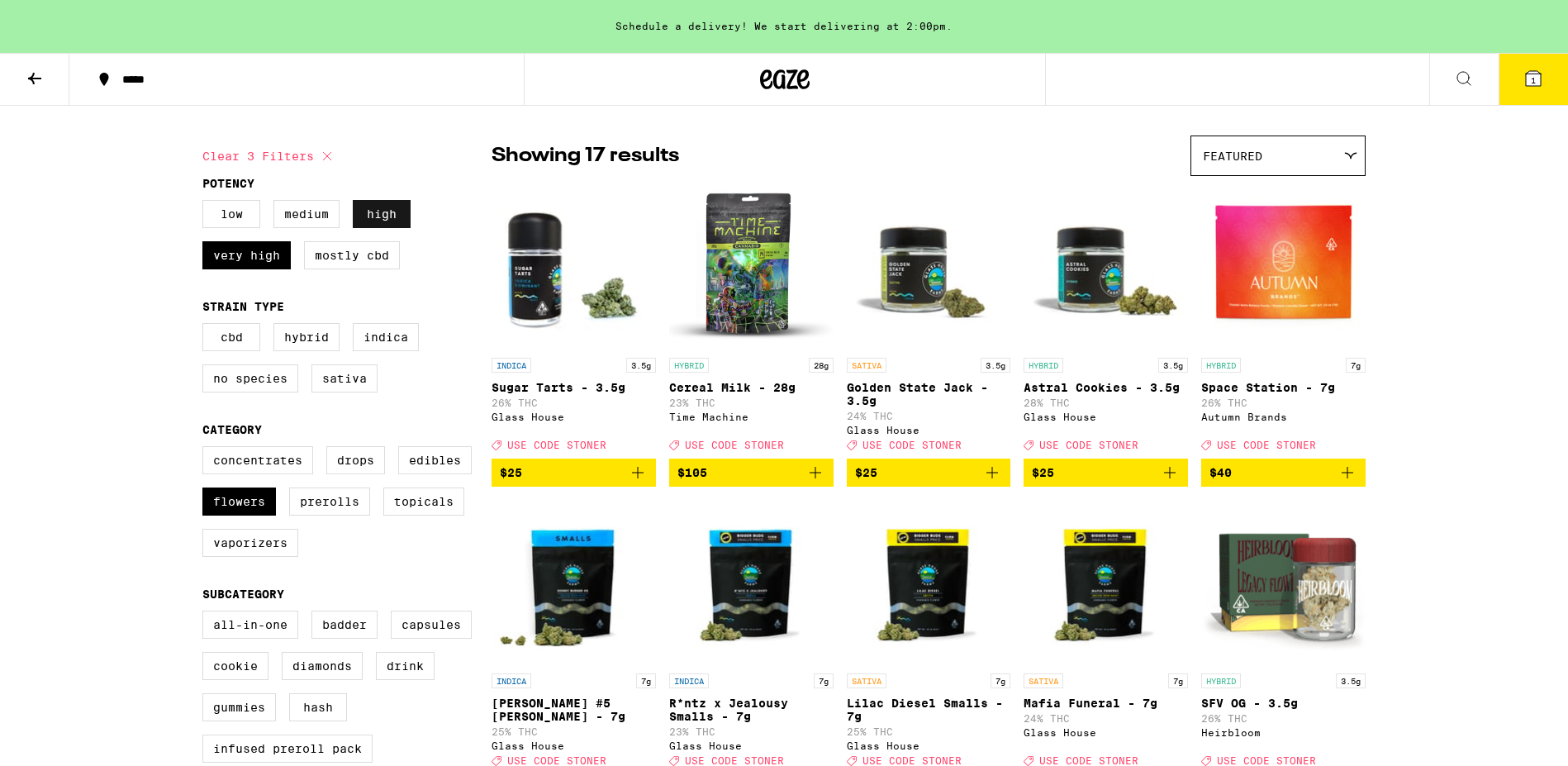
scroll to position [199, 0]
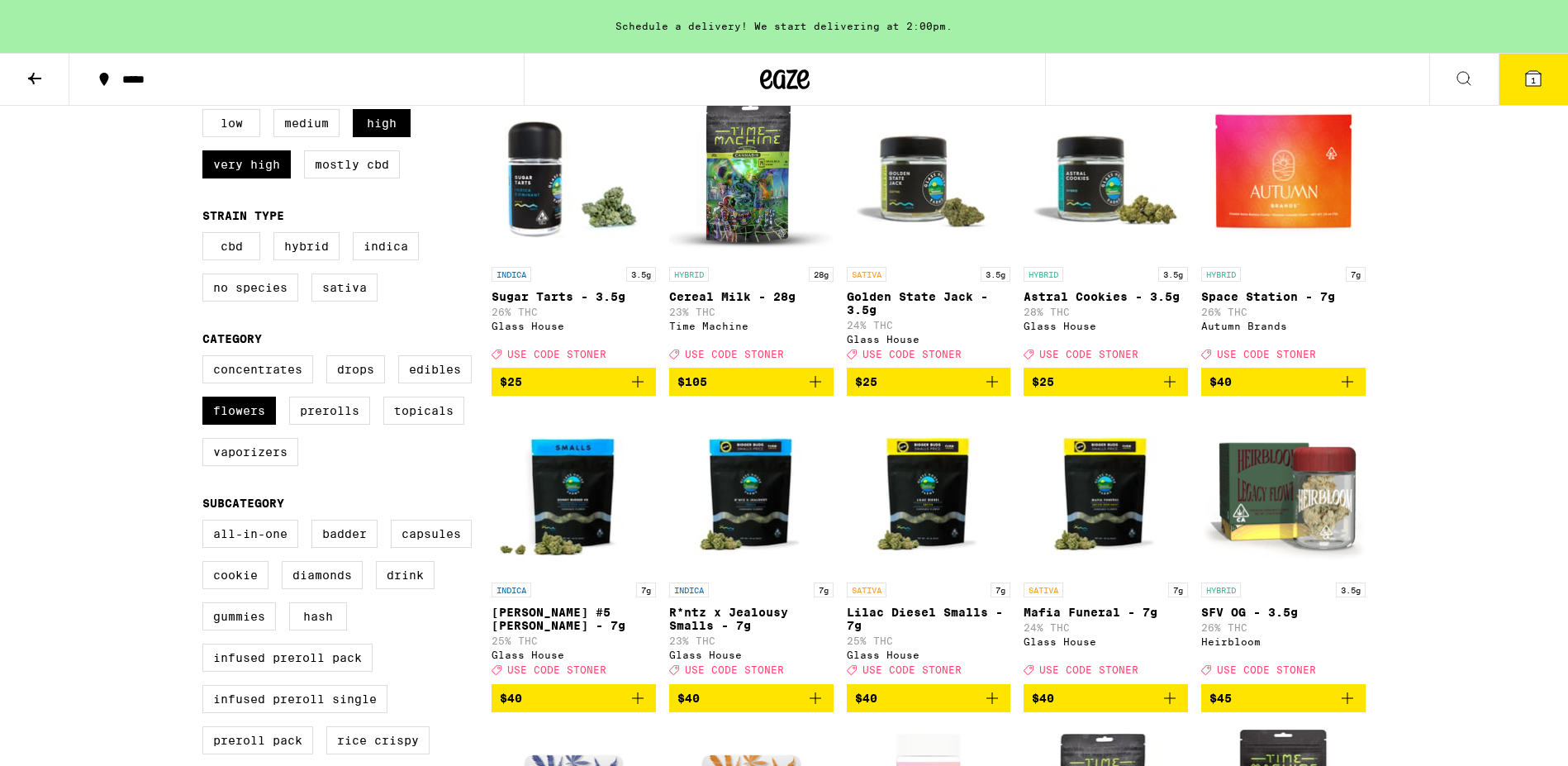
click at [1267, 508] on img "Open page for SFV OG - 3.5g from Heirbloom" at bounding box center [1283, 492] width 165 height 165
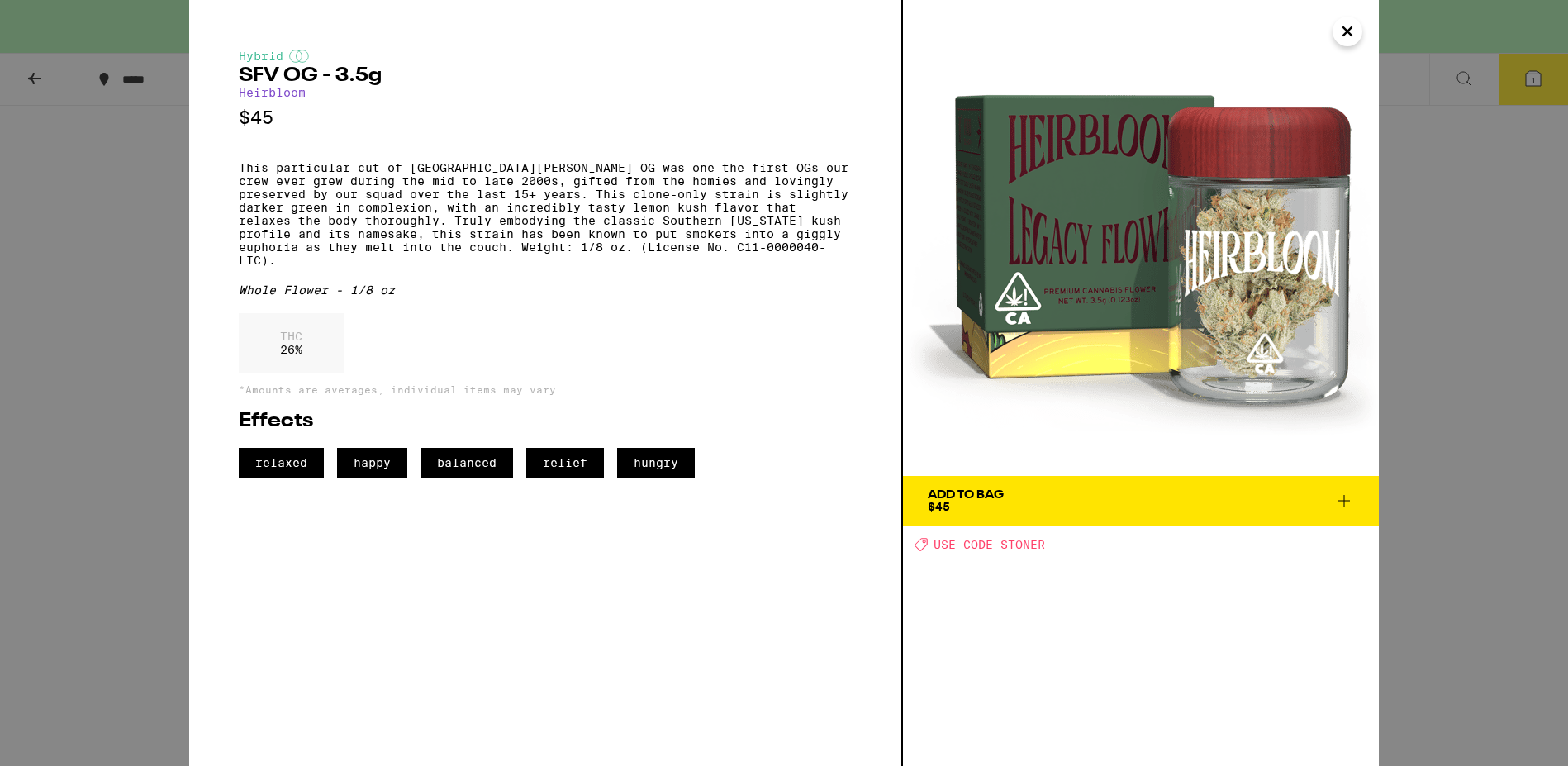
click at [1347, 32] on icon "Close" at bounding box center [1347, 31] width 8 height 8
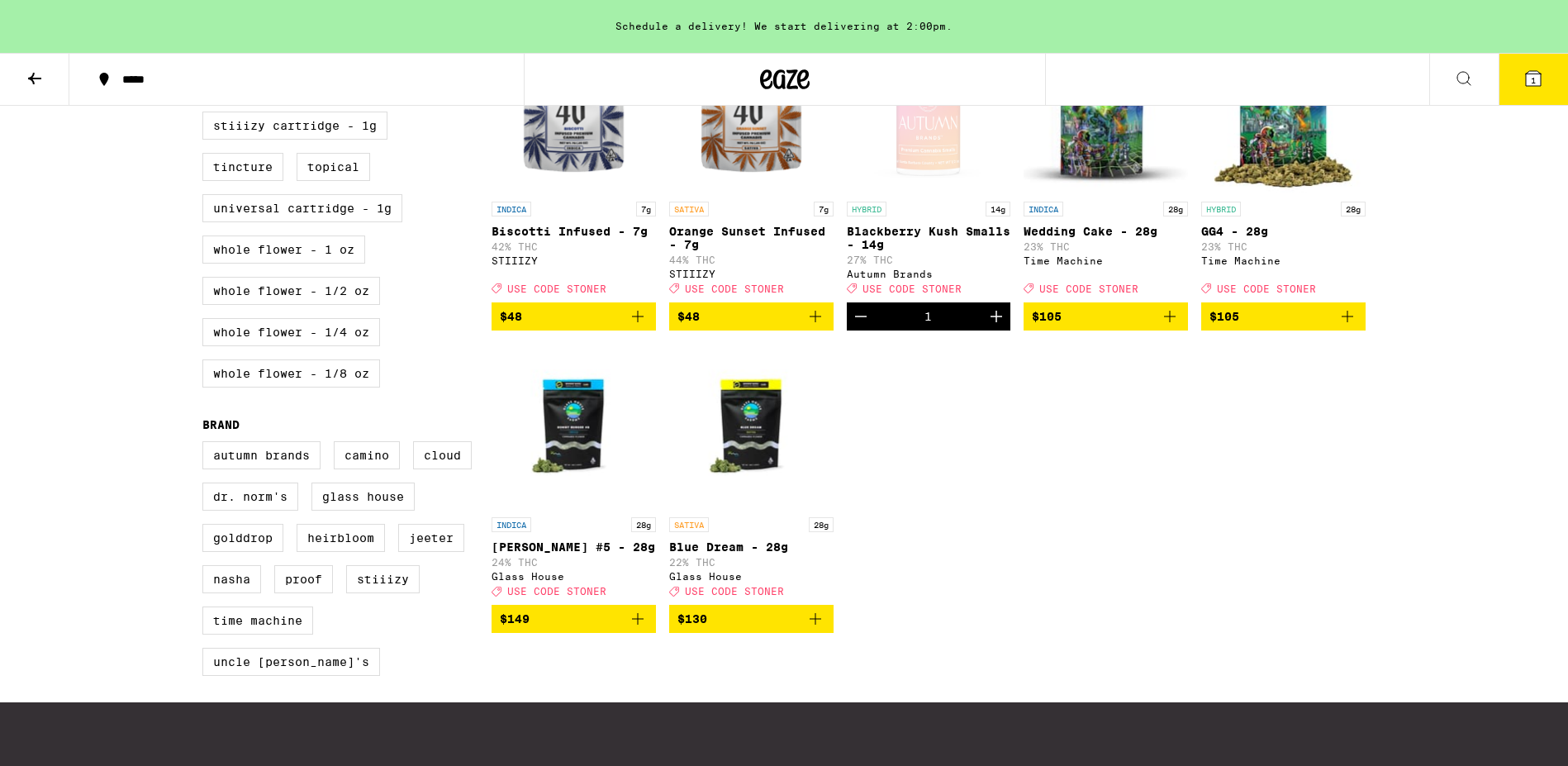
scroll to position [892, 0]
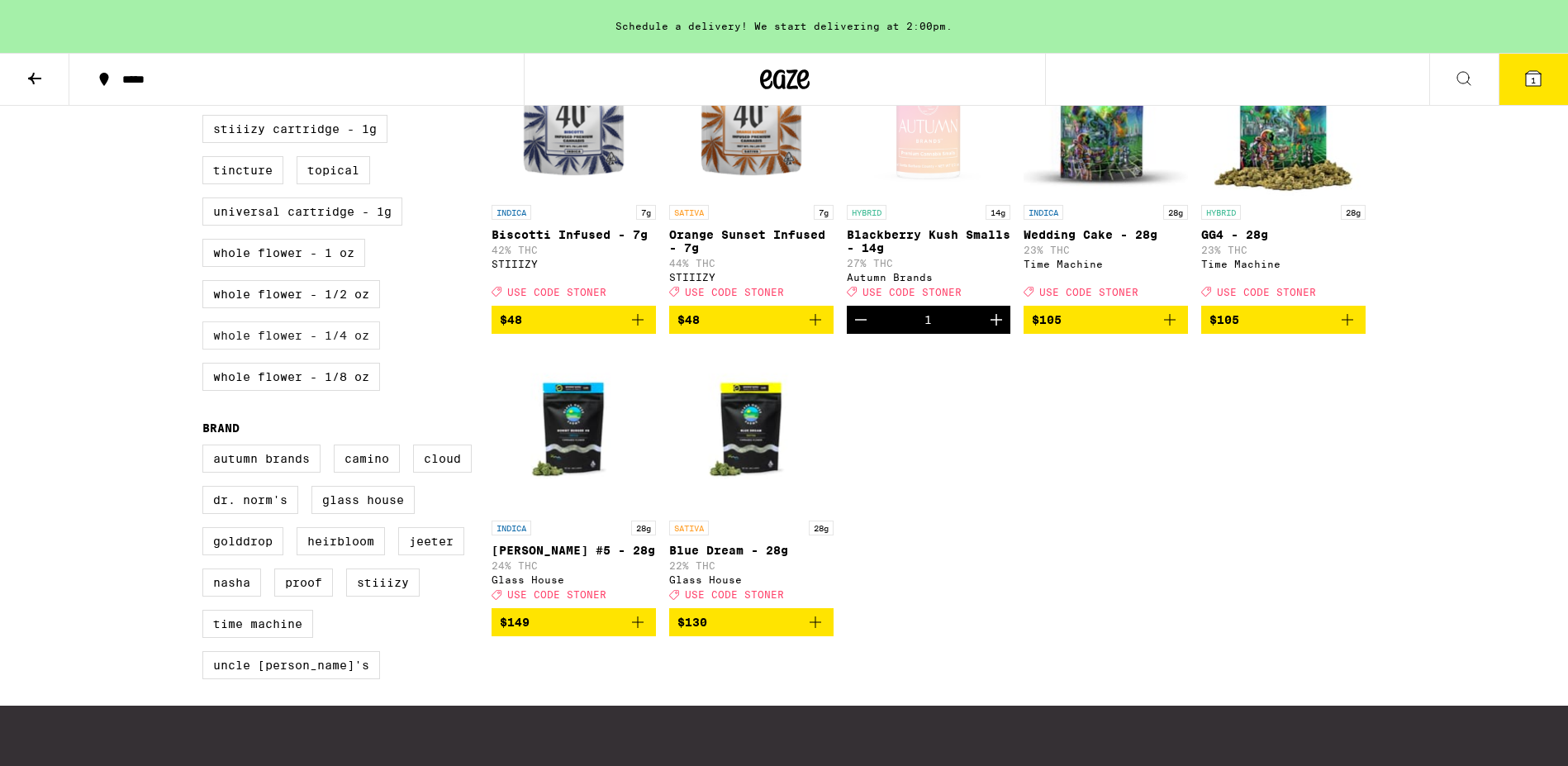
click at [340, 349] on label "Whole Flower - 1/4 oz" at bounding box center [291, 335] width 178 height 28
checkbox input "true"
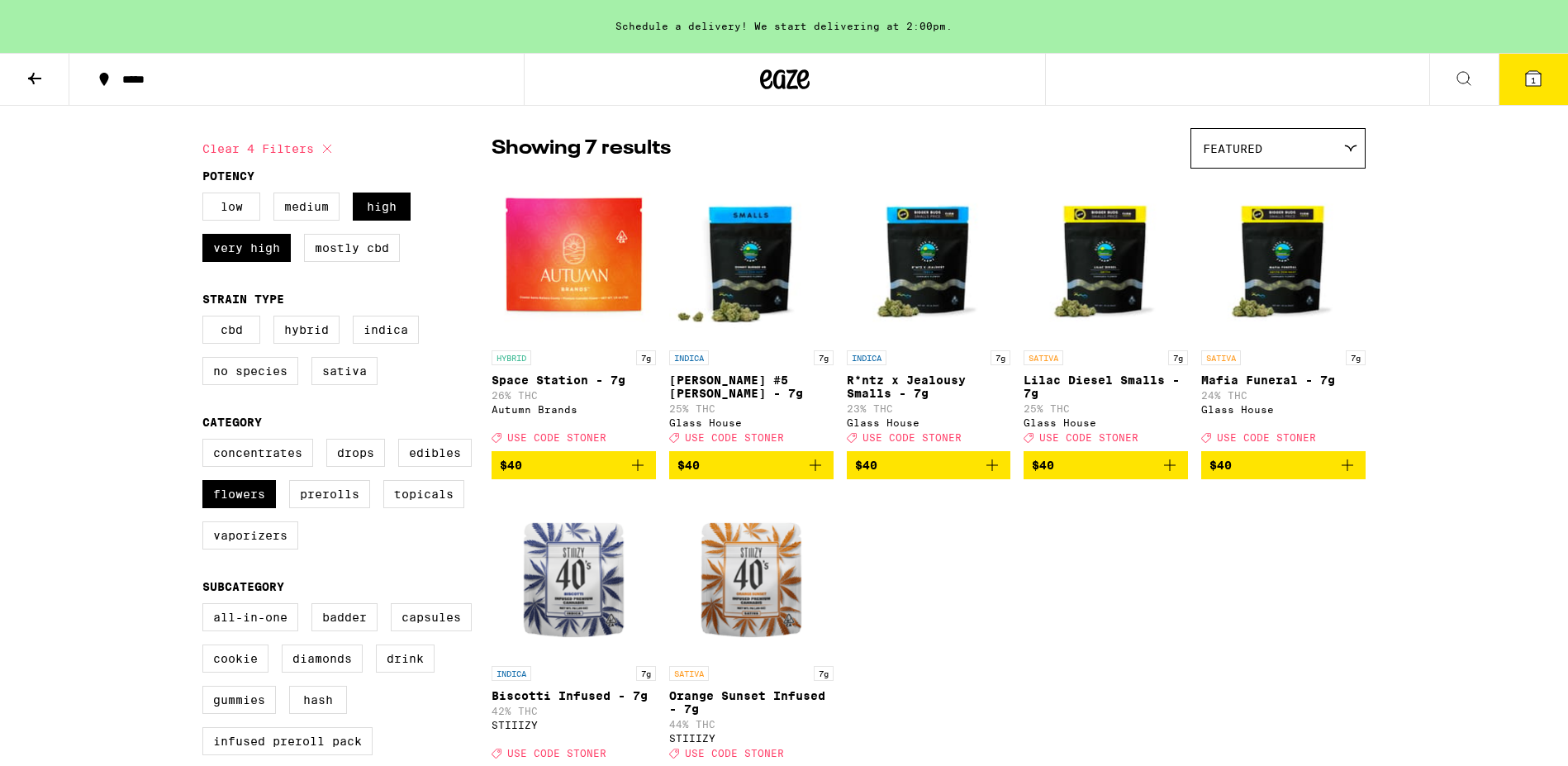
scroll to position [92, 0]
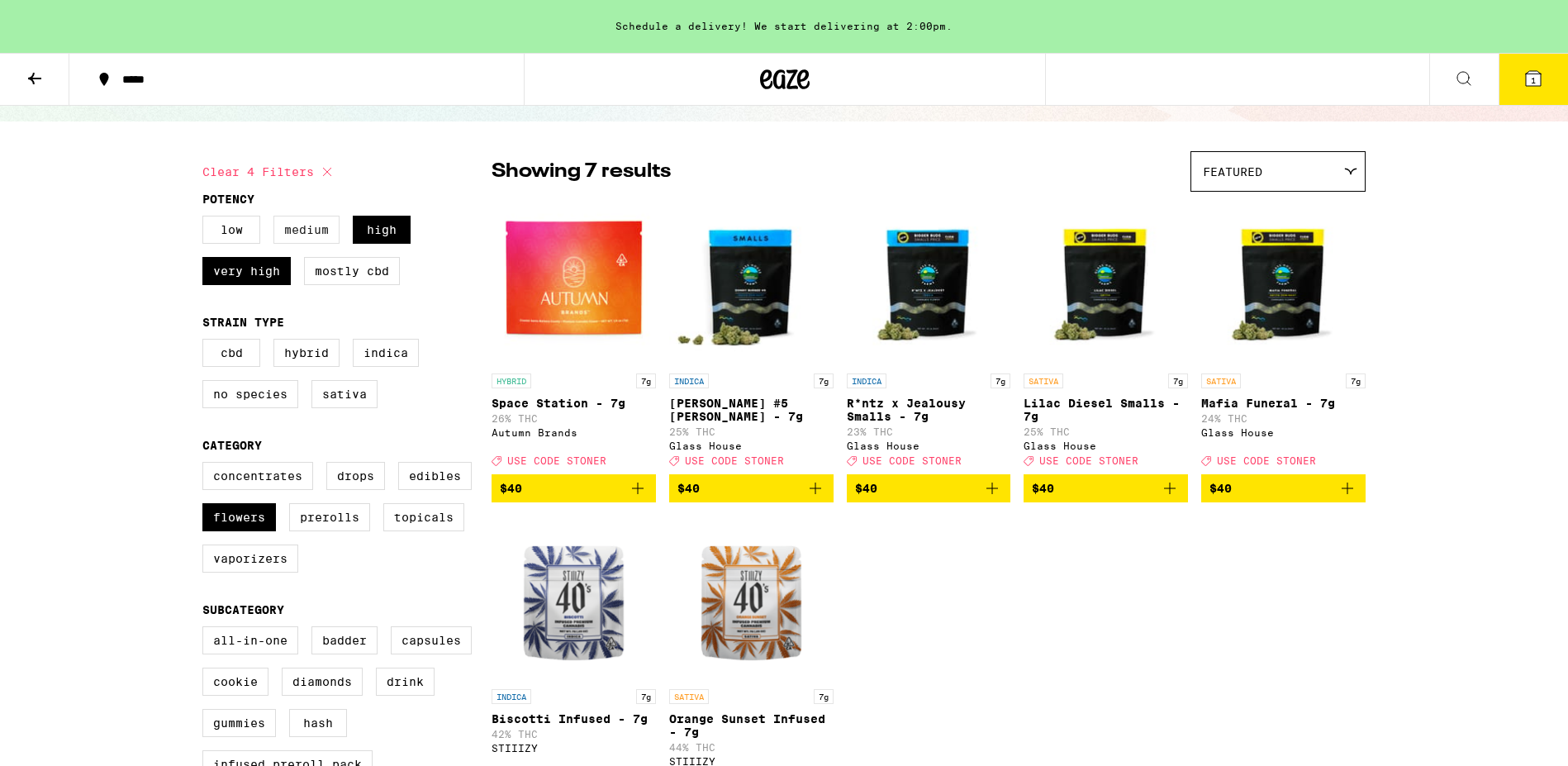
click at [314, 225] on label "Medium" at bounding box center [306, 229] width 66 height 28
click at [207, 219] on input "Medium" at bounding box center [206, 218] width 1 height 1
click at [319, 243] on label "Medium" at bounding box center [306, 229] width 66 height 28
click at [207, 219] on input "Medium" at bounding box center [206, 218] width 1 height 1
checkbox input "false"
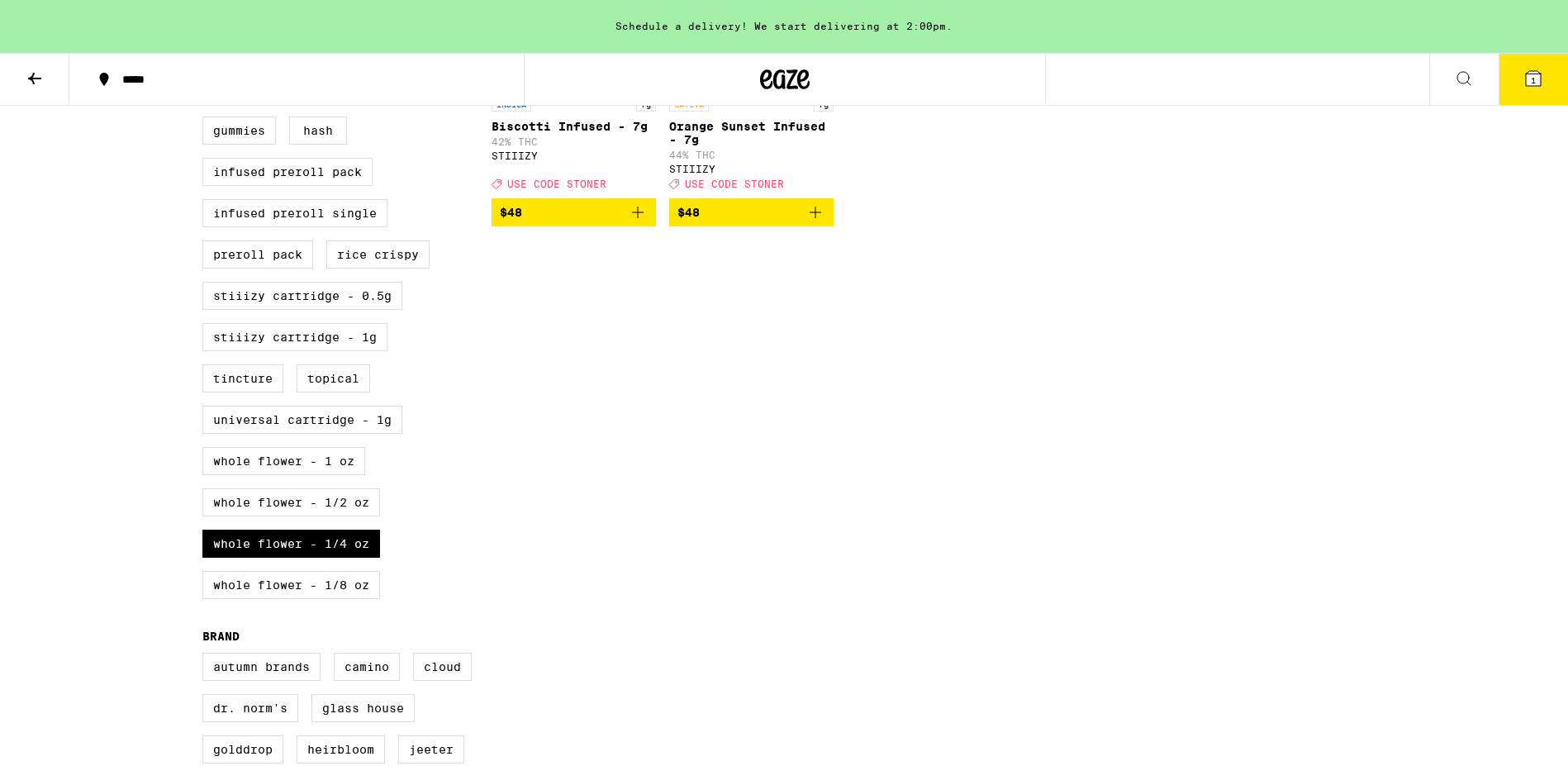
scroll to position [688, 0]
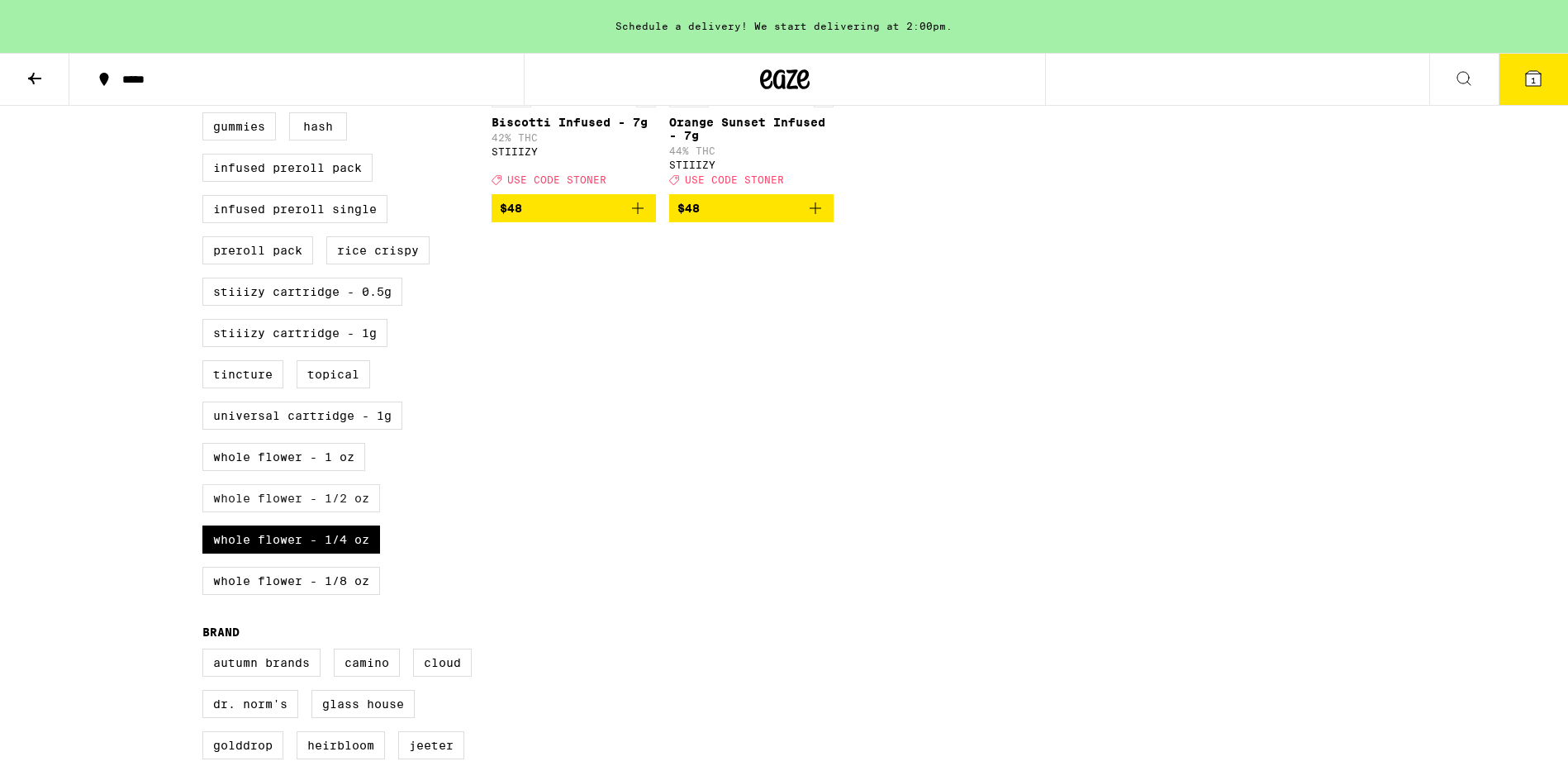
click at [335, 512] on label "Whole Flower - 1/2 oz" at bounding box center [291, 498] width 178 height 28
click at [207, 33] on input "Whole Flower - 1/2 oz" at bounding box center [206, 32] width 1 height 1
checkbox input "true"
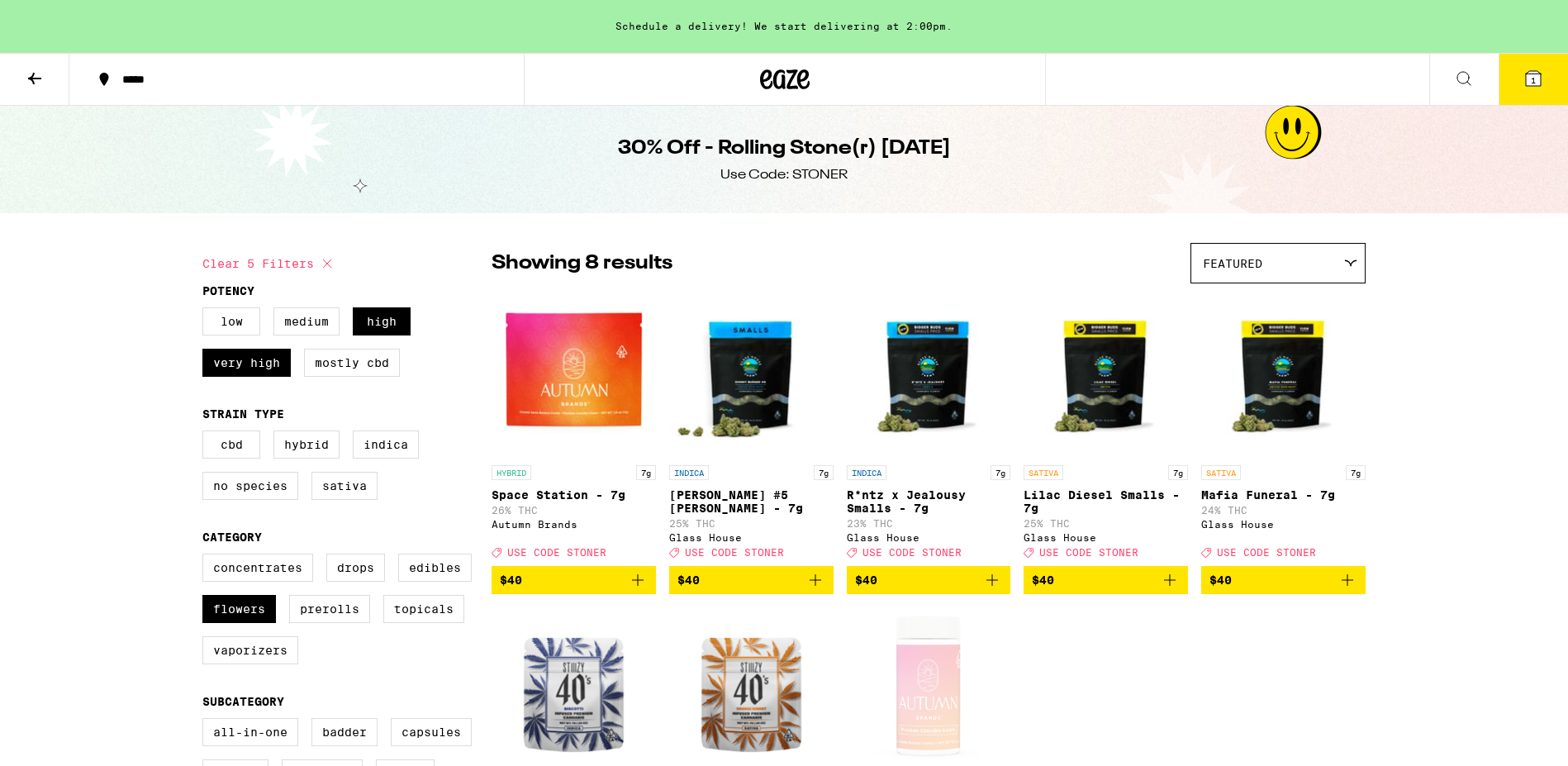
click at [789, 88] on icon at bounding box center [785, 79] width 24 height 20
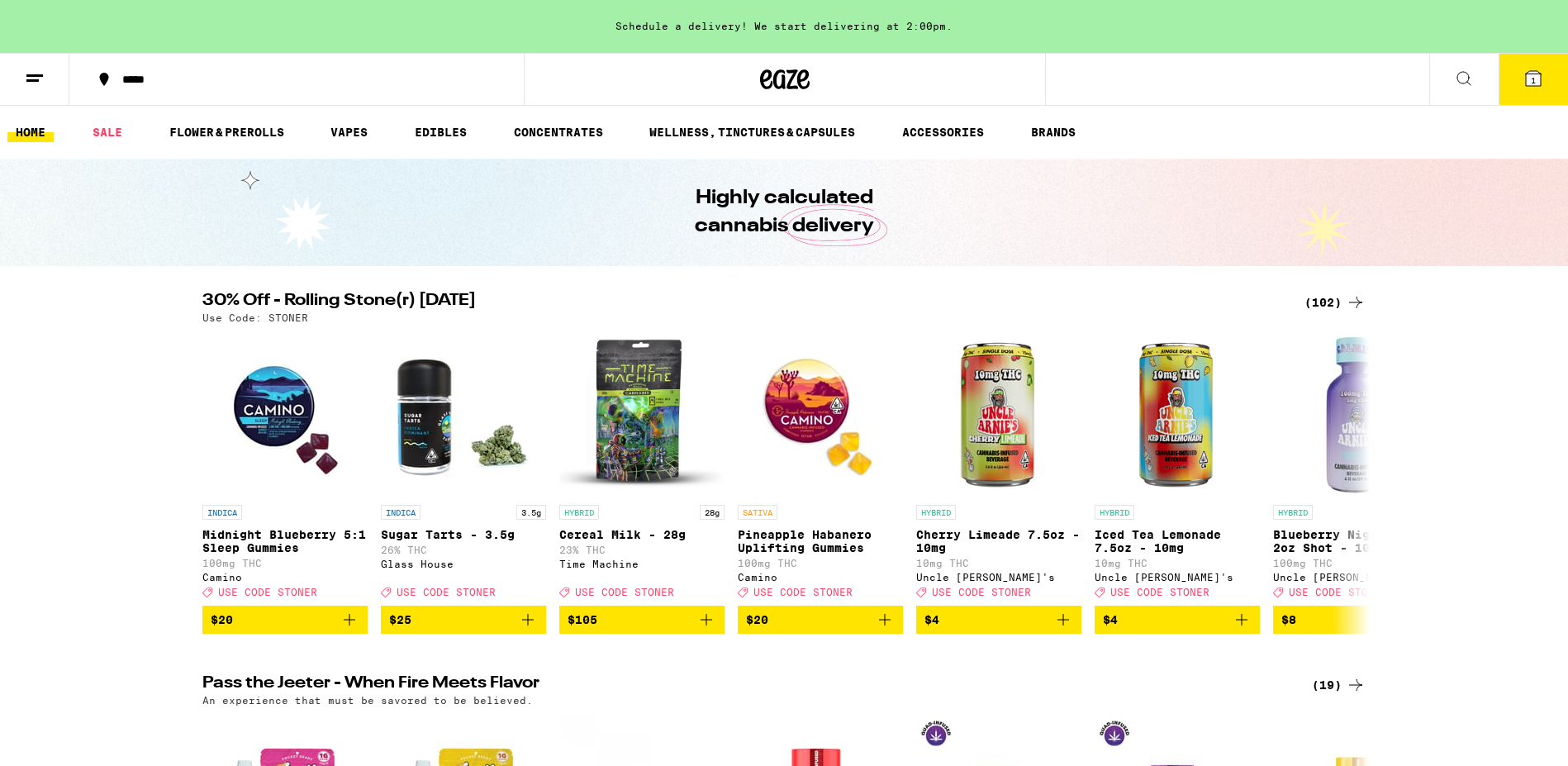
click at [1332, 299] on div "(102)" at bounding box center [1334, 302] width 61 height 20
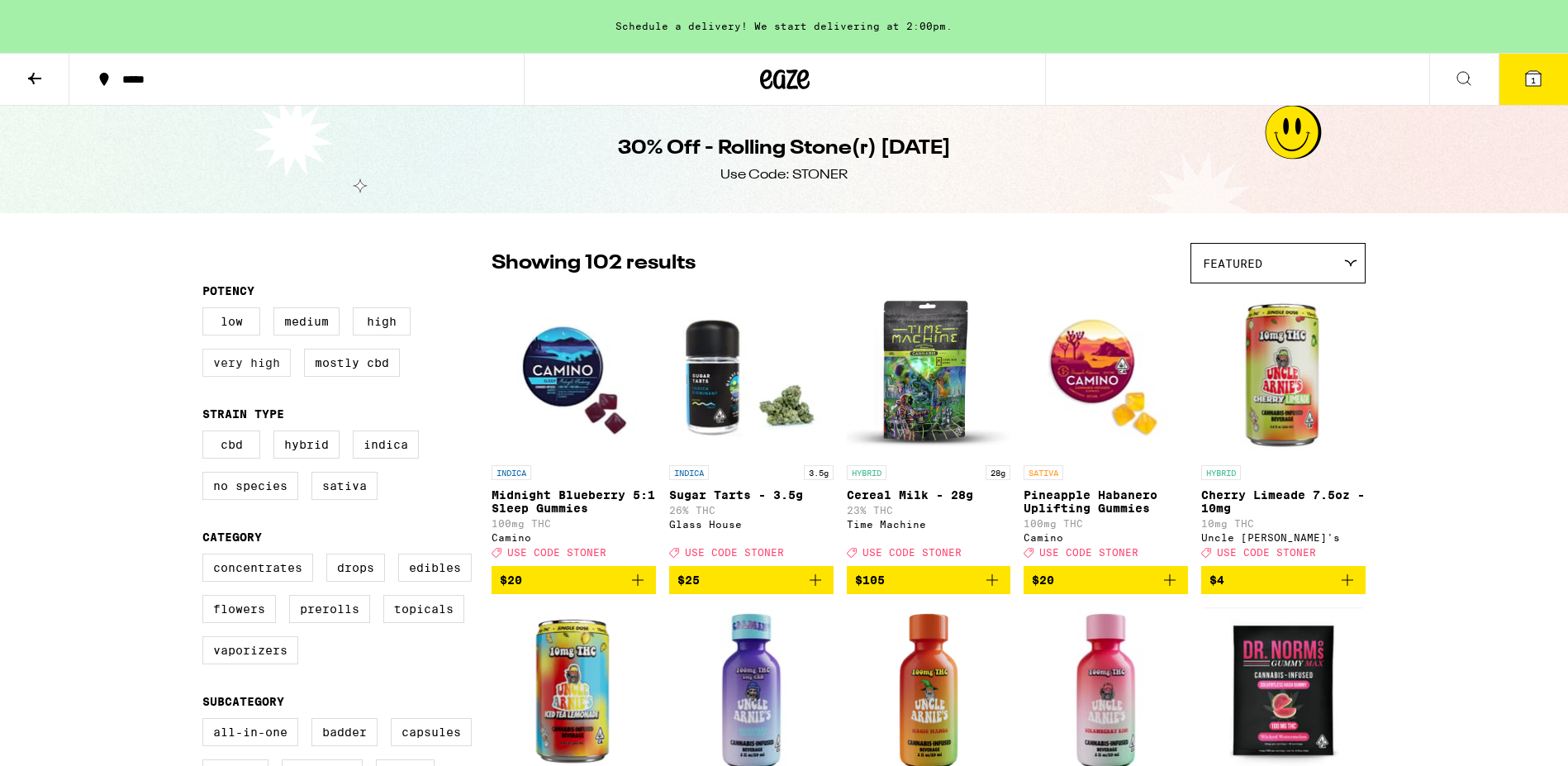
click at [238, 370] on label "Very High" at bounding box center [246, 362] width 88 height 28
click at [207, 311] on input "Very High" at bounding box center [206, 310] width 1 height 1
checkbox input "true"
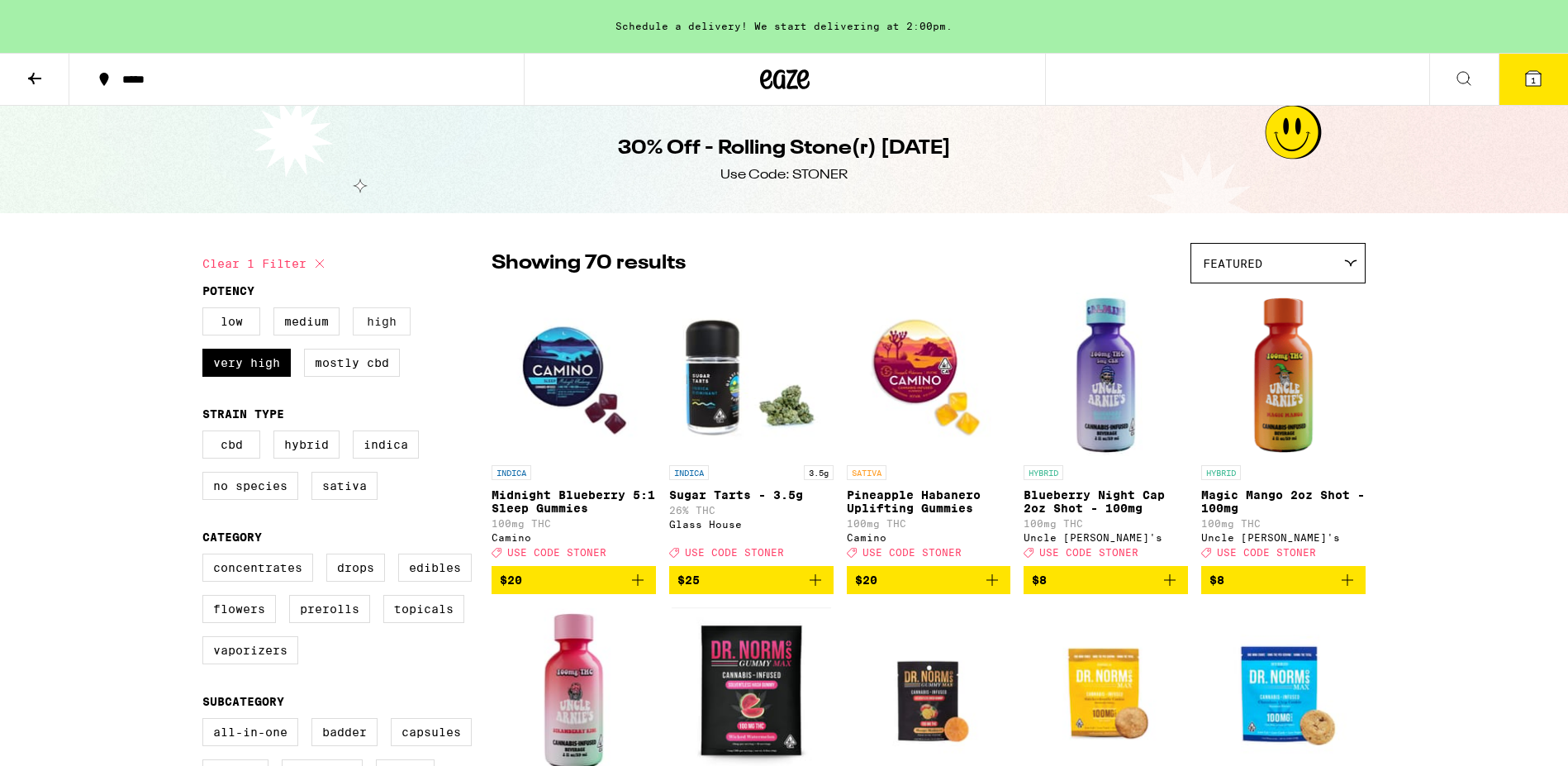
click at [373, 321] on label "High" at bounding box center [382, 321] width 58 height 28
click at [207, 311] on input "High" at bounding box center [206, 310] width 1 height 1
checkbox input "true"
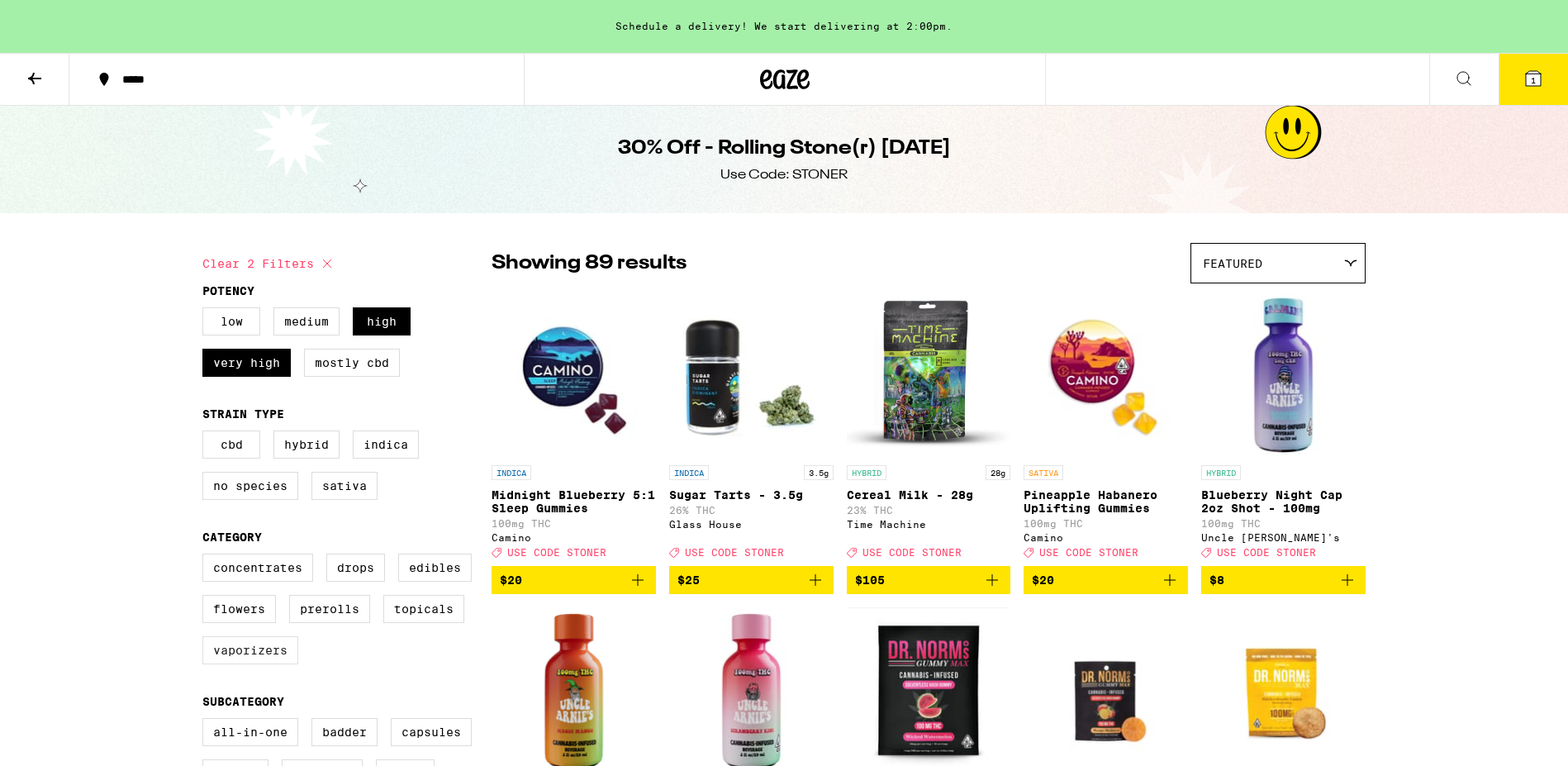
click at [242, 663] on label "Vaporizers" at bounding box center [250, 650] width 95 height 28
click at [207, 557] on input "Vaporizers" at bounding box center [206, 556] width 1 height 1
checkbox input "true"
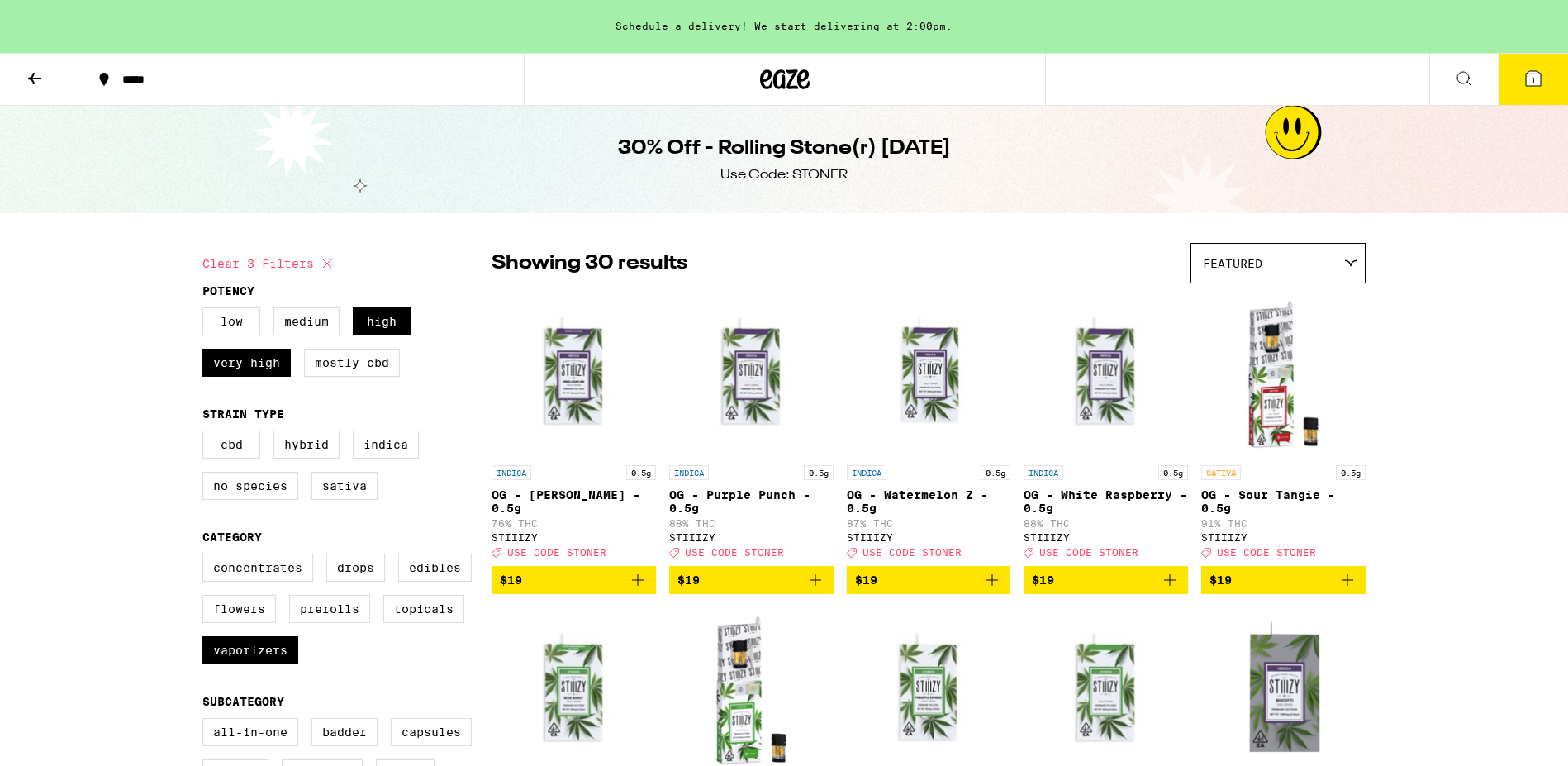
click at [1343, 264] on icon at bounding box center [1350, 263] width 13 height 7
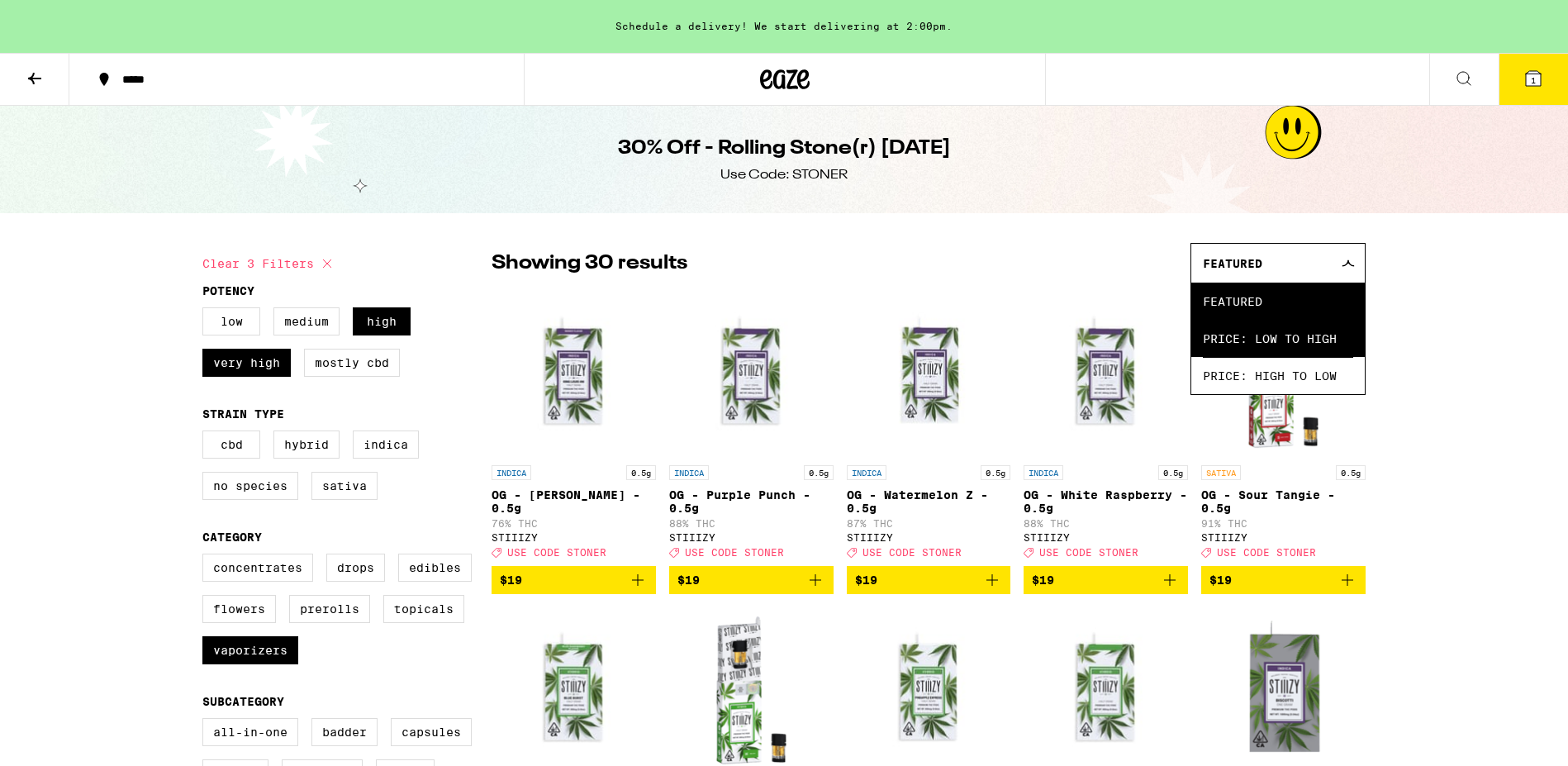
click at [1300, 353] on span "Price: Low to High" at bounding box center [1278, 338] width 151 height 37
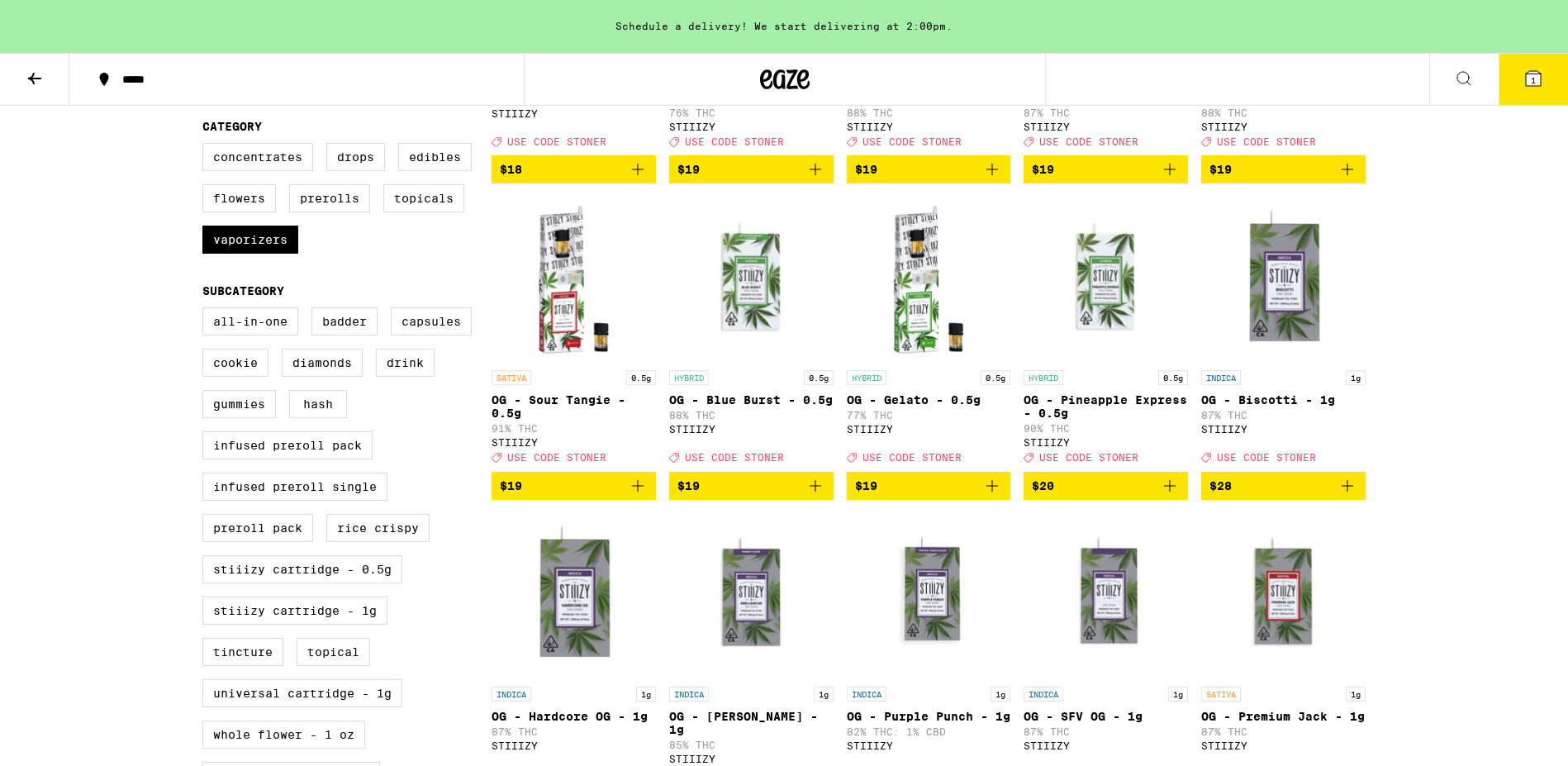
scroll to position [411, 0]
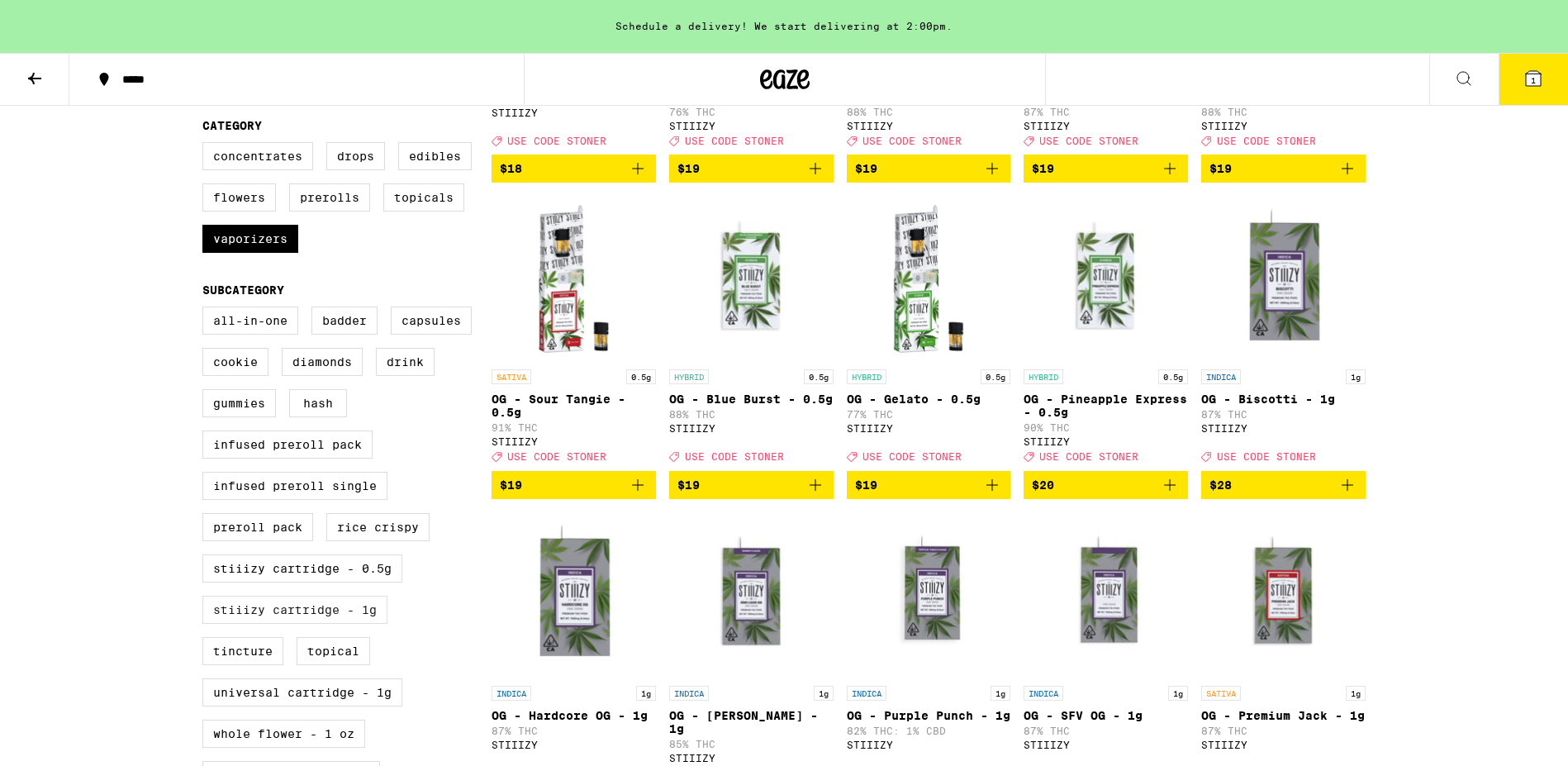
click at [319, 624] on label "STIIIZY Cartridge - 1g" at bounding box center [295, 610] width 185 height 28
click at [207, 310] on input "STIIIZY Cartridge - 1g" at bounding box center [206, 309] width 1 height 1
checkbox input "true"
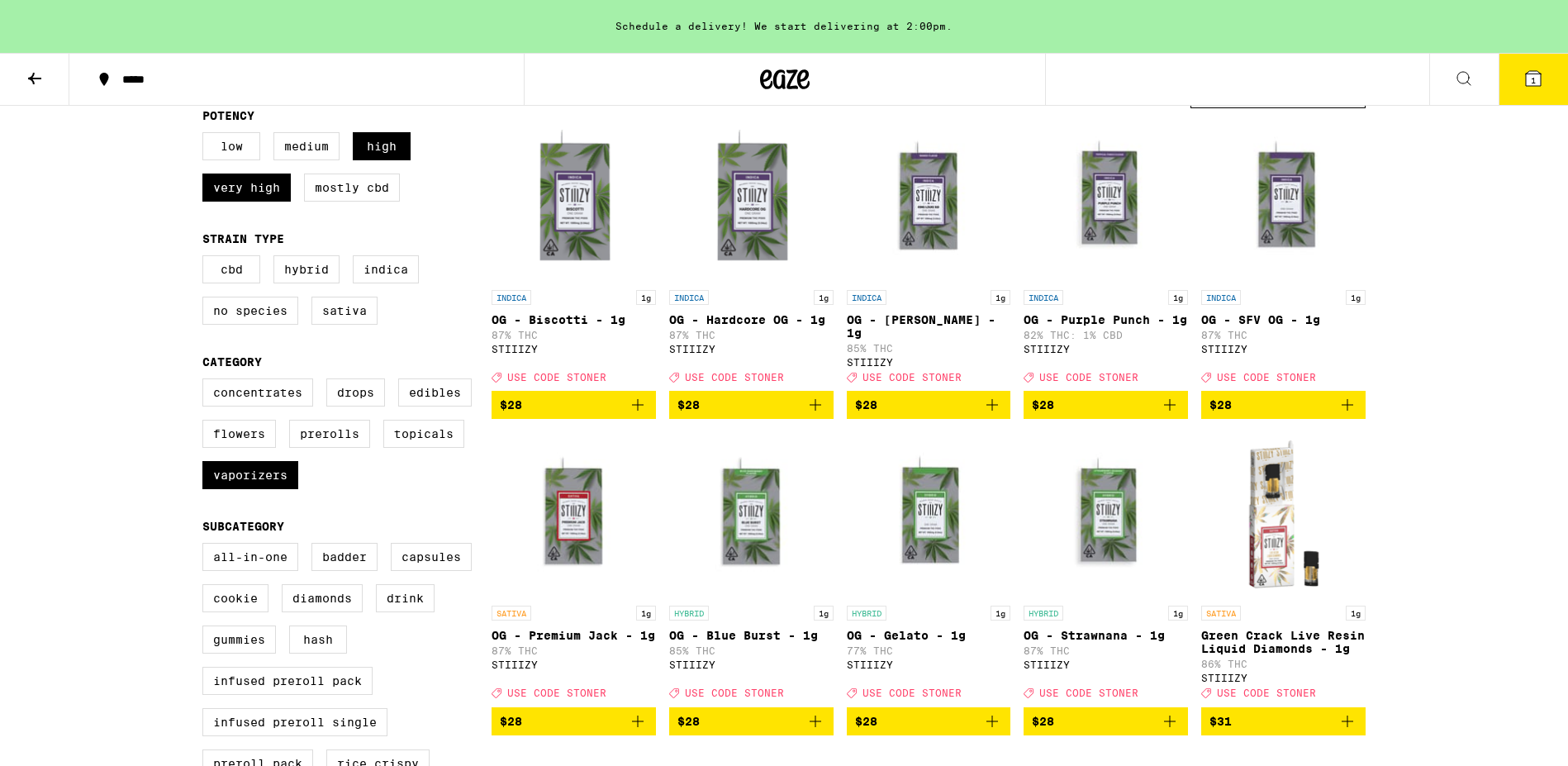
scroll to position [45, 0]
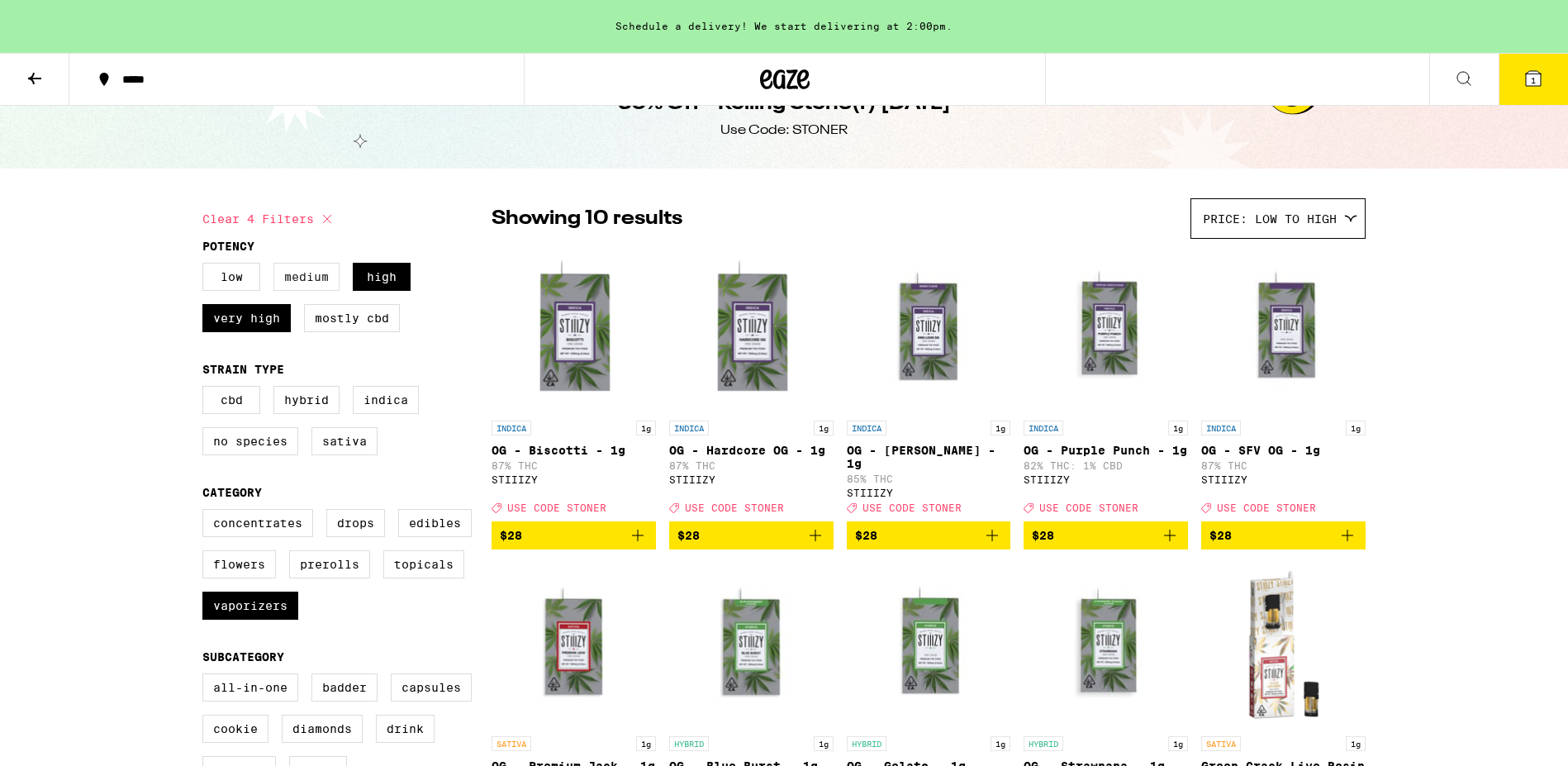
click at [296, 282] on label "Medium" at bounding box center [306, 277] width 66 height 28
click at [207, 266] on input "Medium" at bounding box center [206, 265] width 1 height 1
click at [296, 282] on label "Medium" at bounding box center [306, 277] width 66 height 28
click at [207, 266] on input "Medium" at bounding box center [206, 265] width 1 height 1
checkbox input "false"
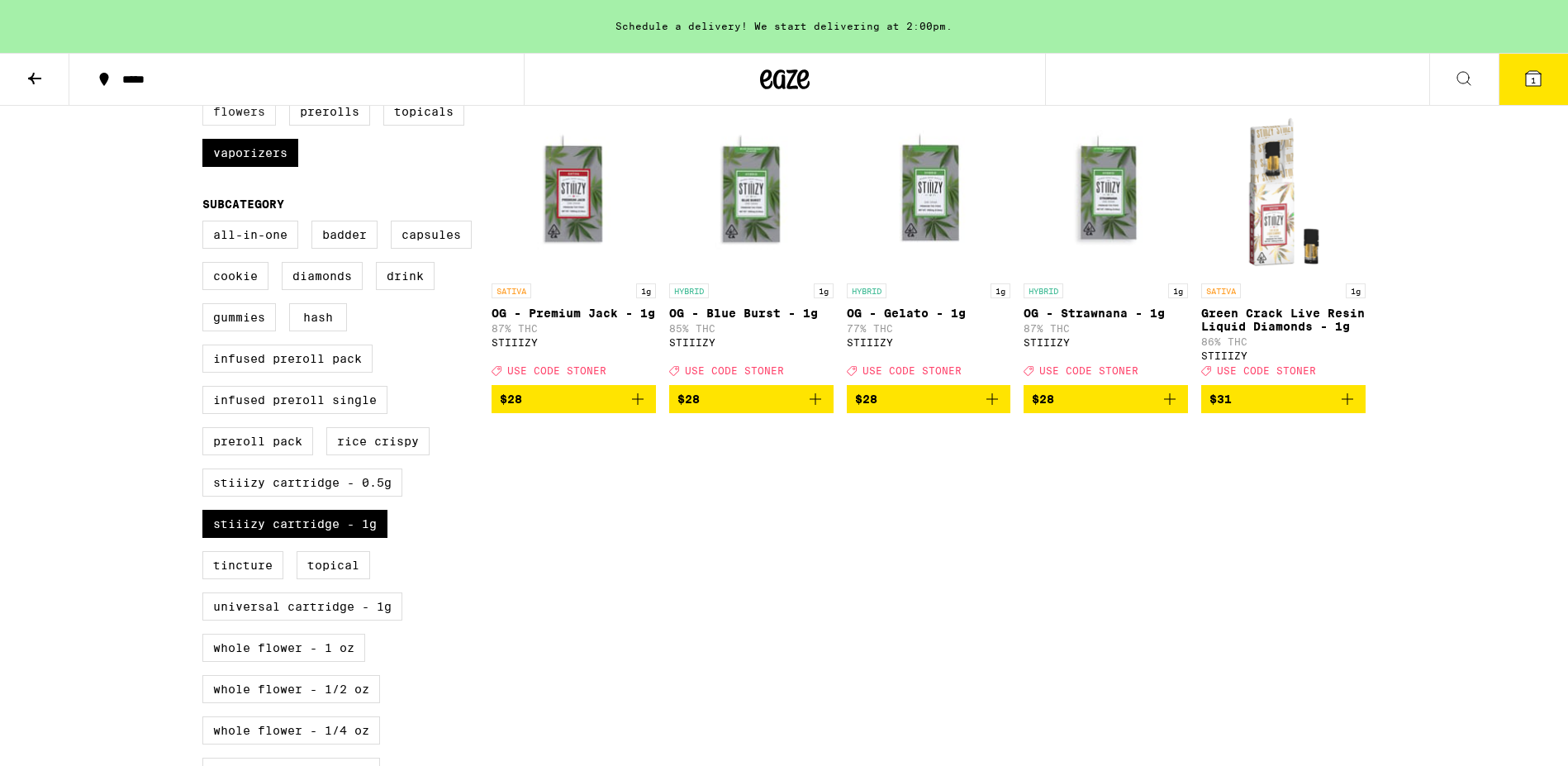
scroll to position [498, 0]
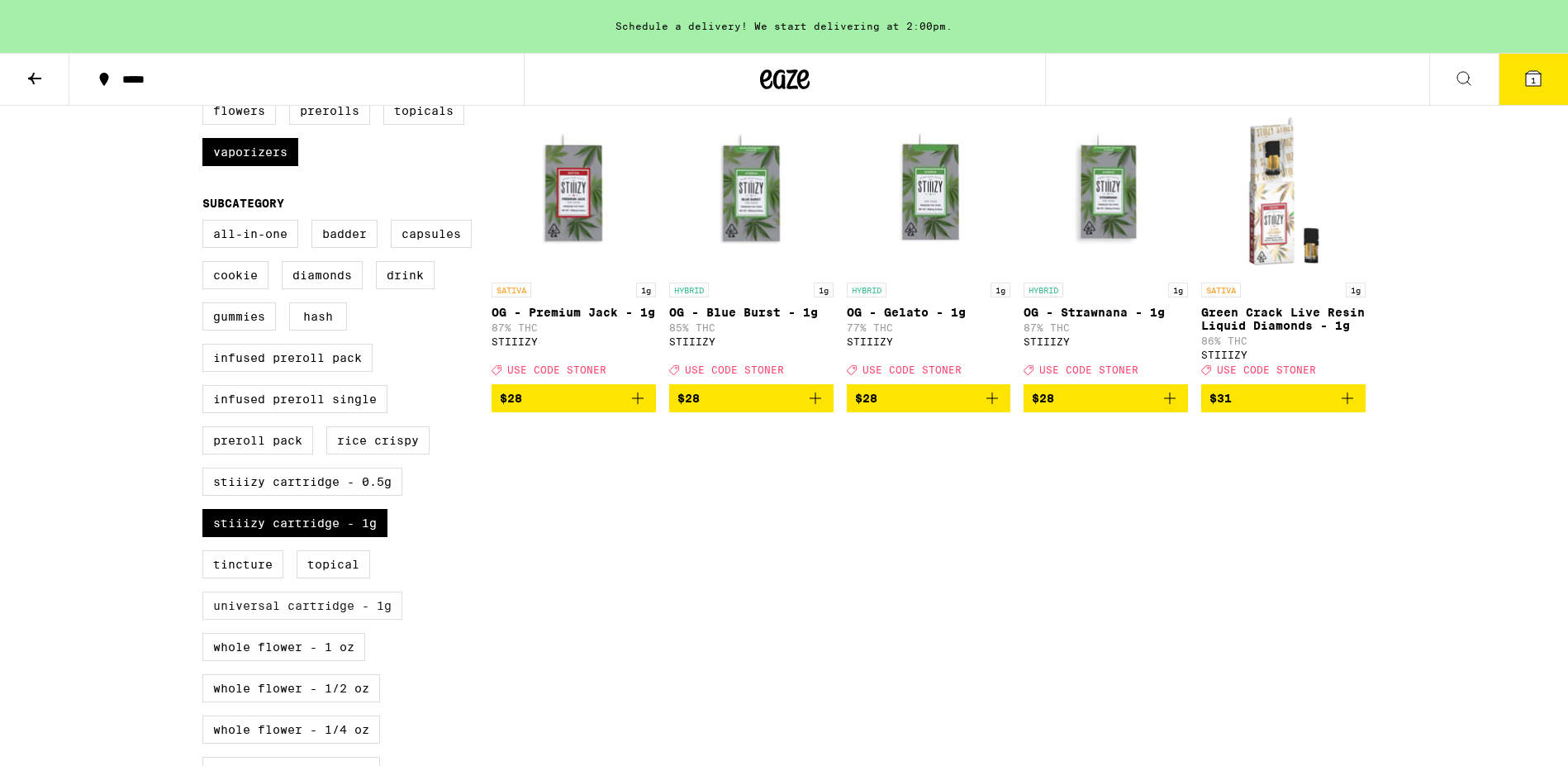
click at [340, 620] on label "Universal Cartridge - 1g" at bounding box center [302, 606] width 200 height 28
click at [207, 223] on input "Universal Cartridge - 1g" at bounding box center [206, 222] width 1 height 1
checkbox input "true"
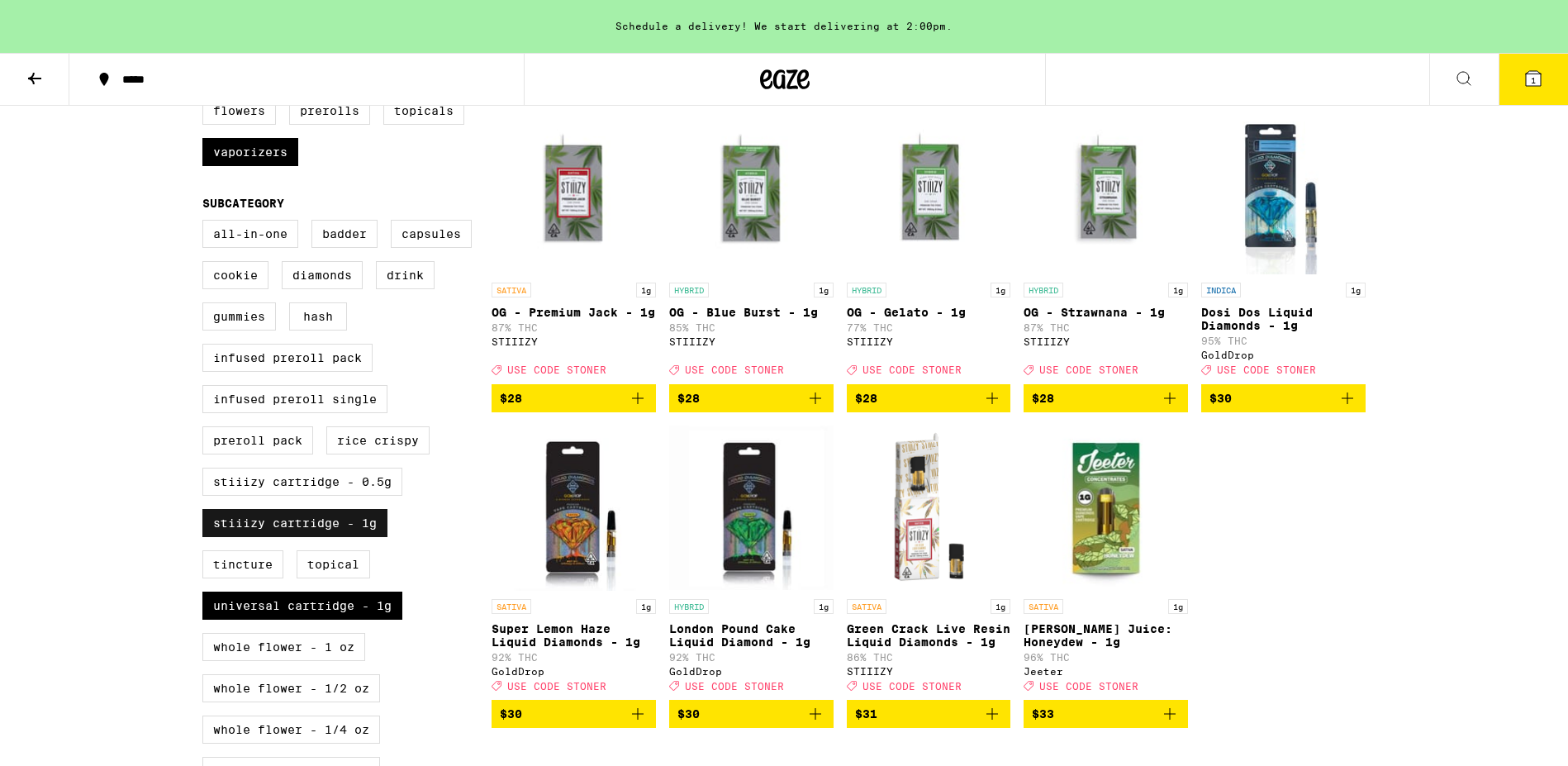
click at [373, 537] on label "STIIIZY Cartridge - 1g" at bounding box center [295, 523] width 185 height 28
click at [207, 223] on input "STIIIZY Cartridge - 1g" at bounding box center [206, 222] width 1 height 1
checkbox input "false"
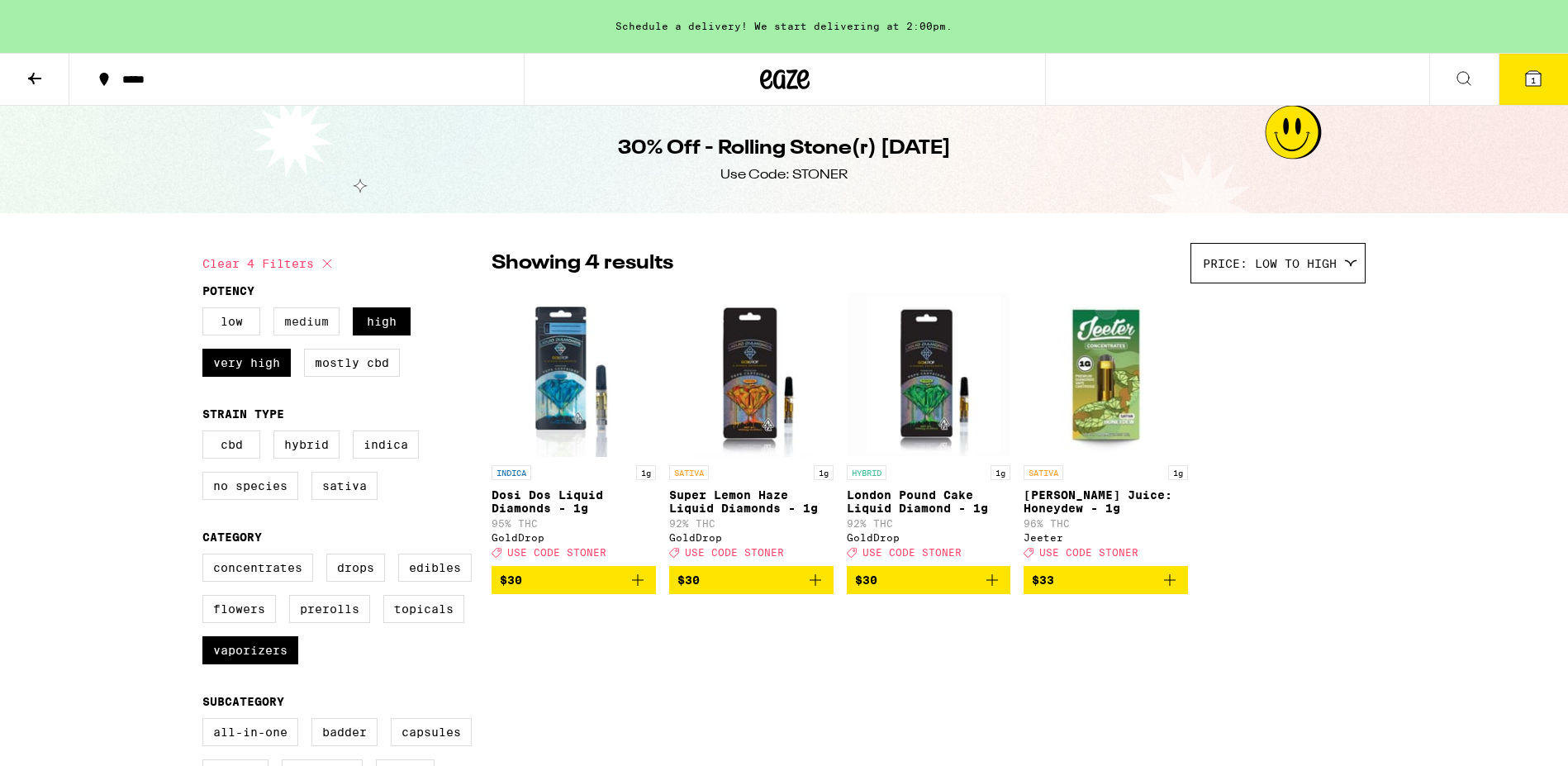
click at [339, 329] on label "Medium" at bounding box center [306, 321] width 66 height 28
click at [207, 311] on input "Medium" at bounding box center [206, 310] width 1 height 1
click at [328, 329] on label "Medium" at bounding box center [306, 321] width 66 height 28
click at [207, 311] on input "Medium" at bounding box center [206, 310] width 1 height 1
checkbox input "false"
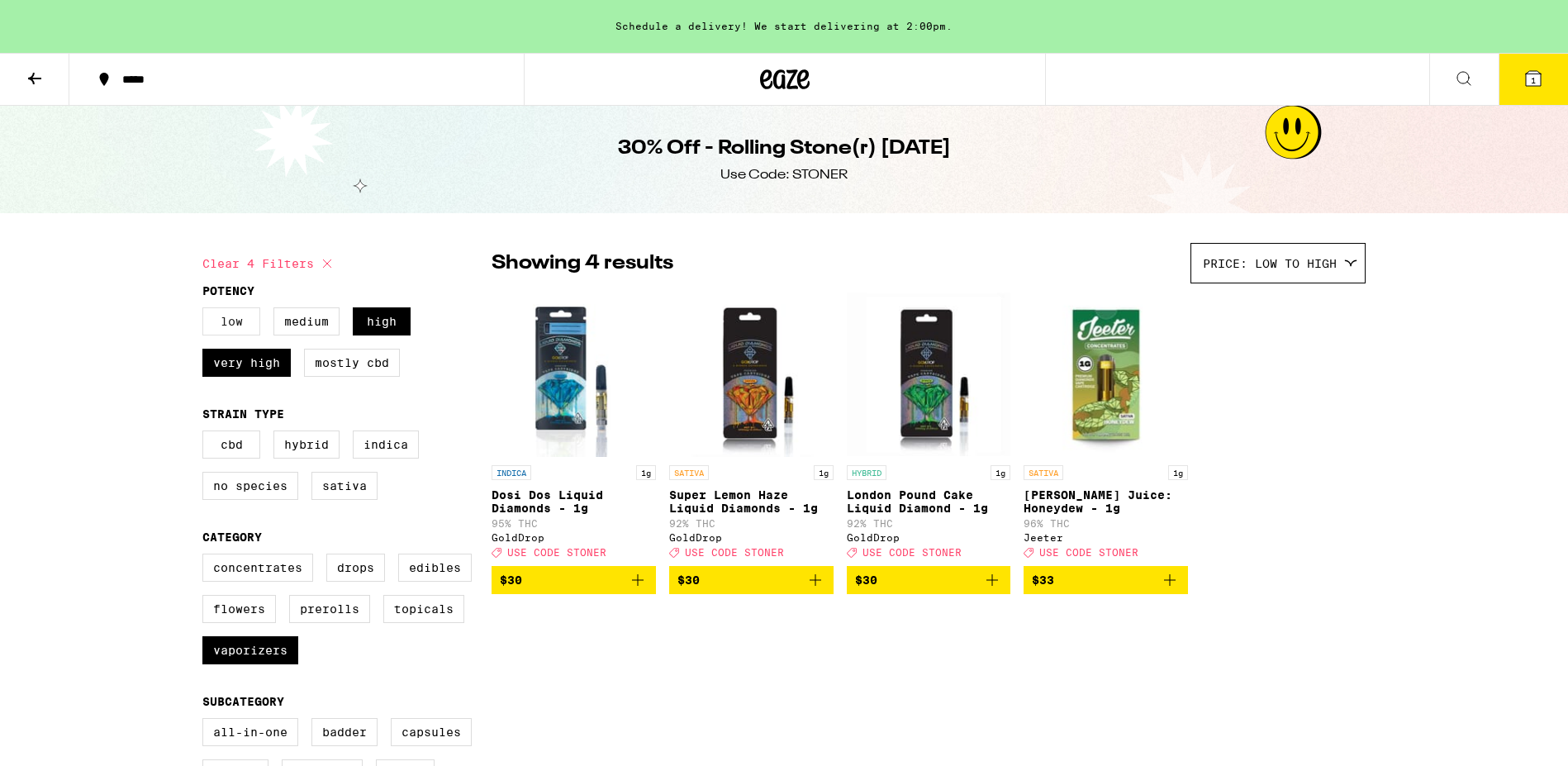
click at [245, 335] on label "Low" at bounding box center [231, 321] width 58 height 28
click at [207, 311] on input "Low" at bounding box center [206, 310] width 1 height 1
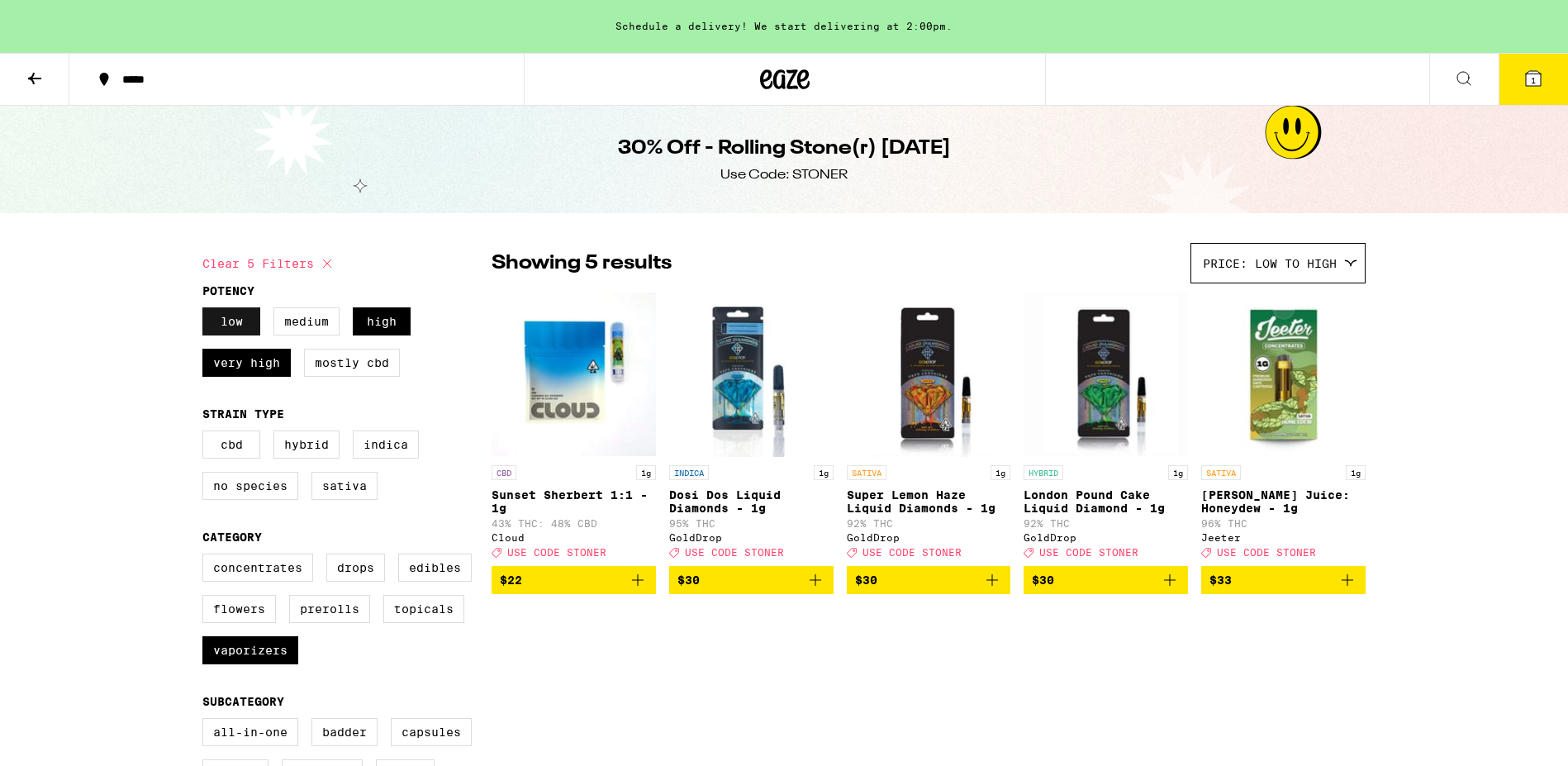
click at [245, 335] on label "Low" at bounding box center [231, 321] width 58 height 28
click at [207, 311] on input "Low" at bounding box center [206, 310] width 1 height 1
checkbox input "false"
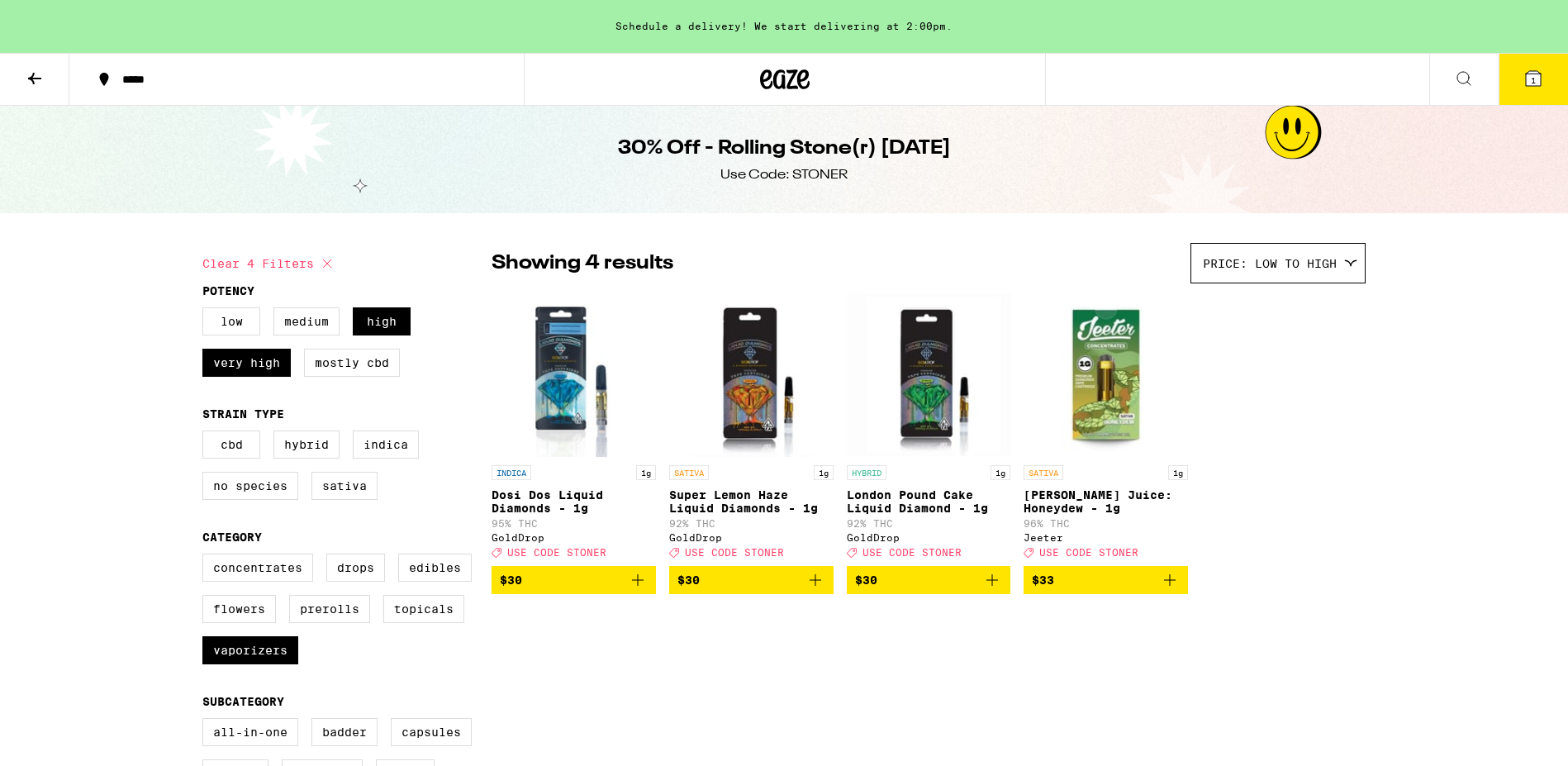
click at [780, 73] on icon at bounding box center [784, 80] width 50 height 30
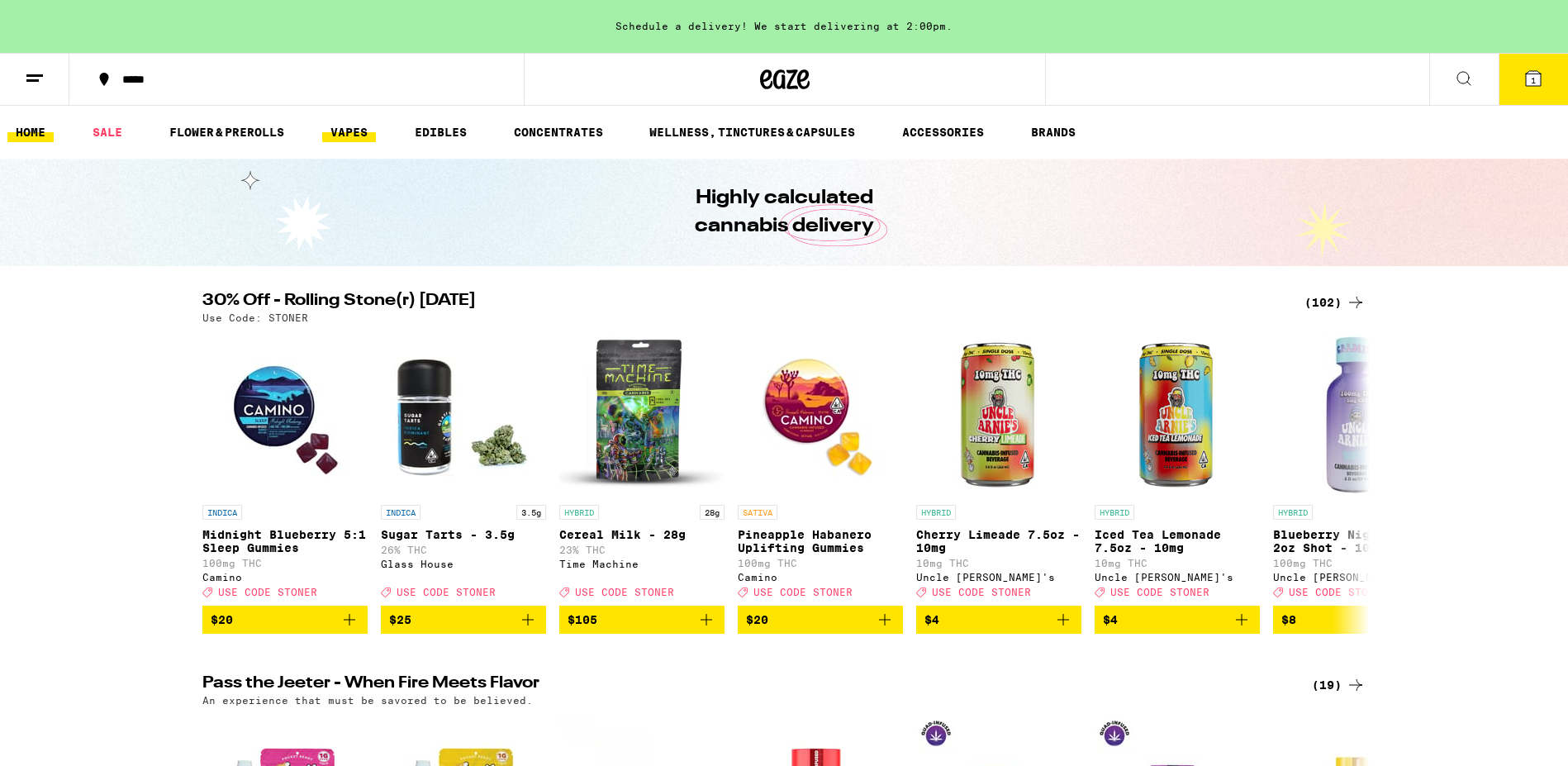
click at [353, 134] on link "VAPES" at bounding box center [348, 132] width 53 height 20
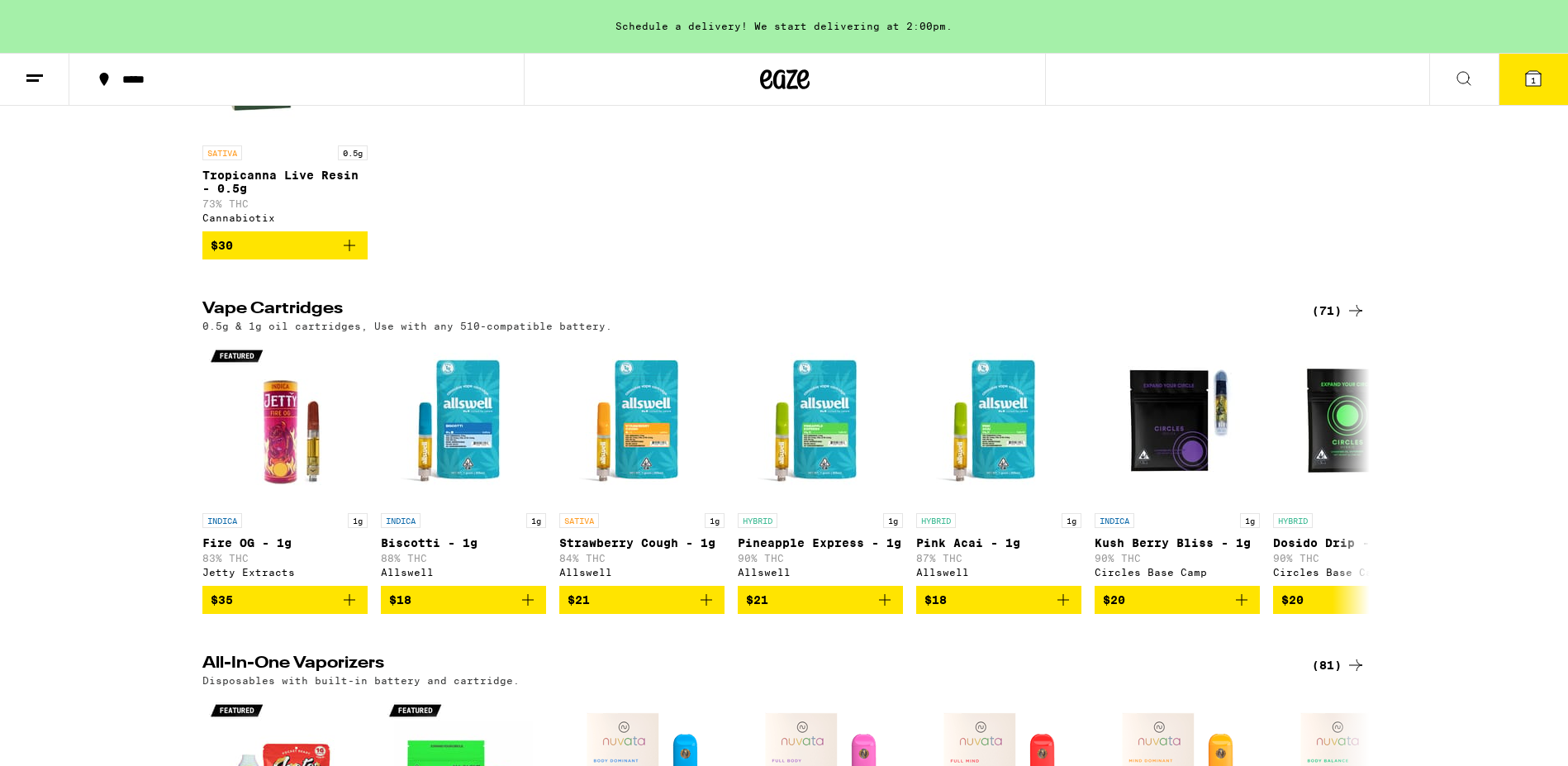
scroll to position [733, 0]
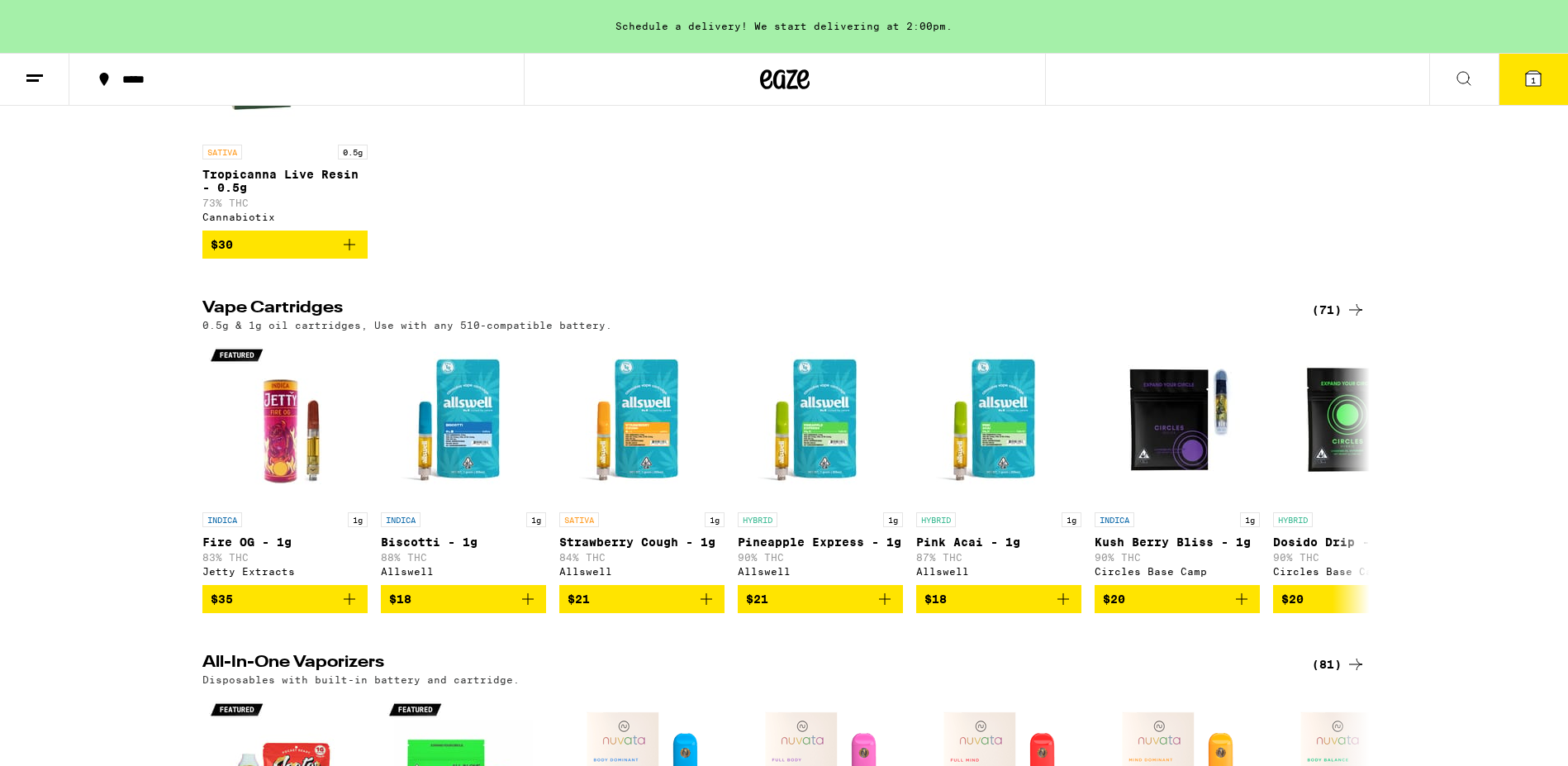
click at [1337, 319] on div "(71)" at bounding box center [1338, 309] width 53 height 20
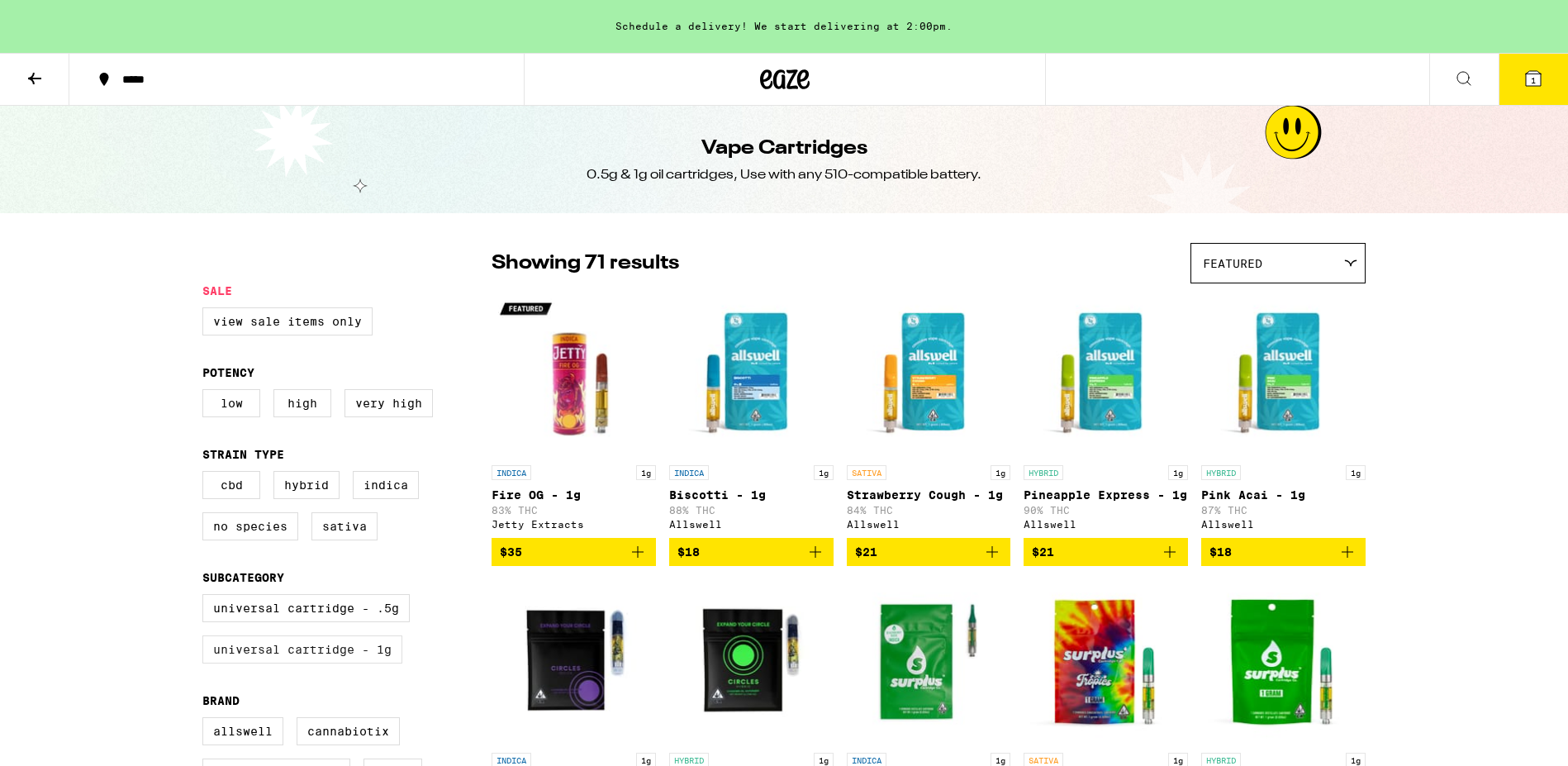
click at [344, 663] on label "Universal Cartridge - 1g" at bounding box center [302, 649] width 200 height 28
click at [207, 597] on input "Universal Cartridge - 1g" at bounding box center [206, 597] width 1 height 1
checkbox input "true"
click at [1351, 266] on icon at bounding box center [1350, 263] width 11 height 6
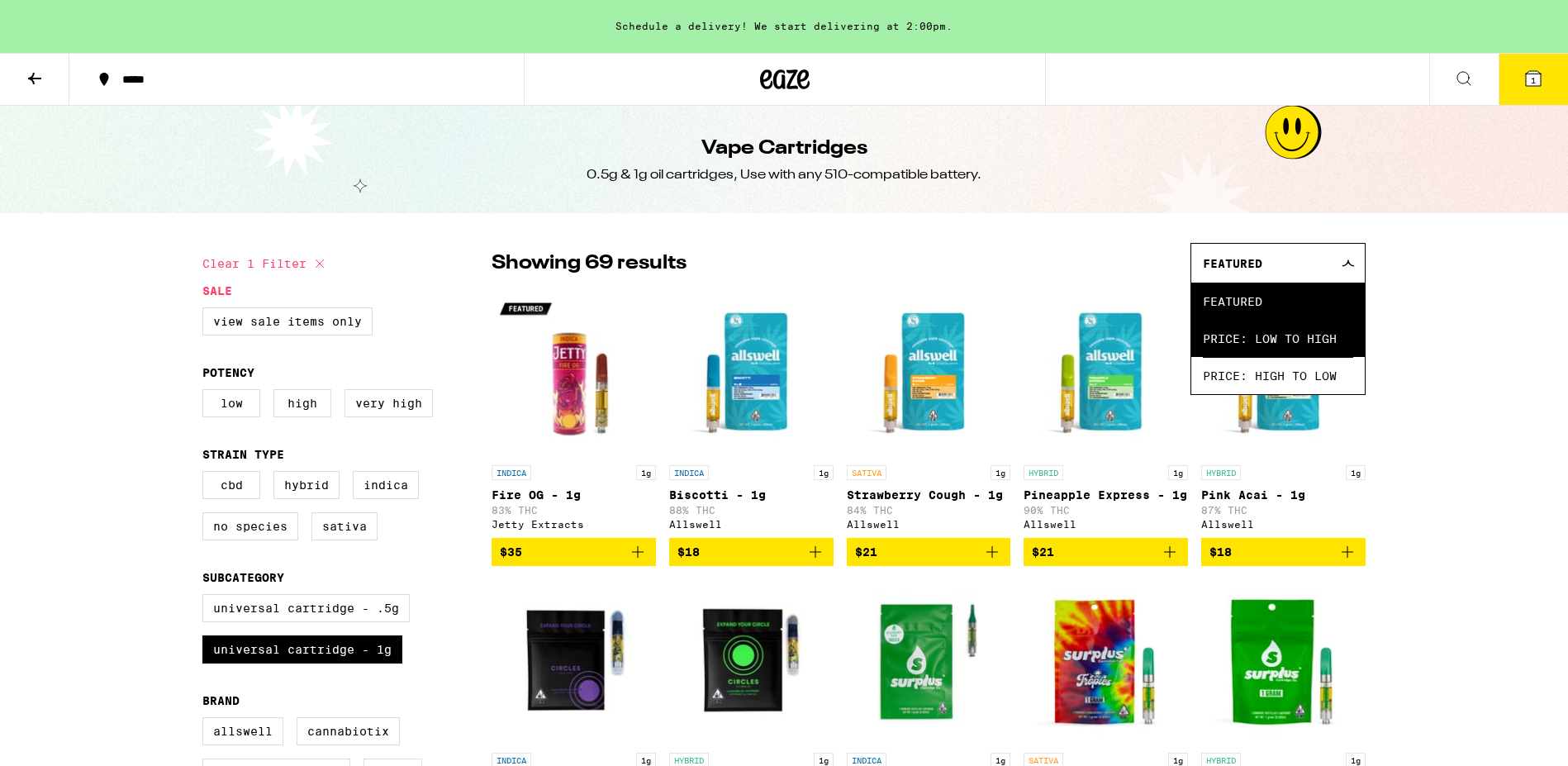
click at [1337, 331] on span "Price: Low to High" at bounding box center [1278, 338] width 151 height 37
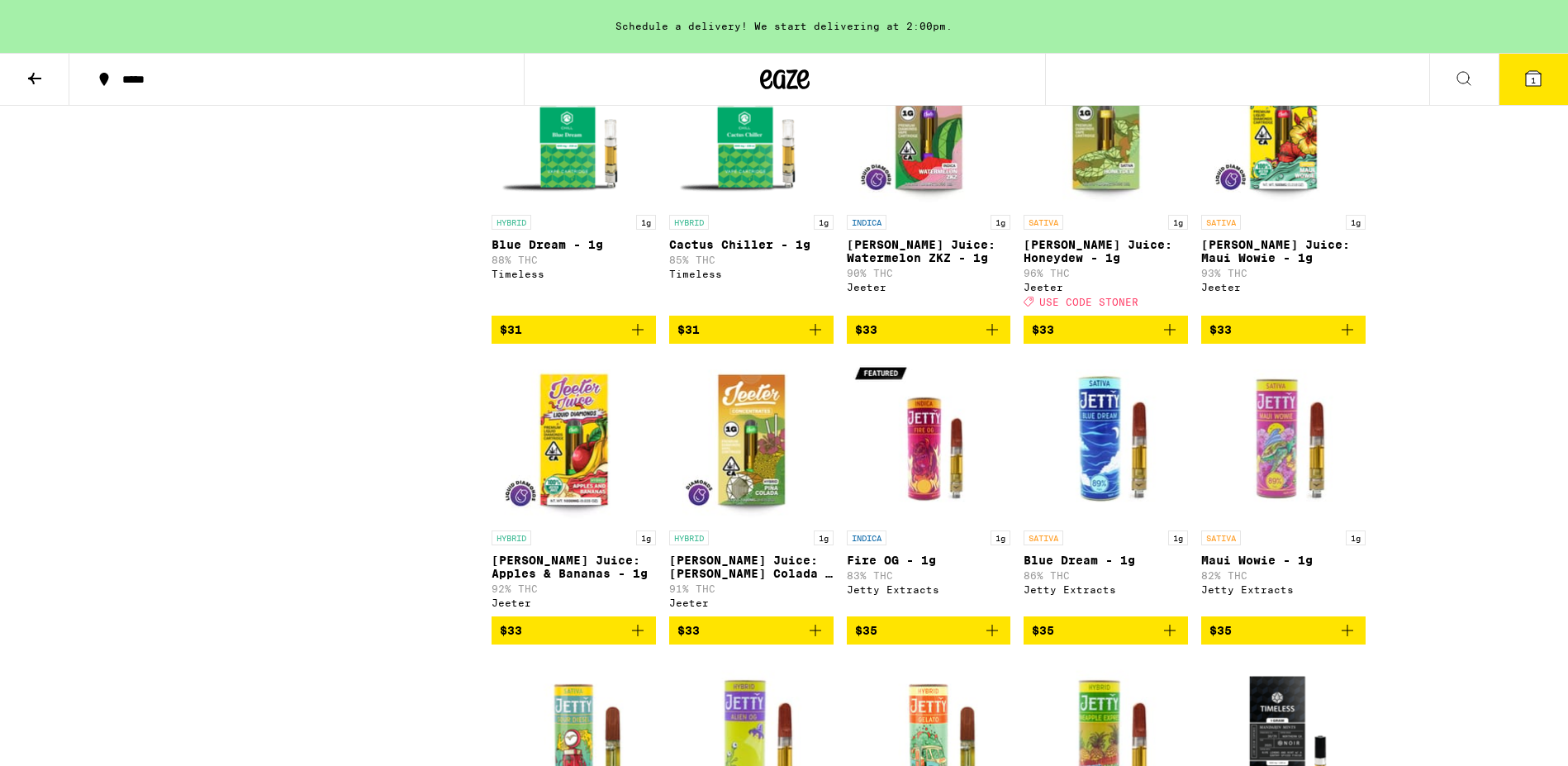
scroll to position [2350, 0]
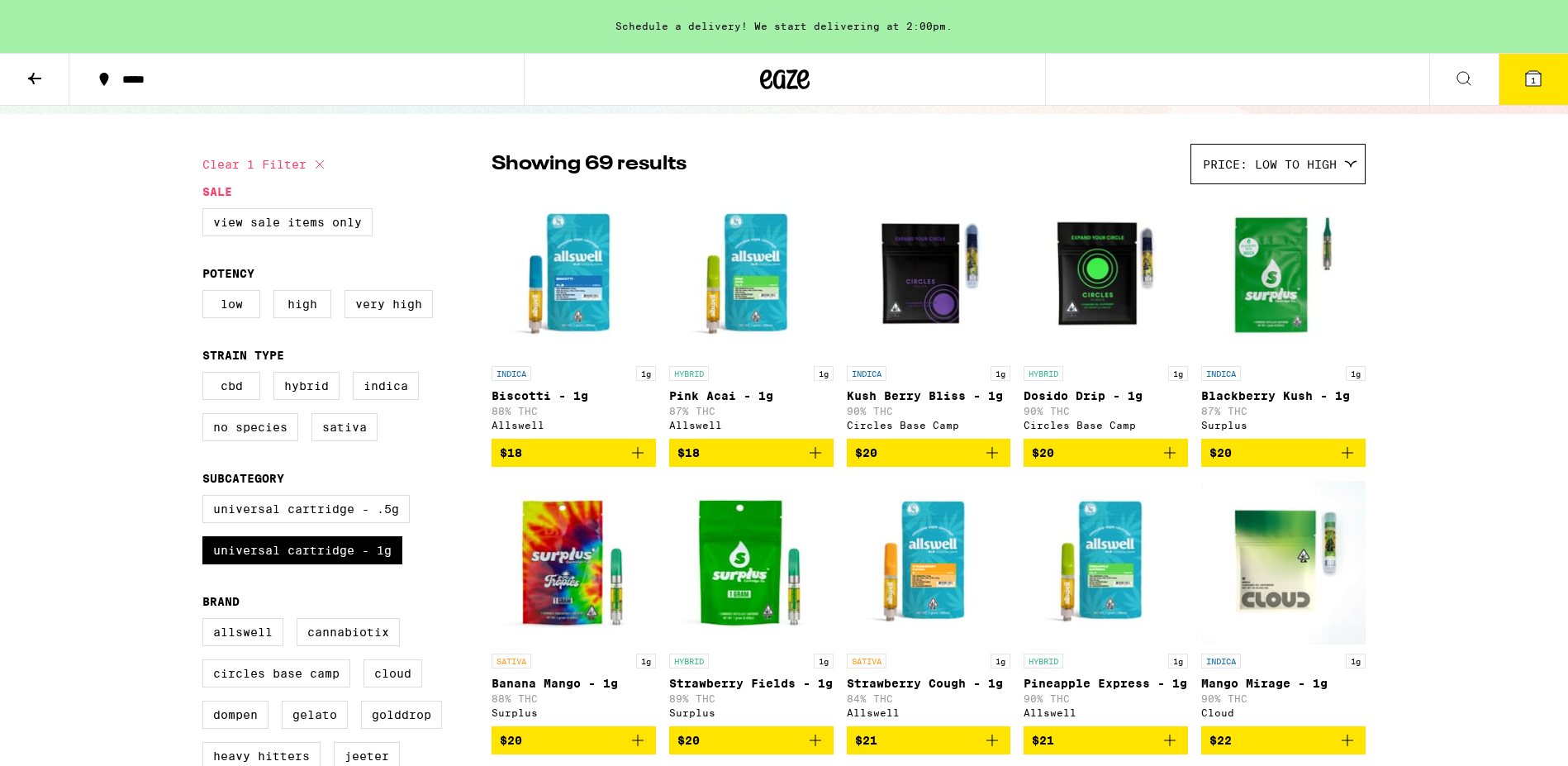
scroll to position [132, 0]
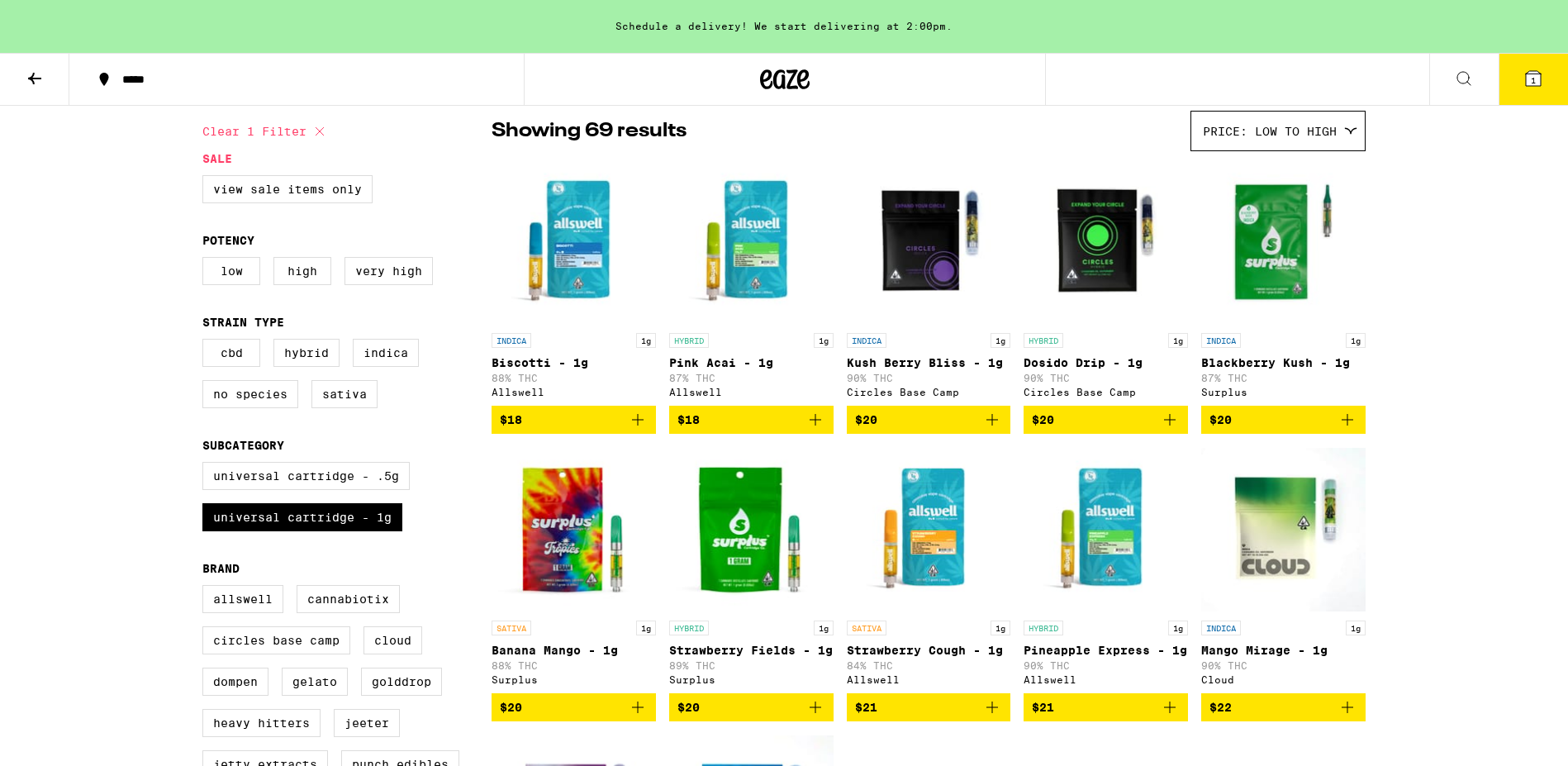
click at [755, 532] on img "Open page for Strawberry Fields - 1g from Surplus" at bounding box center [752, 529] width 165 height 165
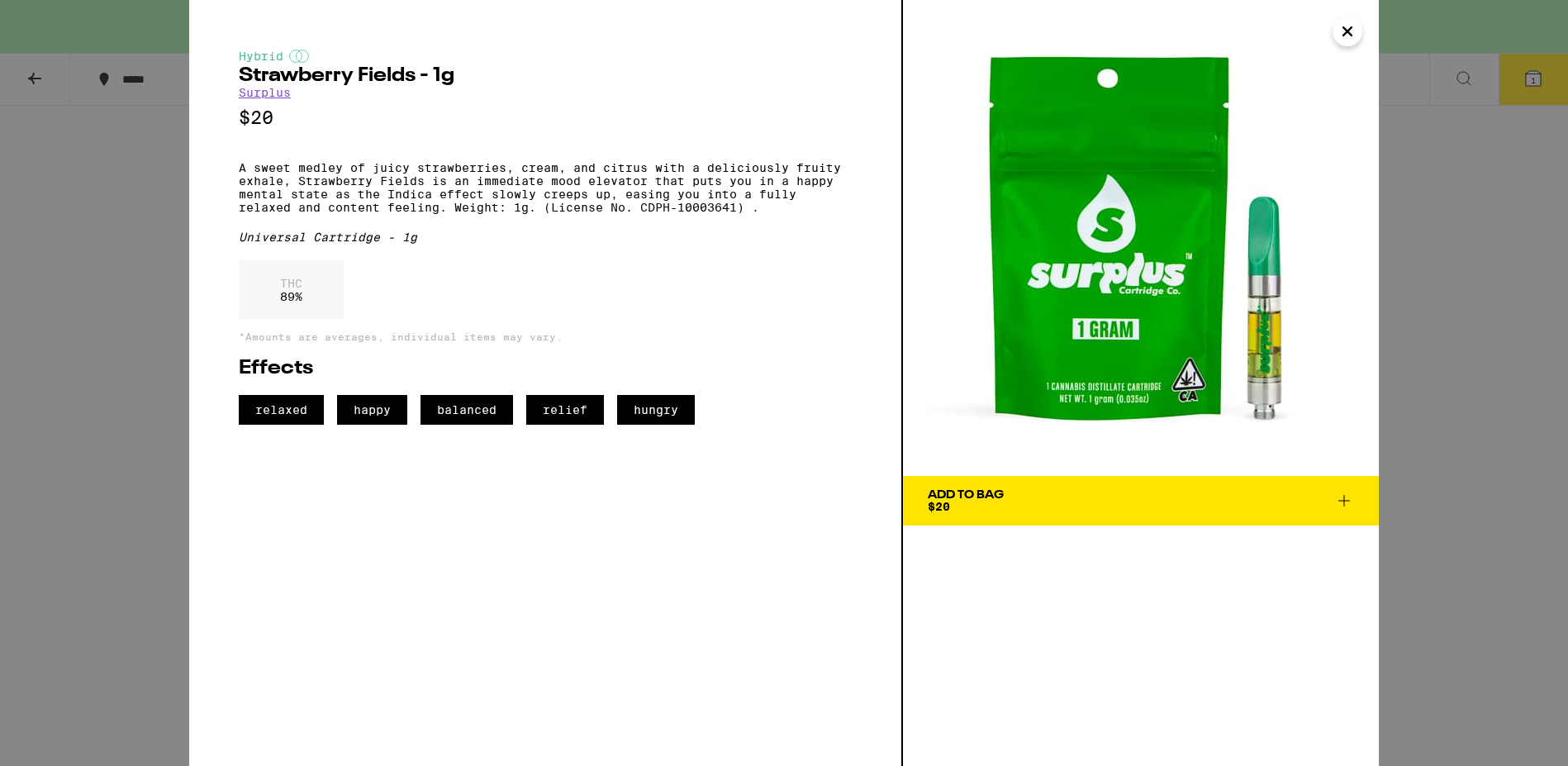
click at [1344, 32] on icon "Close" at bounding box center [1346, 31] width 20 height 24
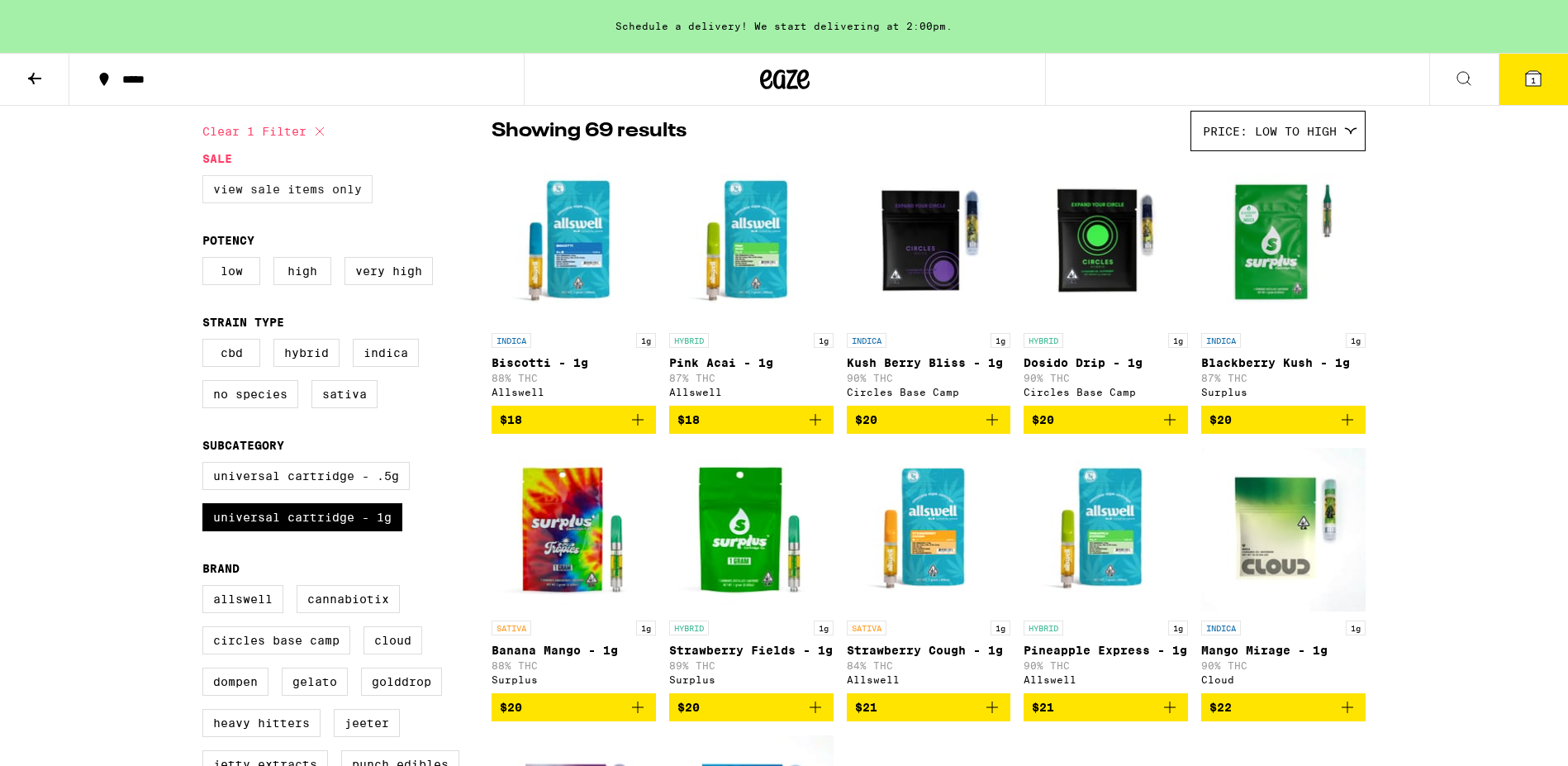
click at [245, 190] on label "View Sale Items Only" at bounding box center [287, 189] width 170 height 28
click at [207, 179] on input "View Sale Items Only" at bounding box center [206, 178] width 1 height 1
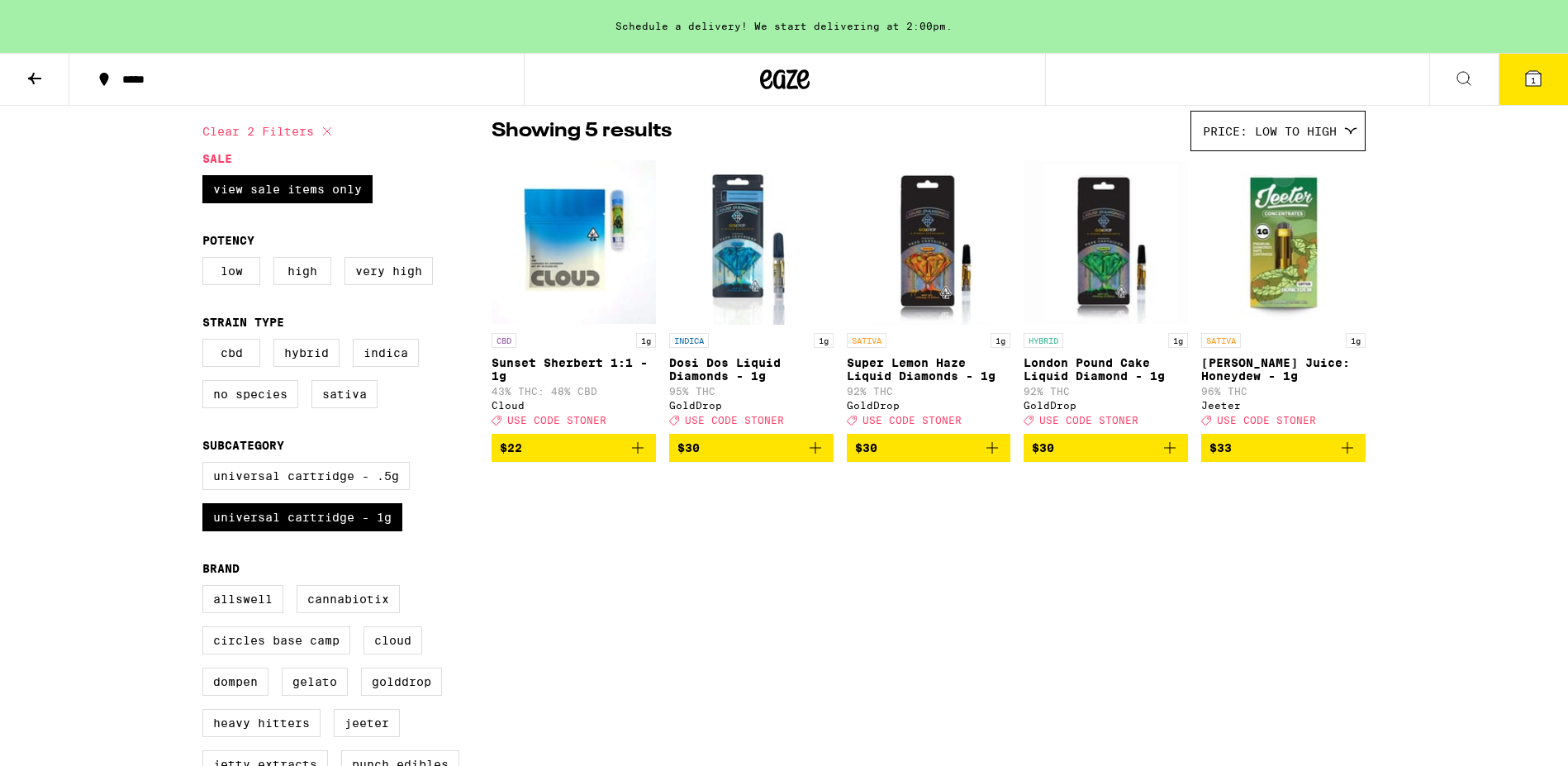
click at [1291, 295] on img "Open page for Jeeter Juice: Honeydew - 1g from Jeeter" at bounding box center [1283, 242] width 165 height 165
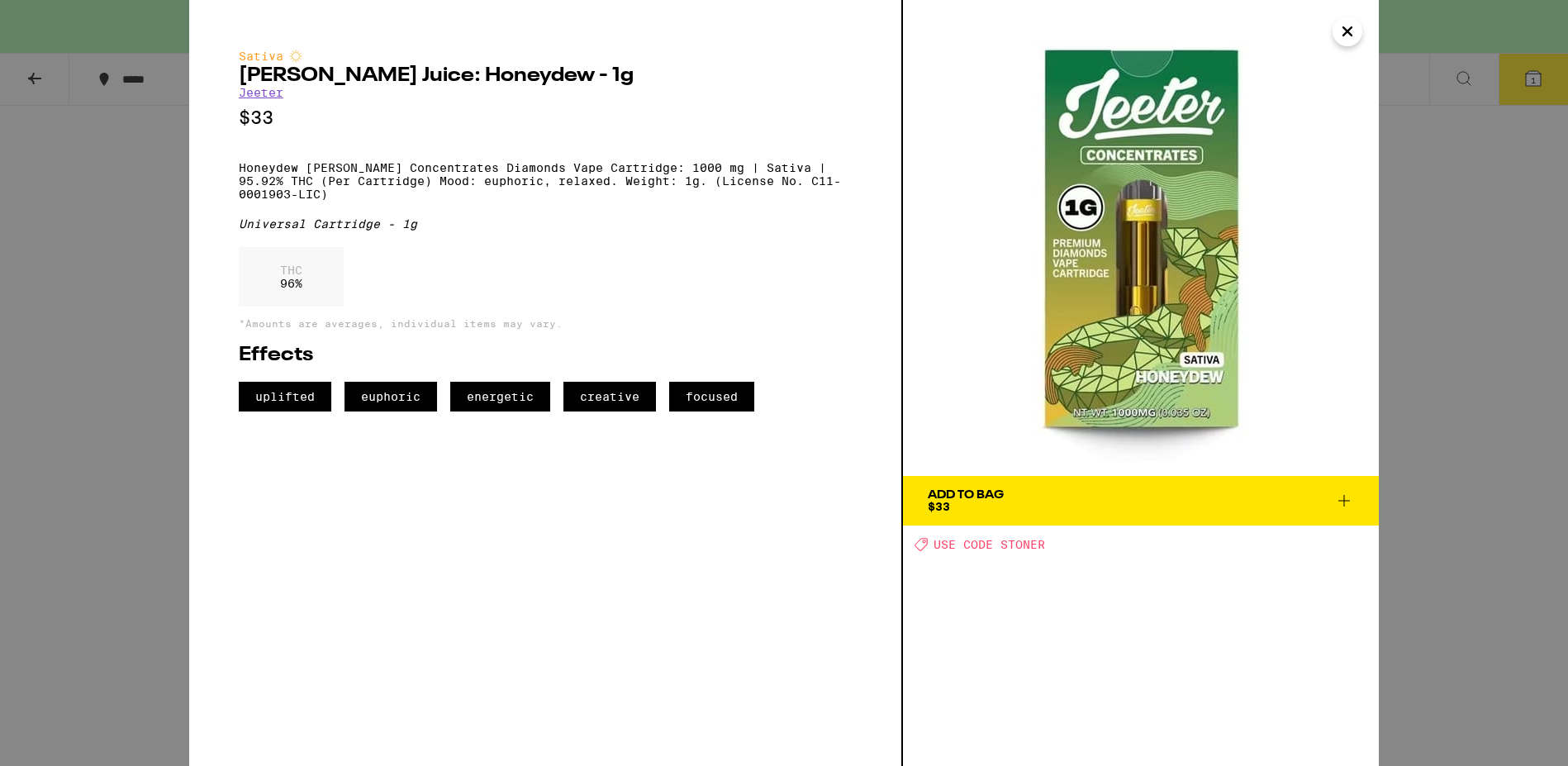
click at [1077, 512] on button "Add To Bag $33" at bounding box center [1140, 500] width 476 height 50
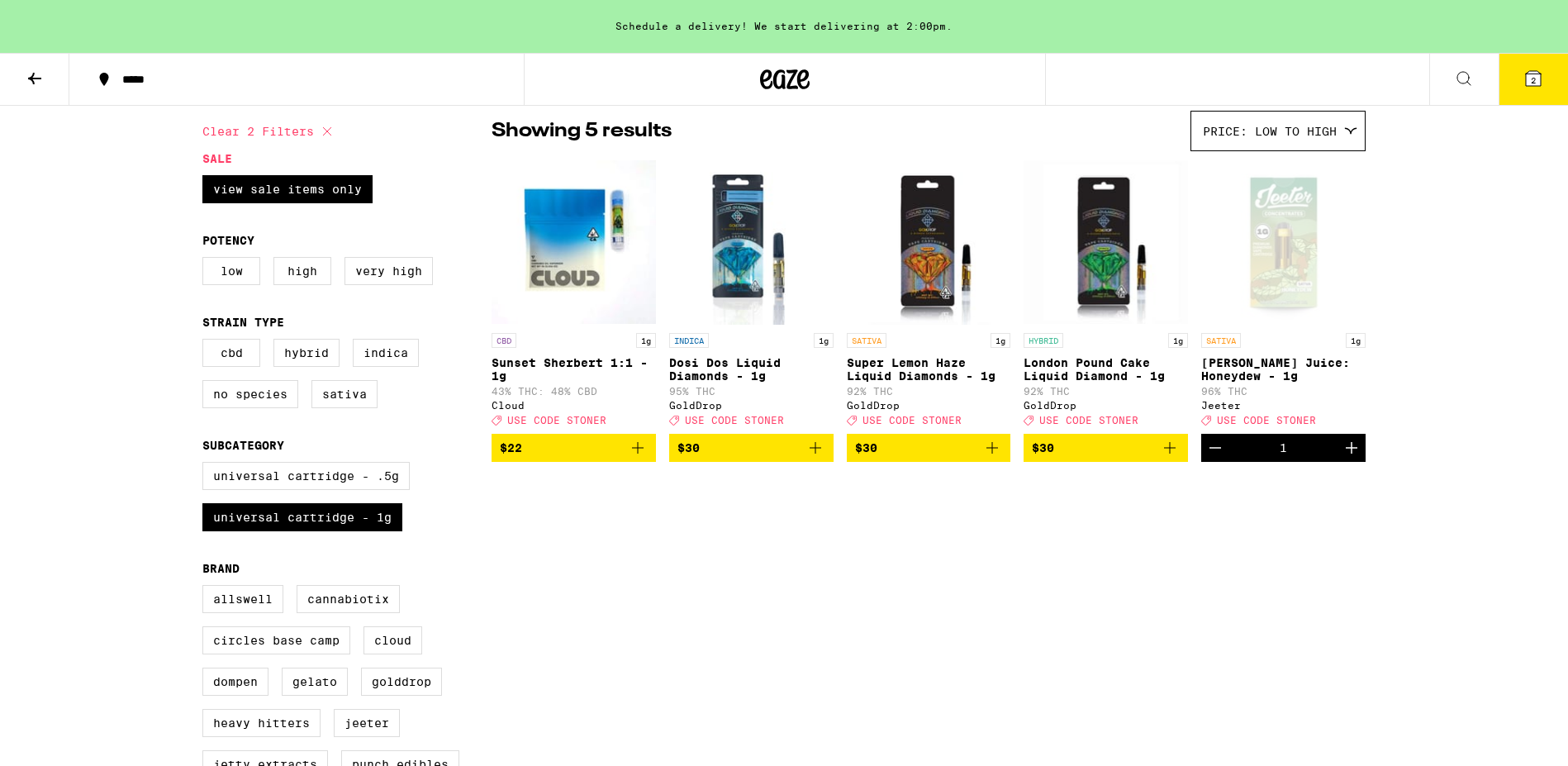
click at [1527, 73] on icon at bounding box center [1533, 79] width 15 height 15
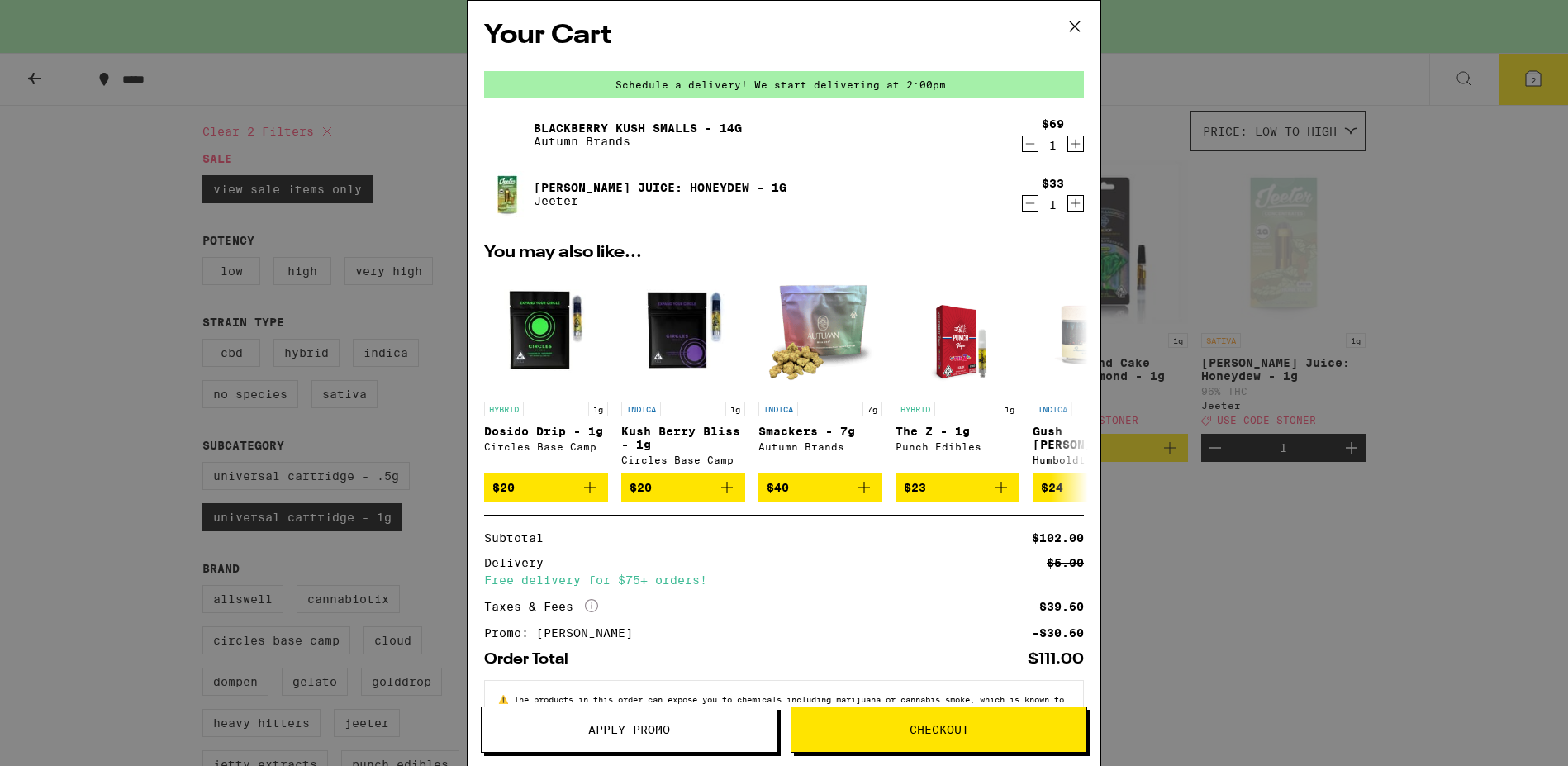
click at [1074, 25] on icon at bounding box center [1075, 26] width 10 height 10
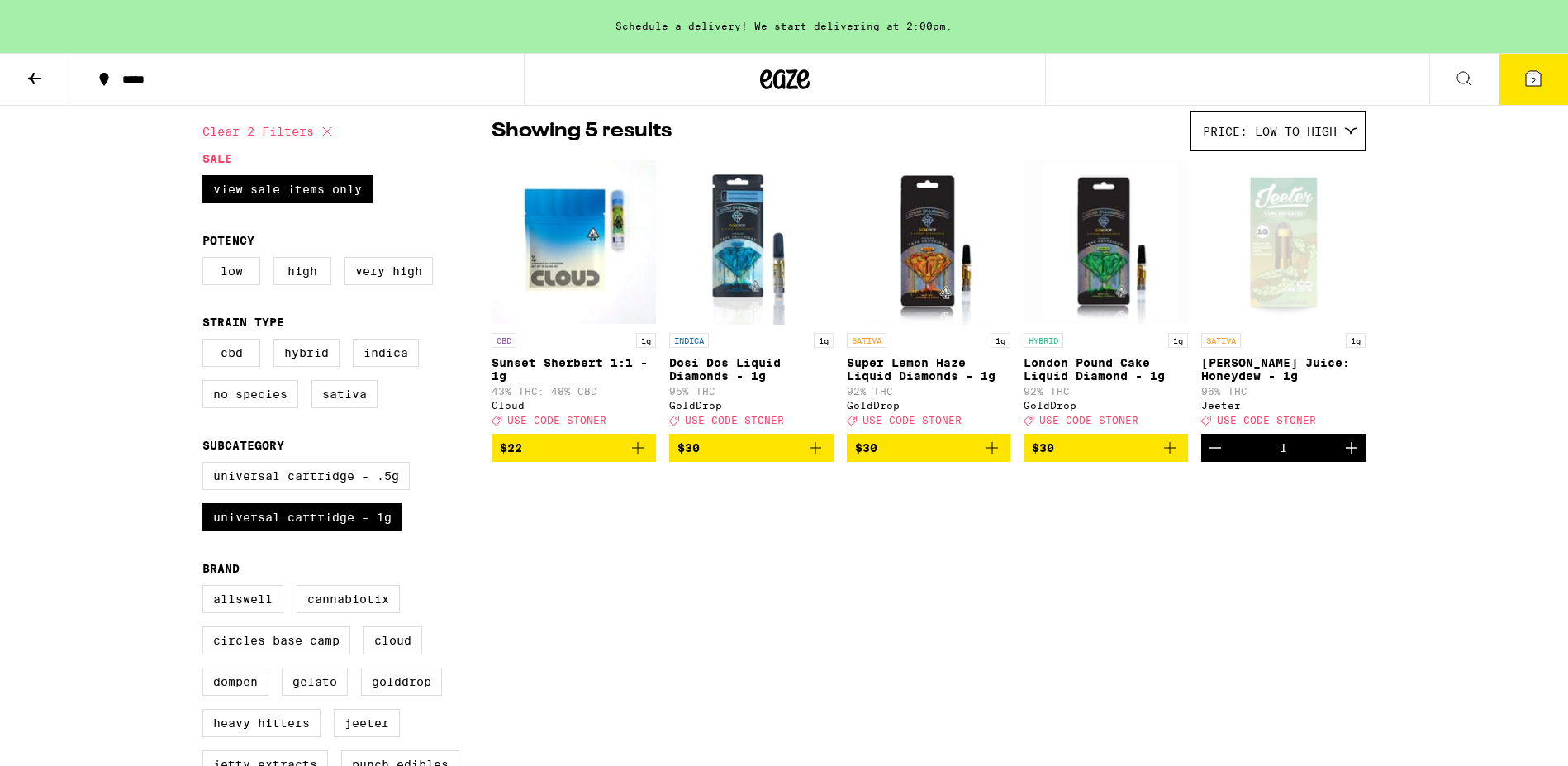
click at [1209, 456] on icon "Decrement" at bounding box center [1214, 448] width 20 height 20
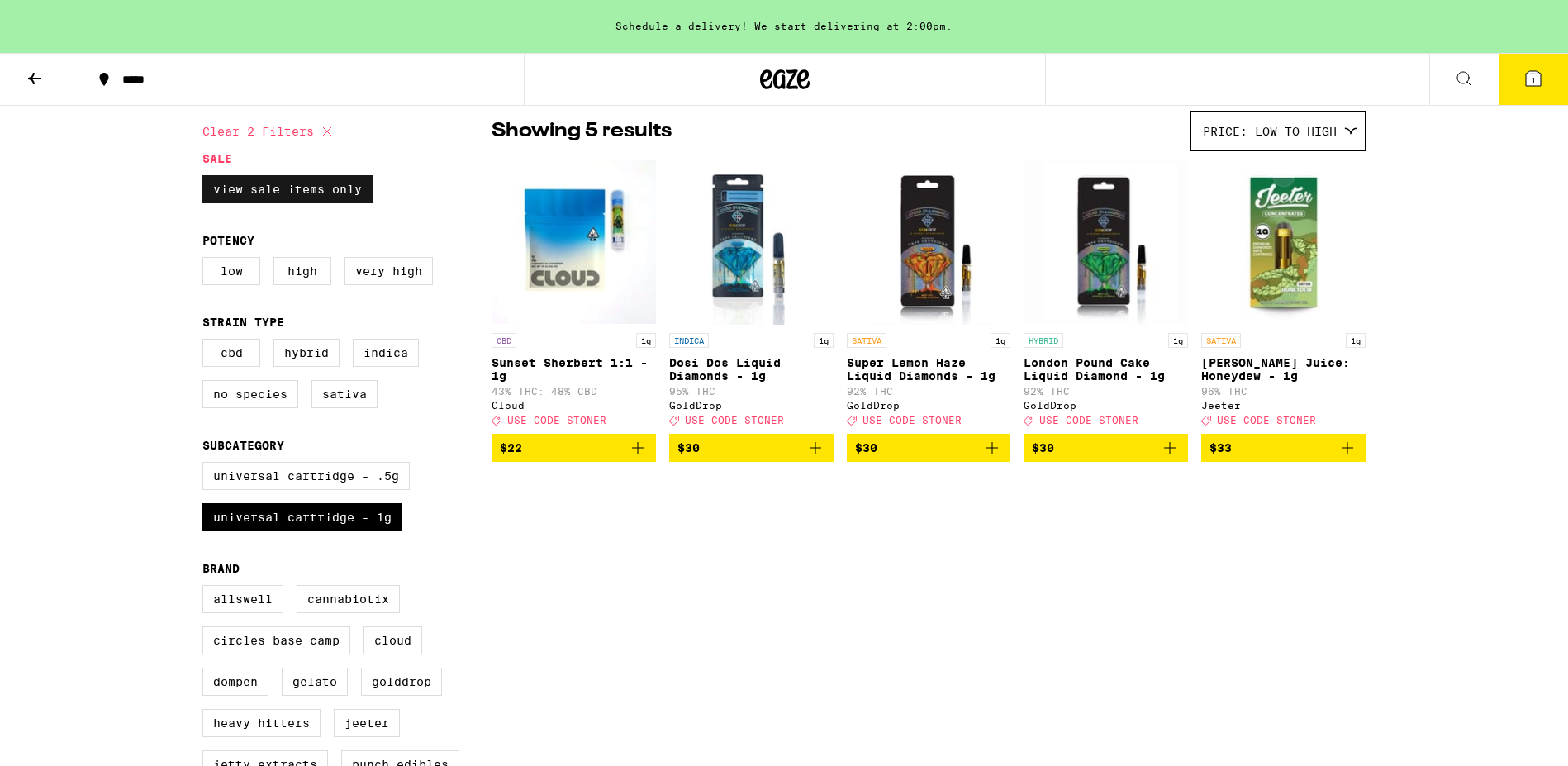
click at [313, 195] on label "View Sale Items Only" at bounding box center [287, 189] width 170 height 28
click at [207, 179] on input "View Sale Items Only" at bounding box center [206, 178] width 1 height 1
checkbox input "false"
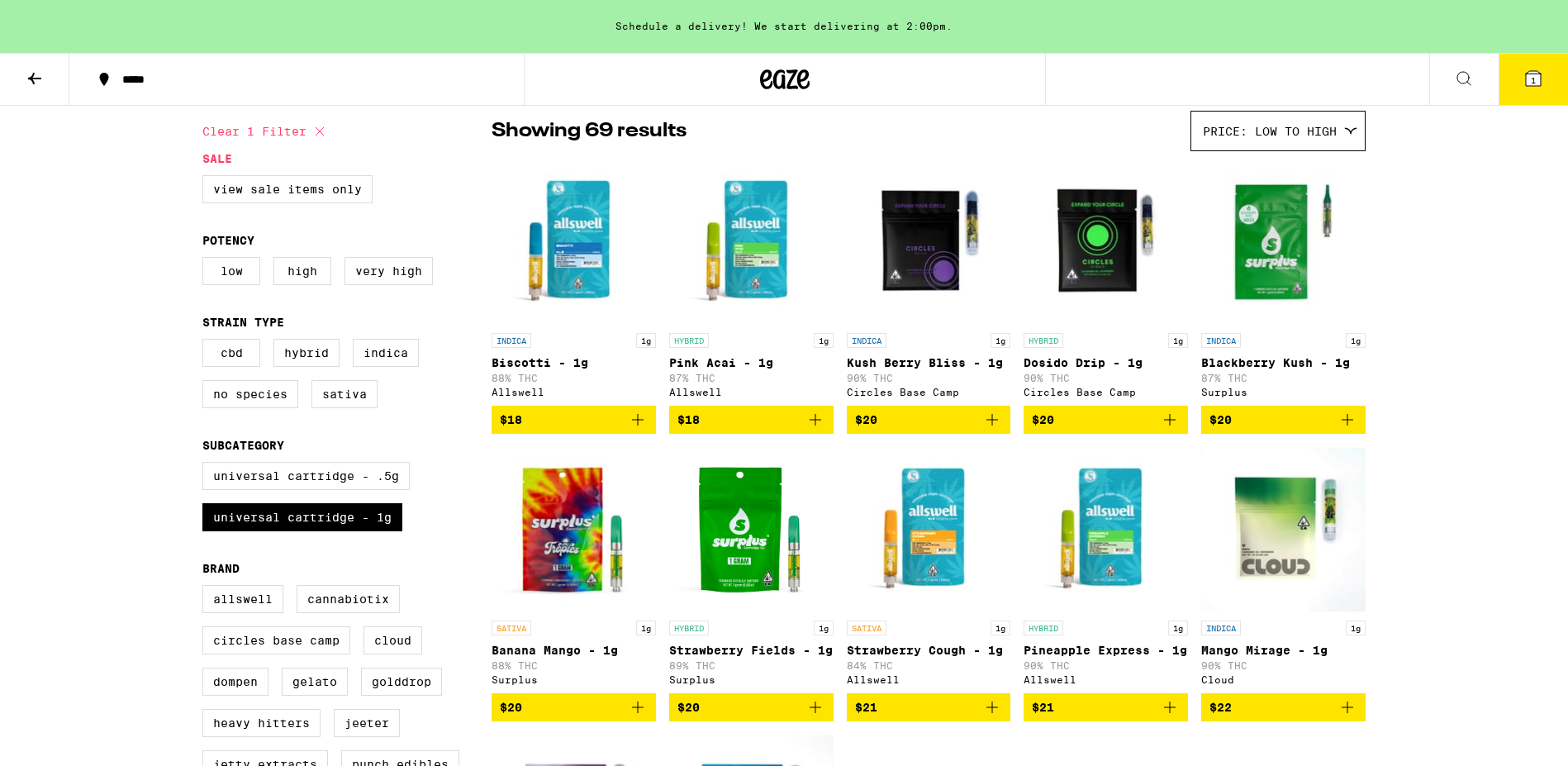
click at [721, 565] on img "Open page for Strawberry Fields - 1g from Surplus" at bounding box center [752, 529] width 165 height 165
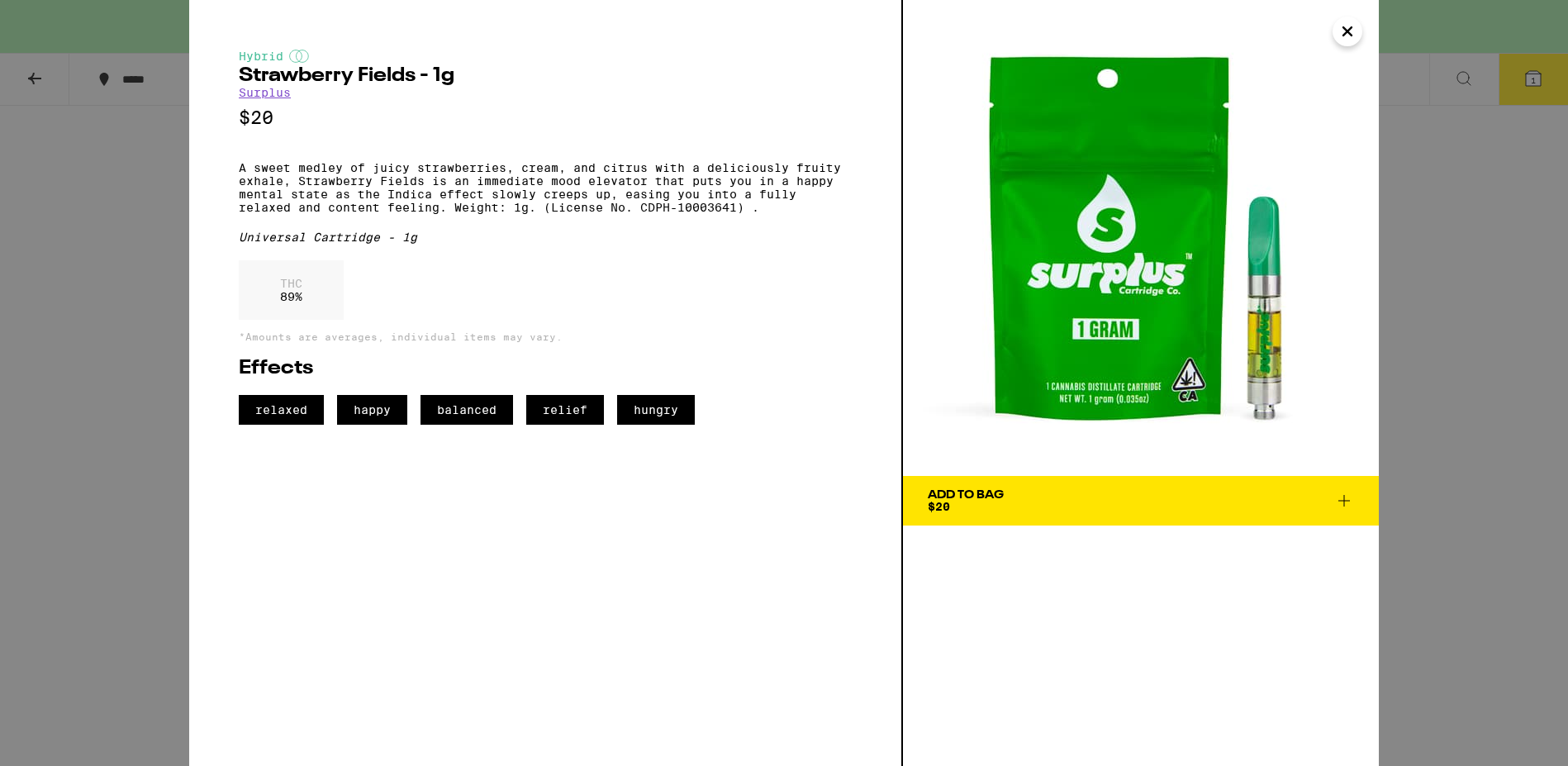
click at [1016, 492] on span "Add To Bag $20" at bounding box center [1140, 500] width 426 height 23
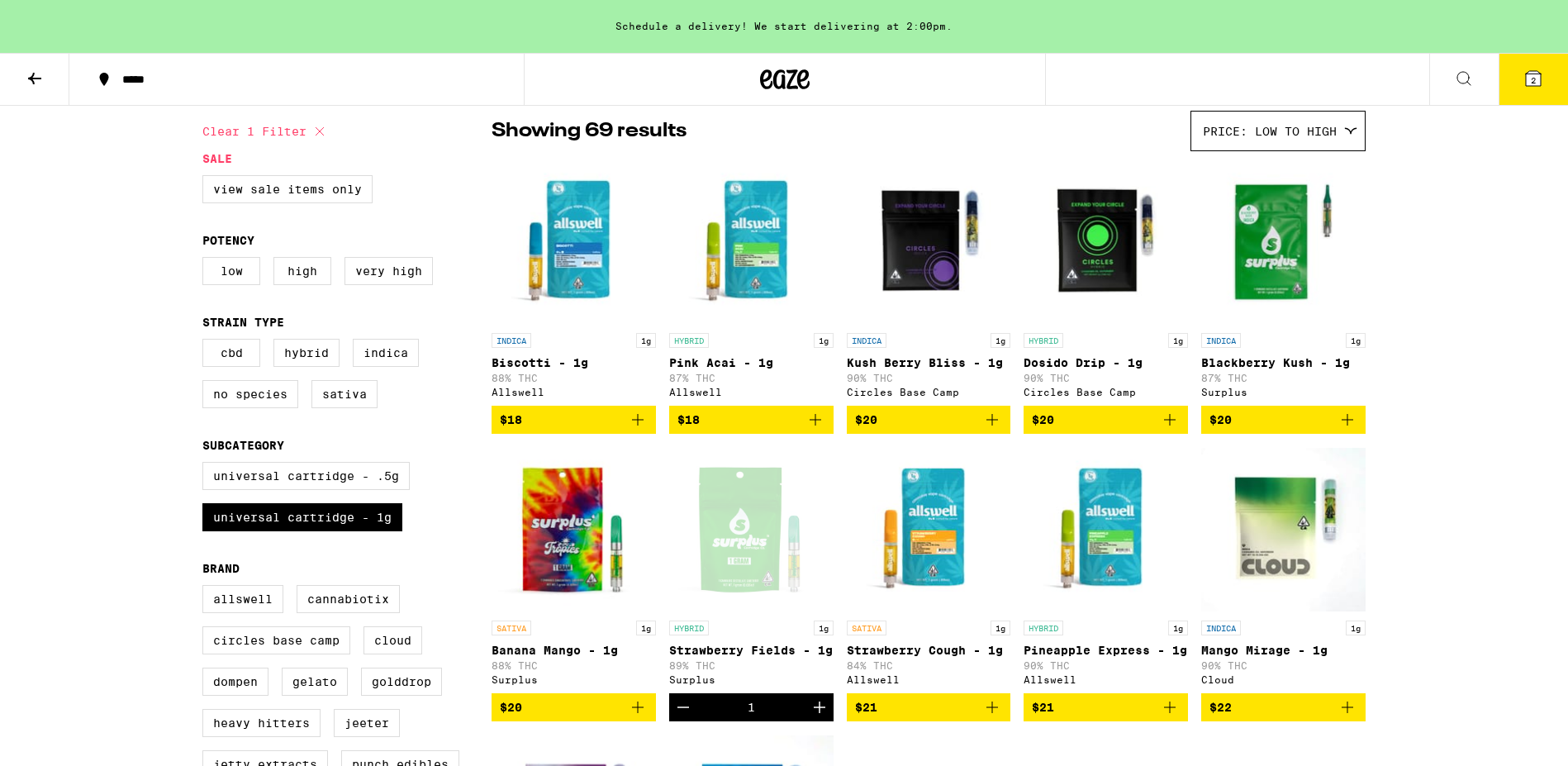
click at [1531, 81] on span "2" at bounding box center [1532, 80] width 5 height 10
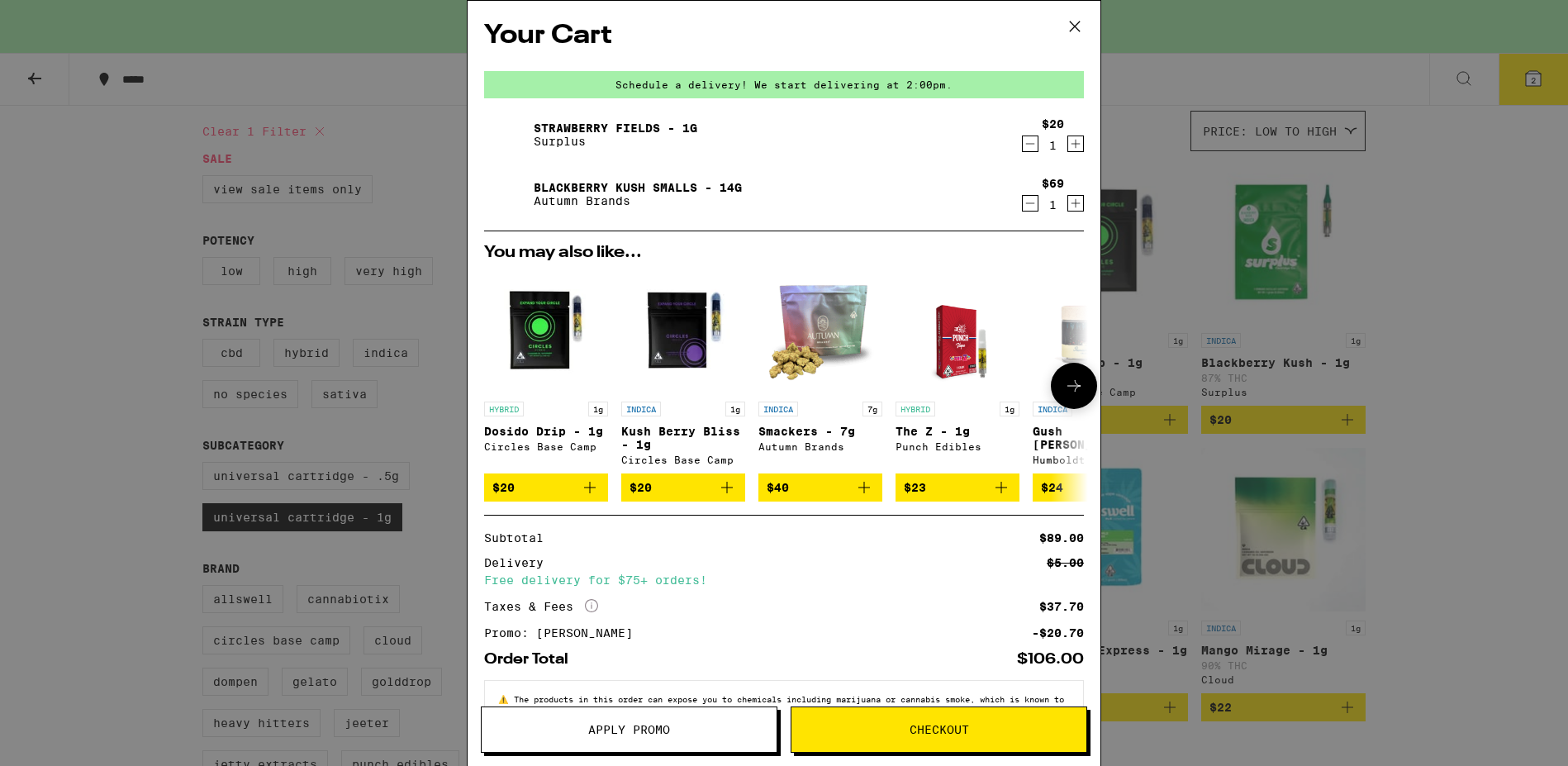
scroll to position [1, 0]
click at [1498, 53] on button "2" at bounding box center [1532, 79] width 69 height 52
